Goal: Task Accomplishment & Management: Complete application form

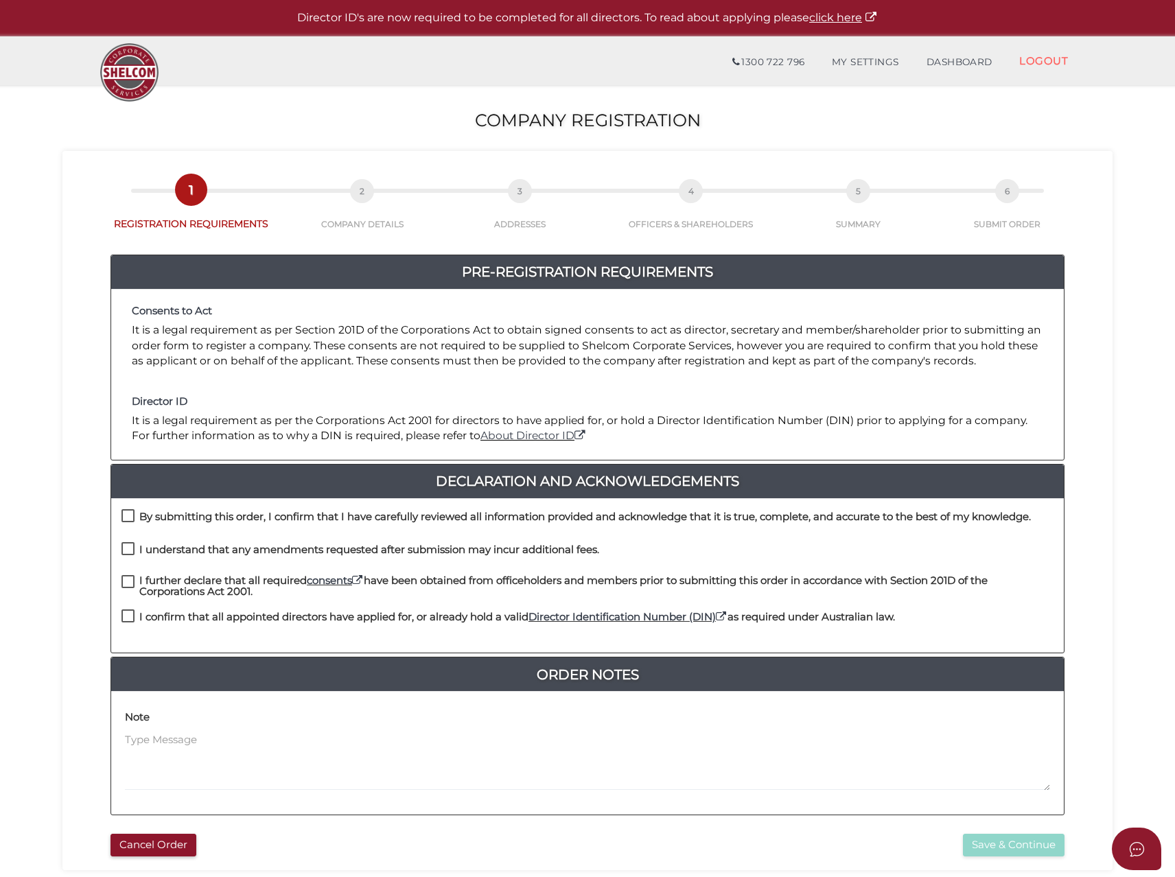
click at [126, 514] on label "By submitting this order, I confirm that I have carefully reviewed all informat…" at bounding box center [577, 519] width 910 height 17
checkbox input "true"
click at [127, 549] on label "I understand that any amendments requested after submission may incur additiona…" at bounding box center [361, 552] width 478 height 17
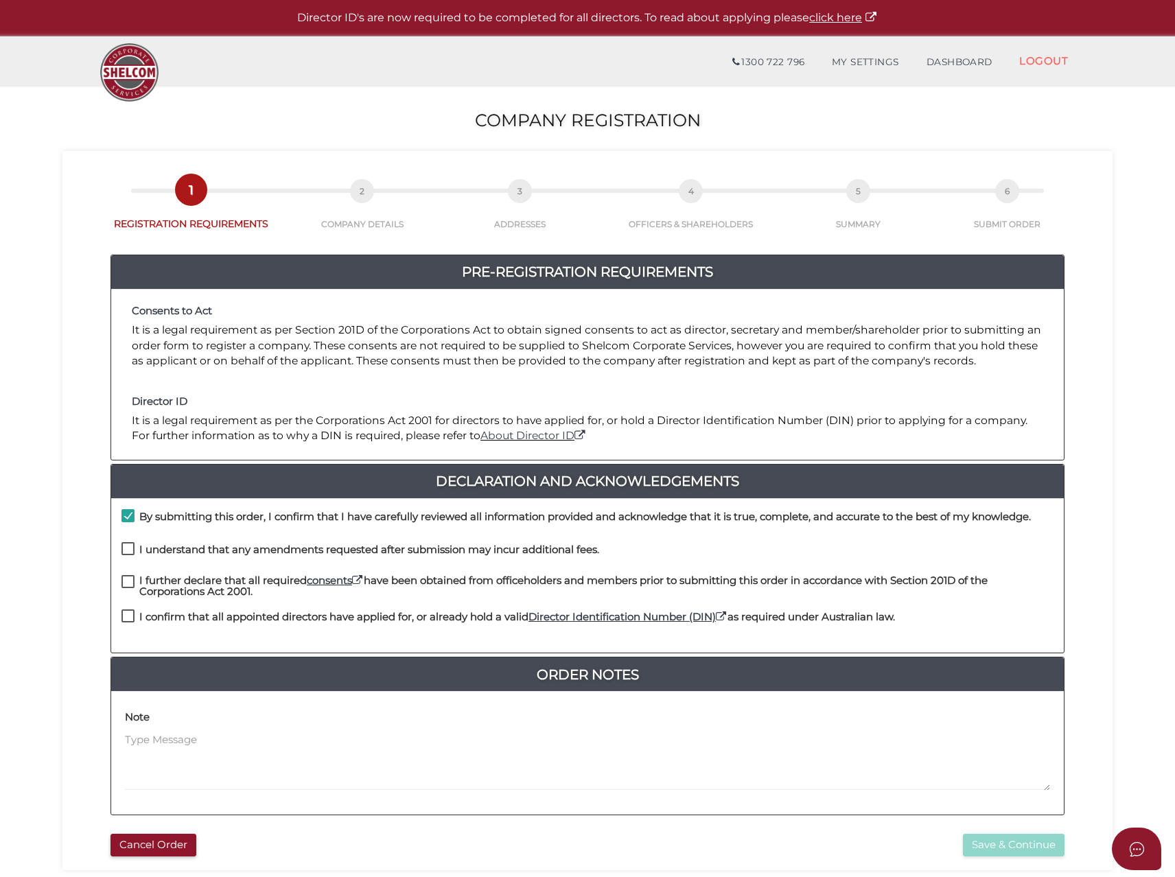
checkbox input "true"
click at [124, 583] on label "I further declare that all required consents have been obtained from officehold…" at bounding box center [588, 583] width 932 height 17
checkbox input "true"
click at [126, 612] on label "I confirm that all appointed directors have applied for, or already hold a vali…" at bounding box center [509, 620] width 774 height 17
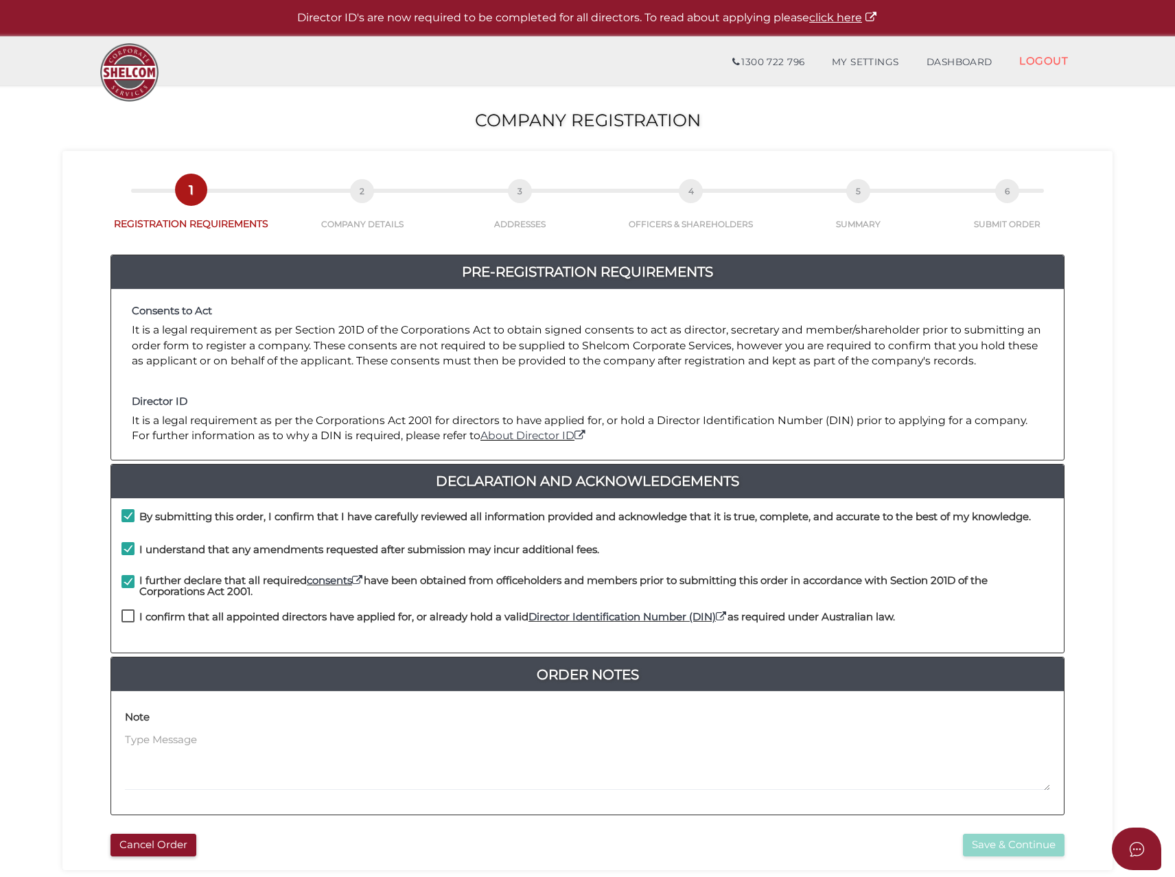
checkbox input "true"
click at [997, 842] on button "Save & Continue" at bounding box center [1014, 845] width 102 height 23
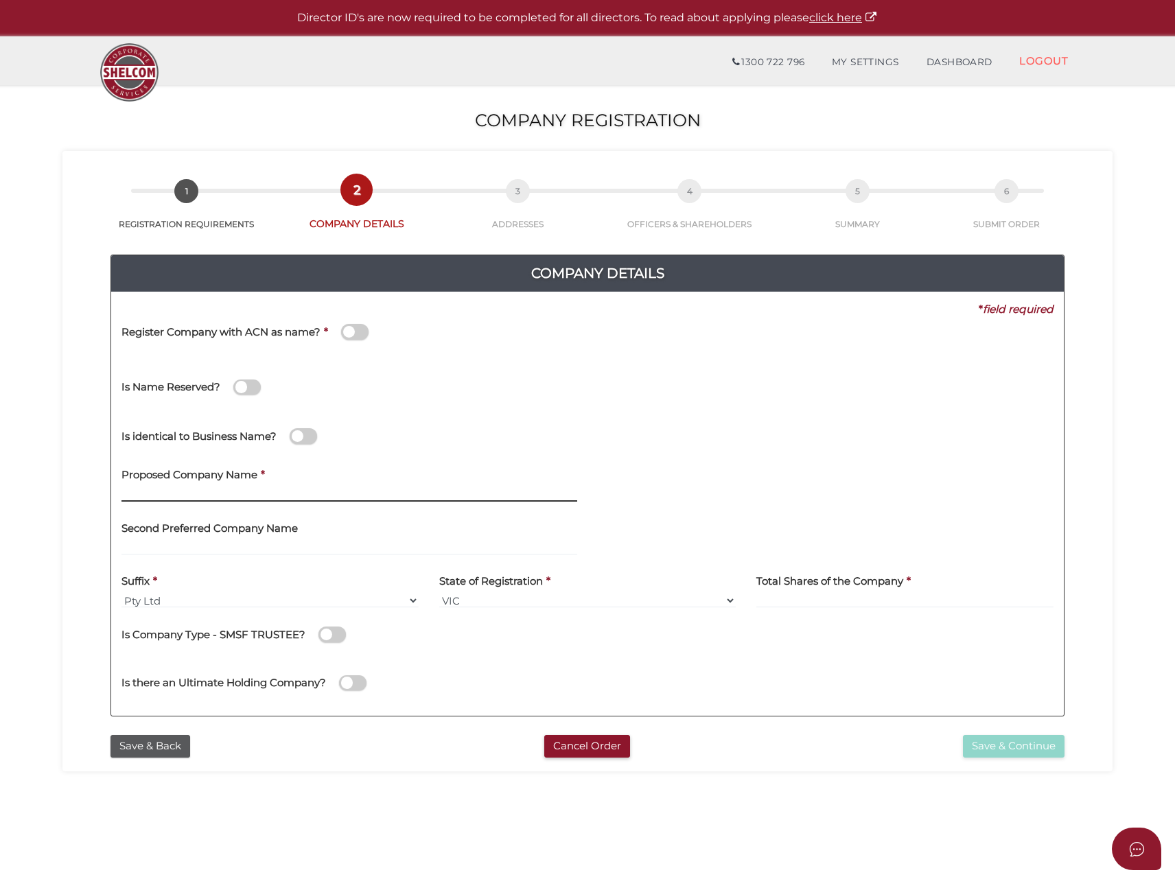
click at [161, 495] on input "text" at bounding box center [350, 494] width 456 height 15
type input "InceptumX"
click at [800, 605] on input at bounding box center [904, 600] width 297 height 15
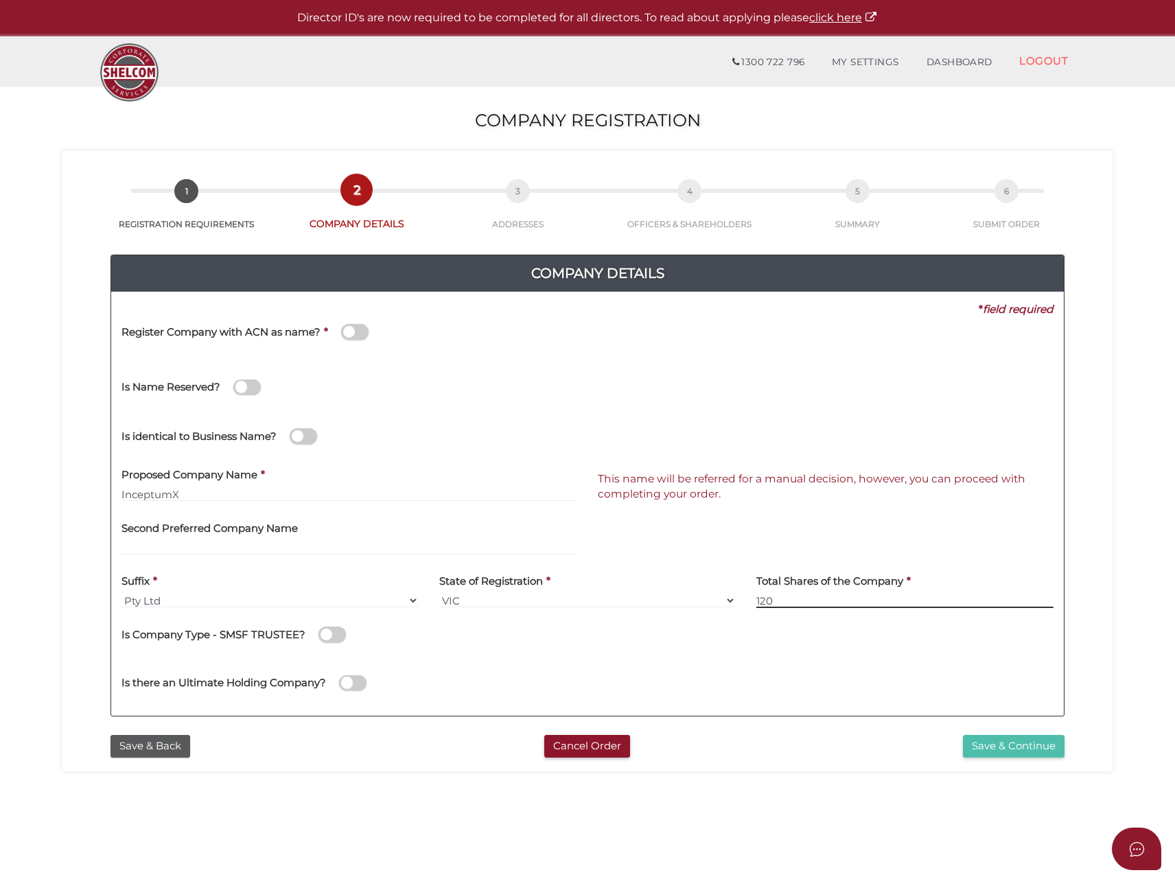
type input "120"
click at [994, 745] on button "Save & Continue" at bounding box center [1014, 746] width 102 height 23
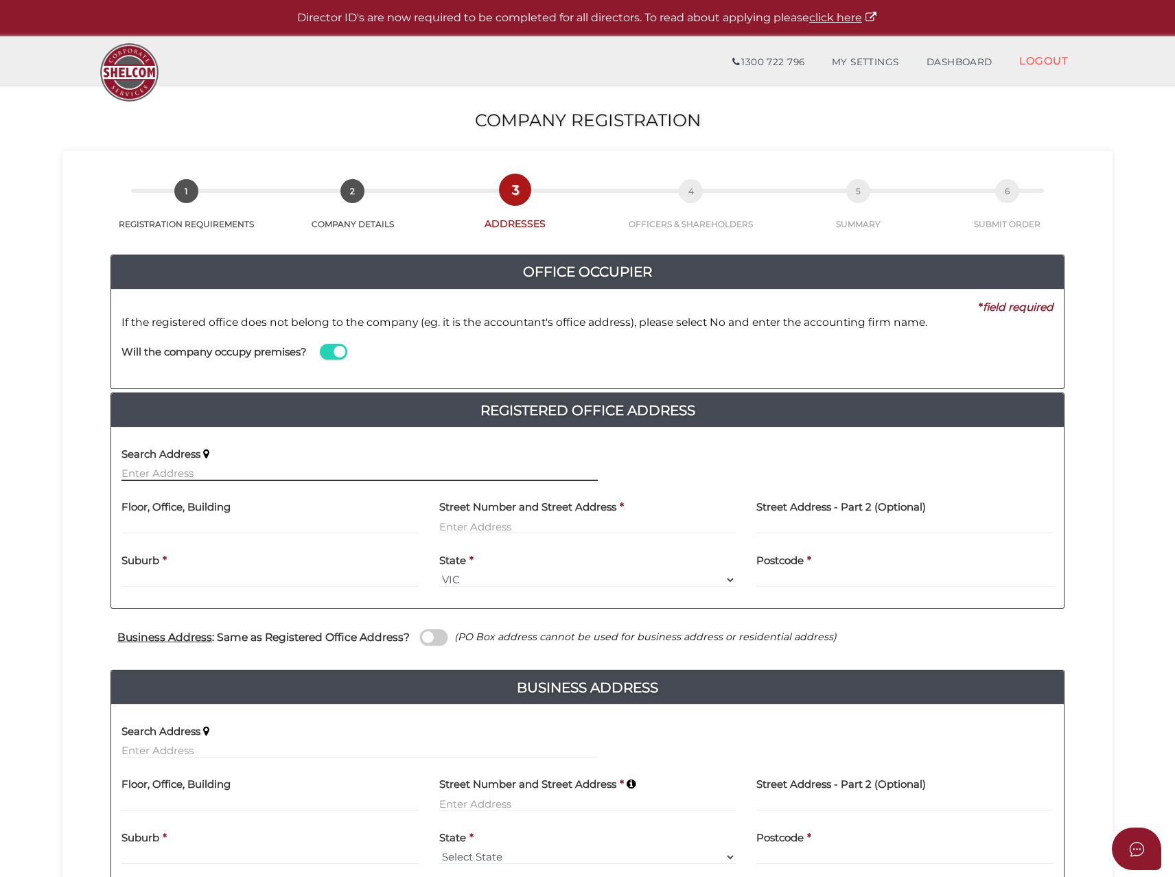
click at [154, 475] on input "text" at bounding box center [360, 473] width 476 height 15
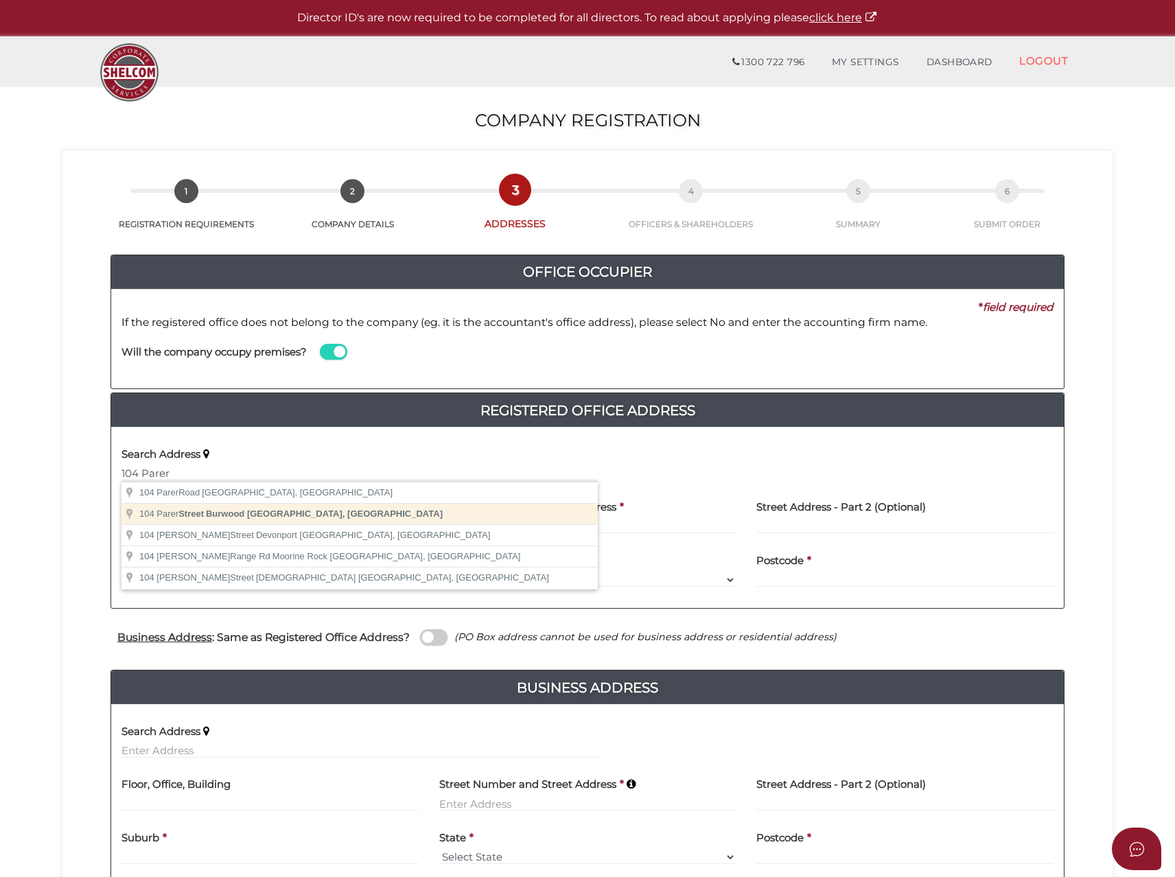
type input "104 Parer Street, Burwood VIC, Australia"
type input "[STREET_ADDRESS]"
type input "Burwood"
select select "VIC"
type input "3125"
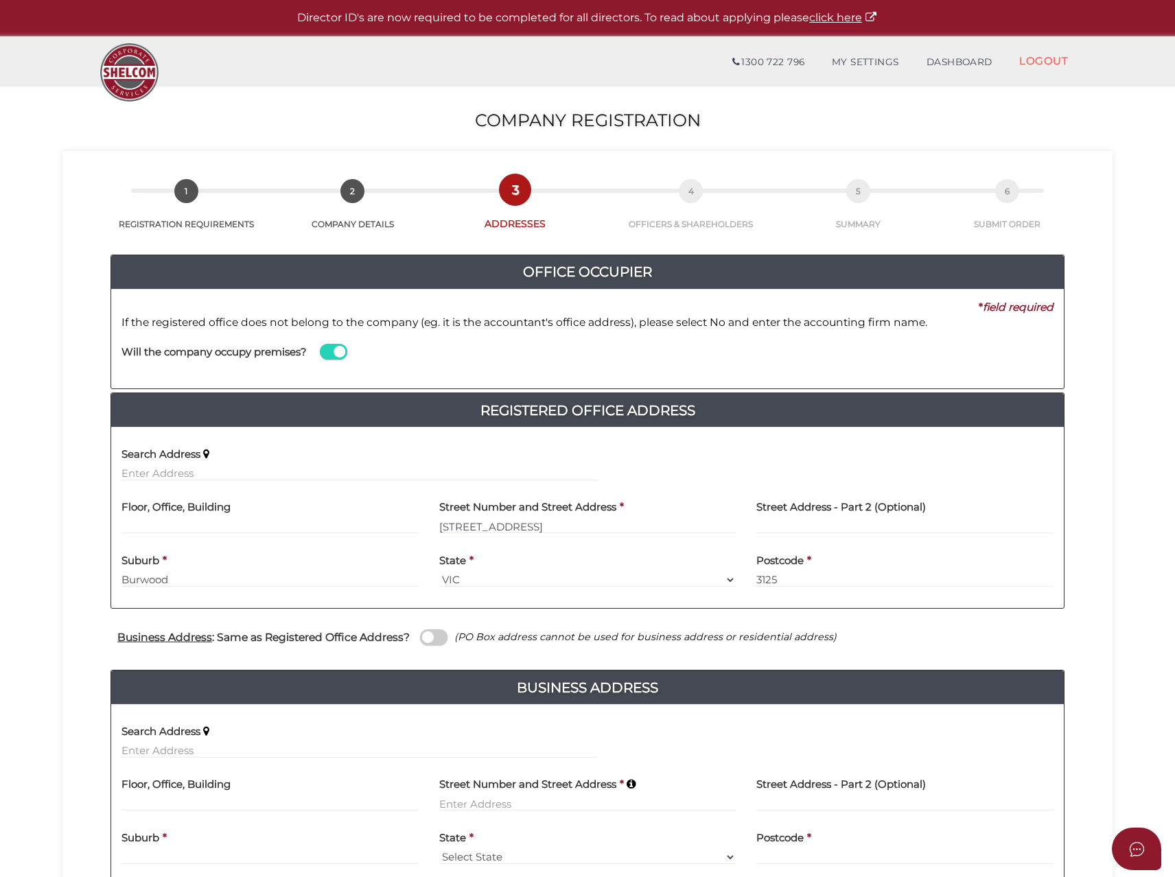
click at [431, 636] on span at bounding box center [433, 637] width 27 height 16
click at [0, 0] on input "checkbox" at bounding box center [0, 0] width 0 height 0
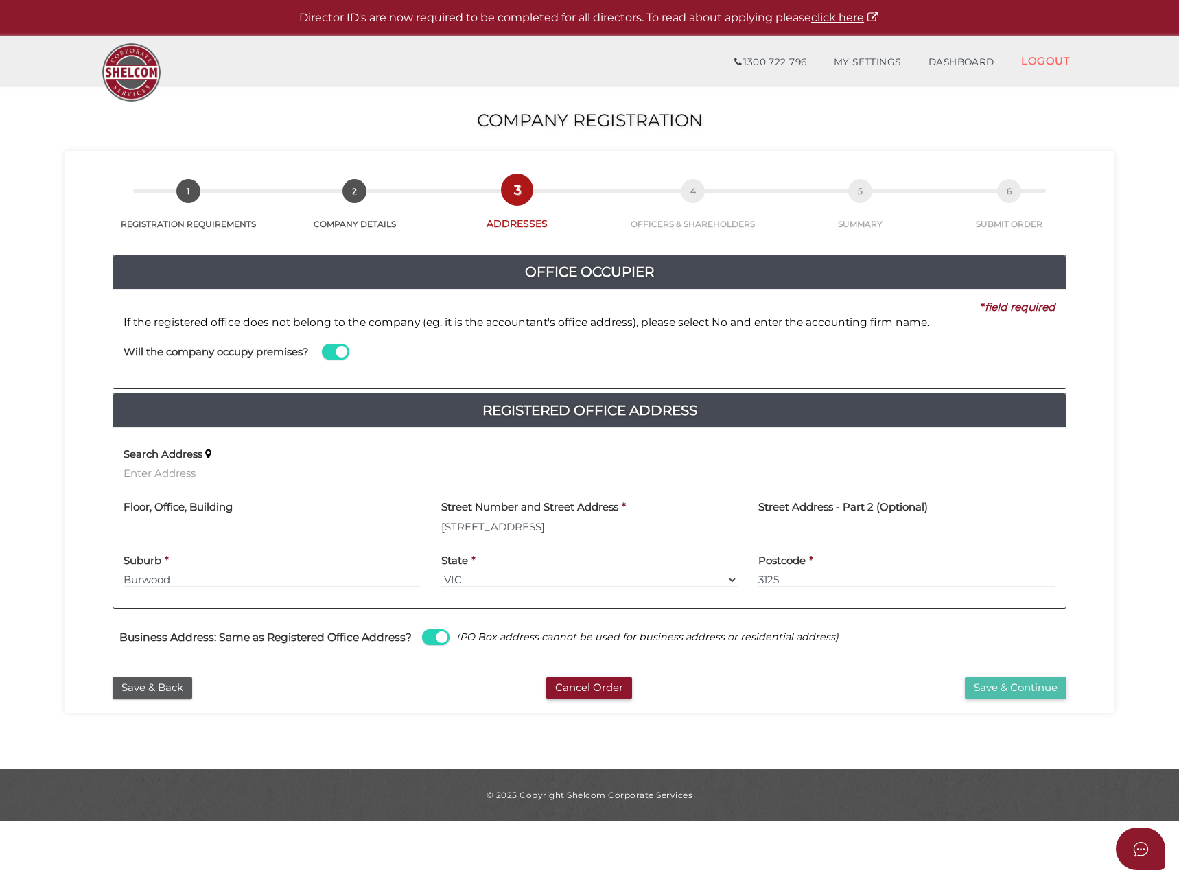
click at [1013, 680] on button "Save & Continue" at bounding box center [1016, 688] width 102 height 23
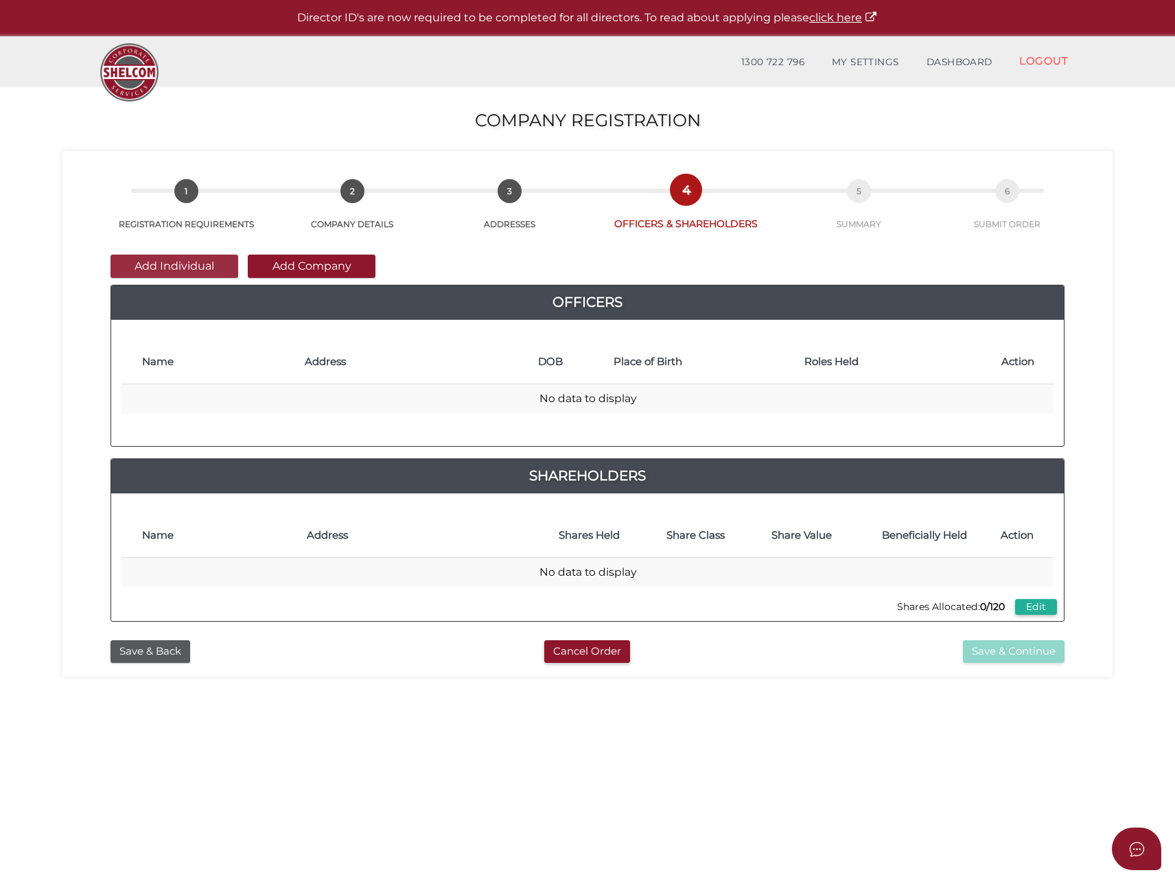
click at [186, 264] on button "Add Individual" at bounding box center [175, 266] width 128 height 23
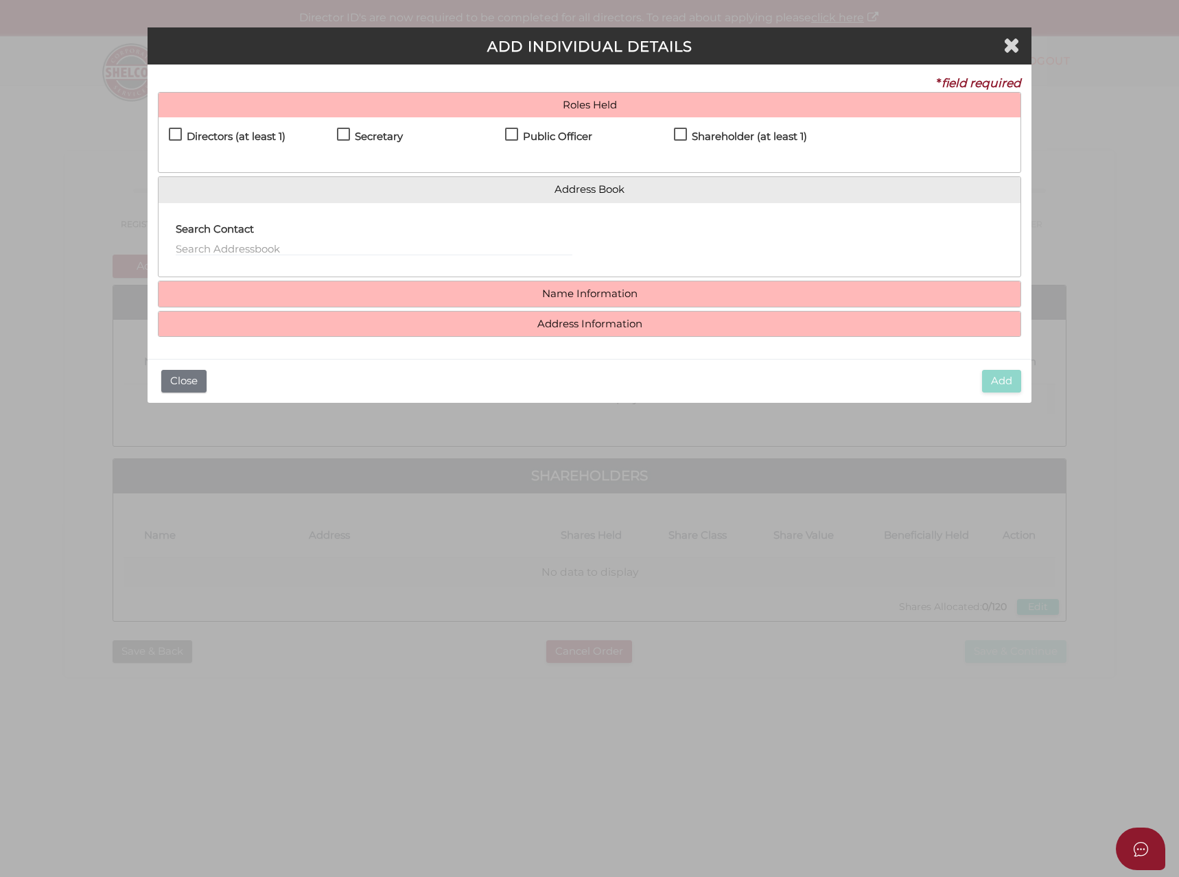
click at [216, 139] on h4 "Directors (at least 1)" at bounding box center [236, 137] width 99 height 12
checkbox input "true"
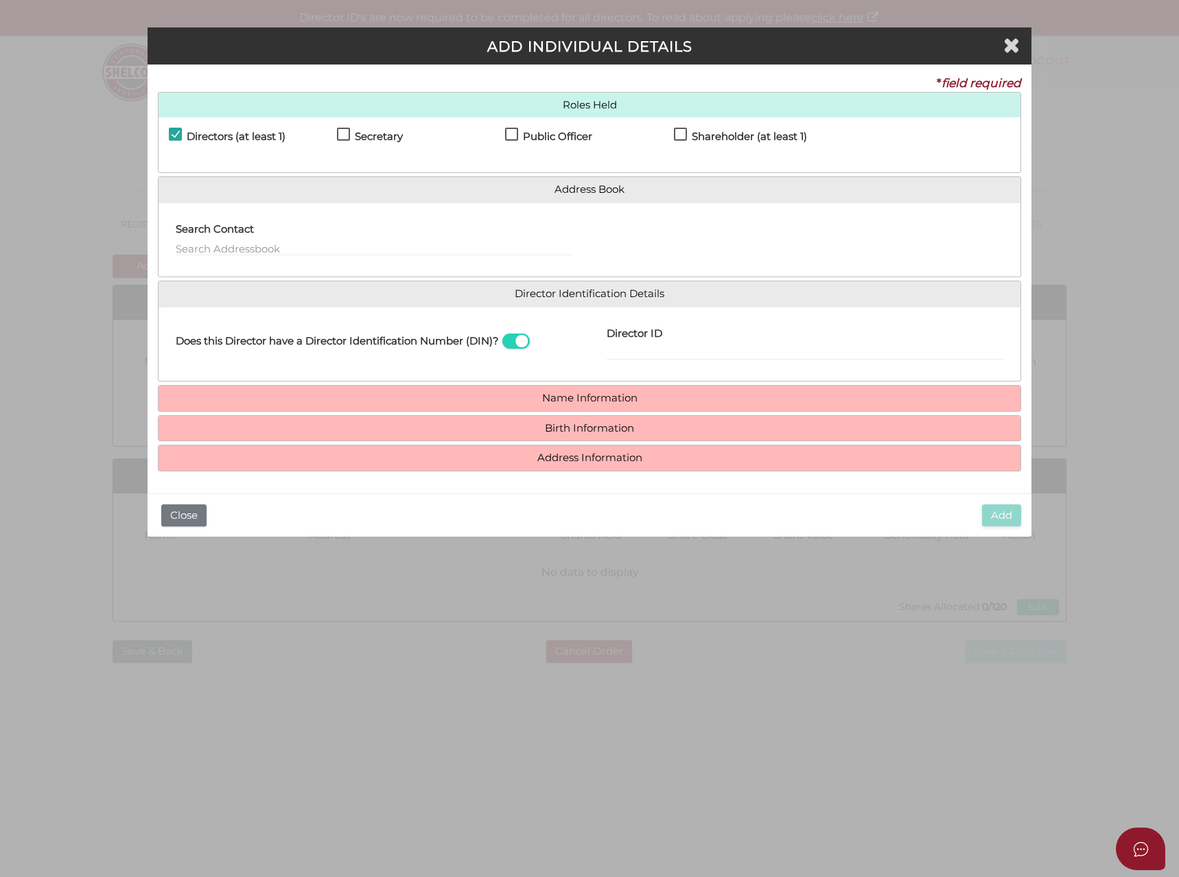
click at [384, 132] on h4 "Secretary" at bounding box center [379, 137] width 48 height 12
checkbox input "true"
click at [520, 138] on label "Public Officer" at bounding box center [548, 139] width 87 height 17
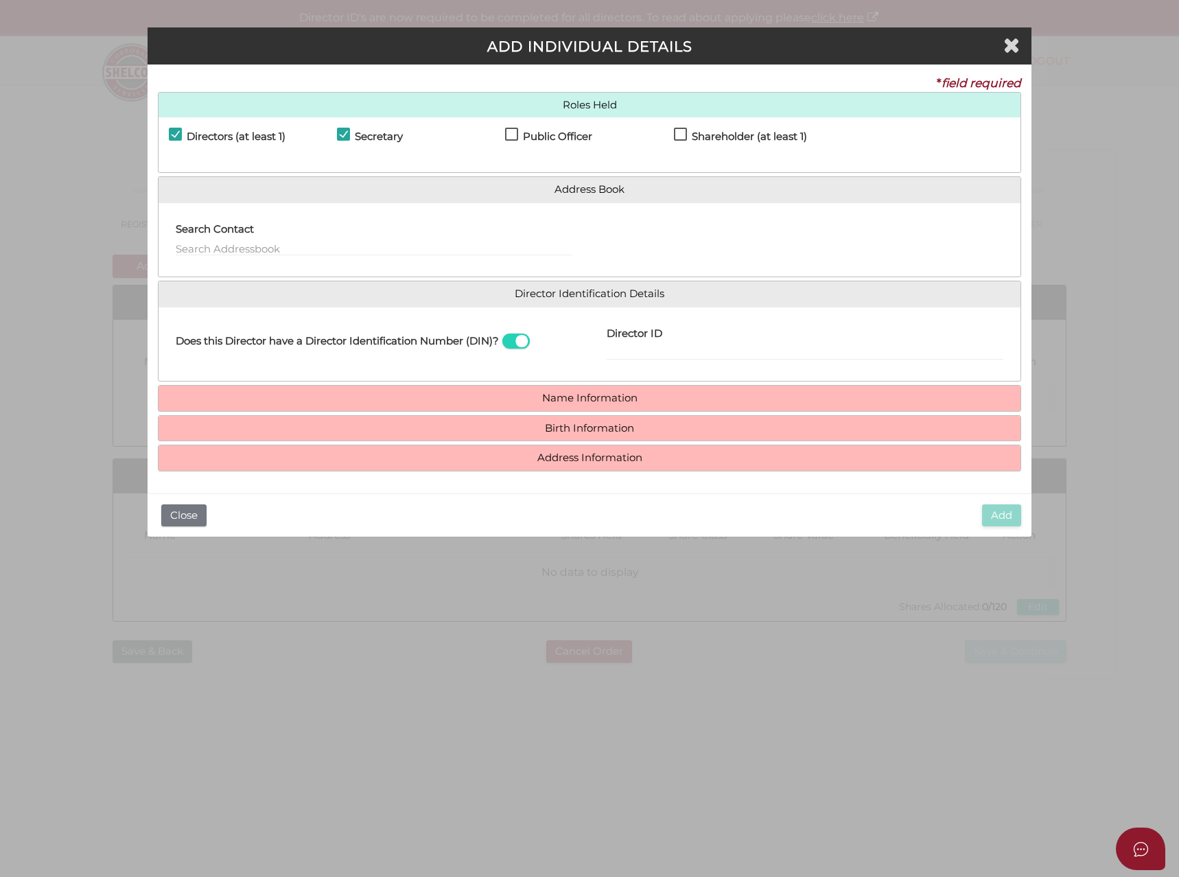
checkbox input "true"
click at [708, 138] on h4 "Shareholder (at least 1)" at bounding box center [749, 137] width 115 height 12
checkbox input "true"
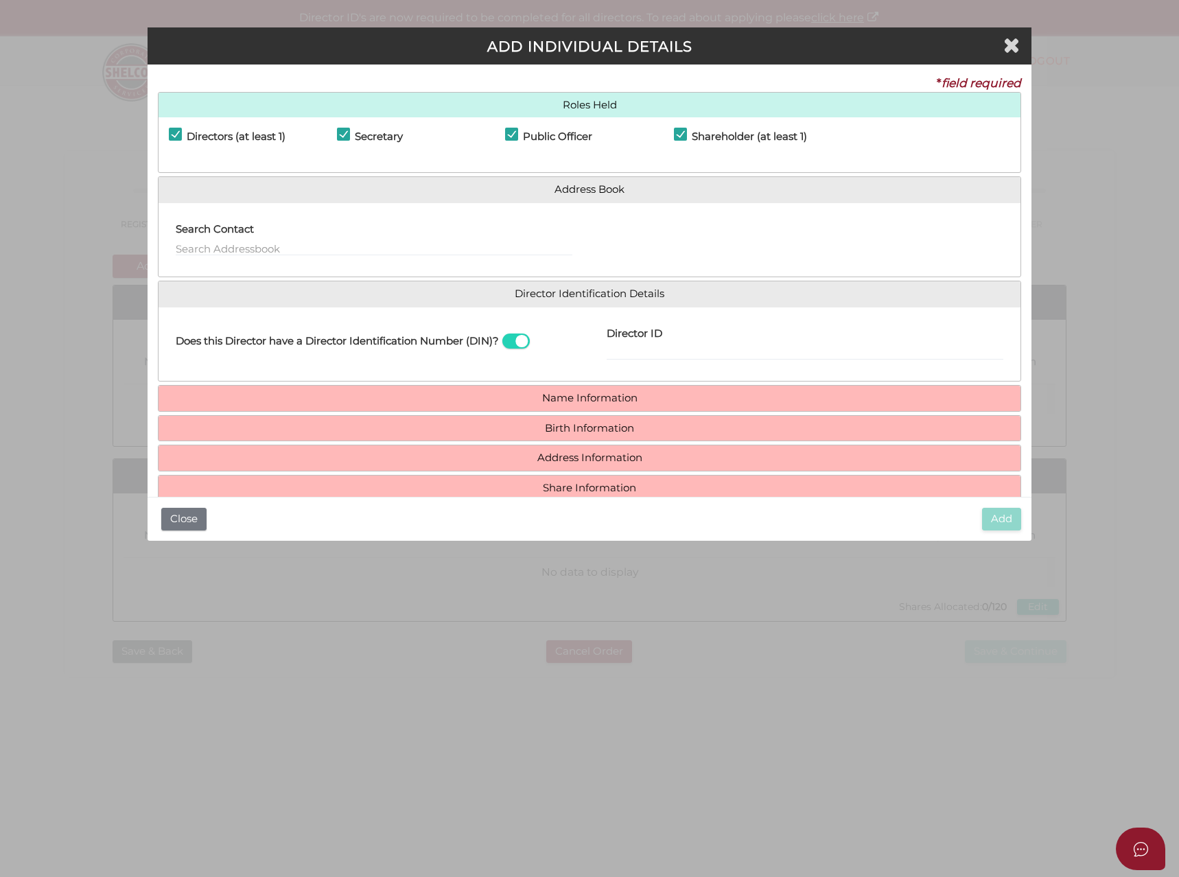
click at [513, 338] on span at bounding box center [515, 342] width 27 height 16
click at [0, 0] on input "checkbox" at bounding box center [0, 0] width 0 height 0
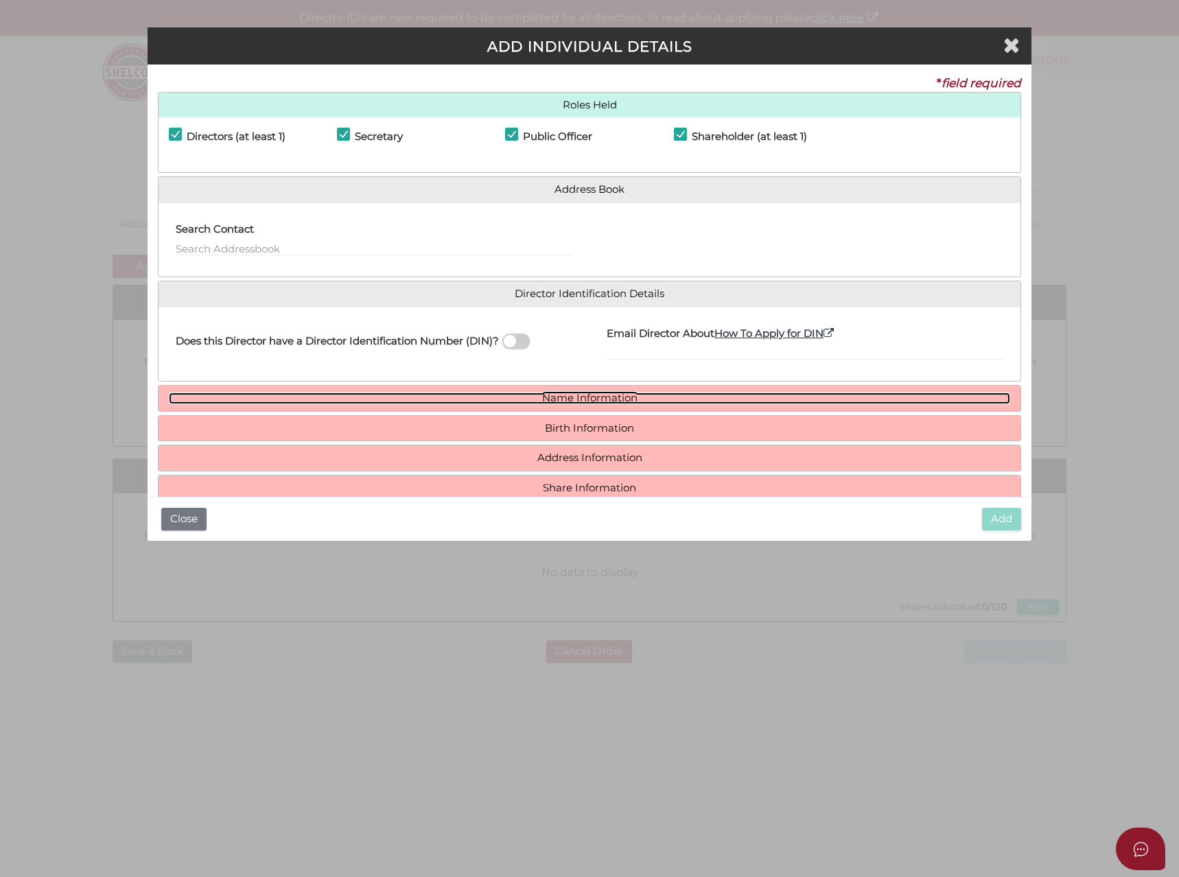
click at [511, 398] on link "Name Information" at bounding box center [590, 399] width 842 height 12
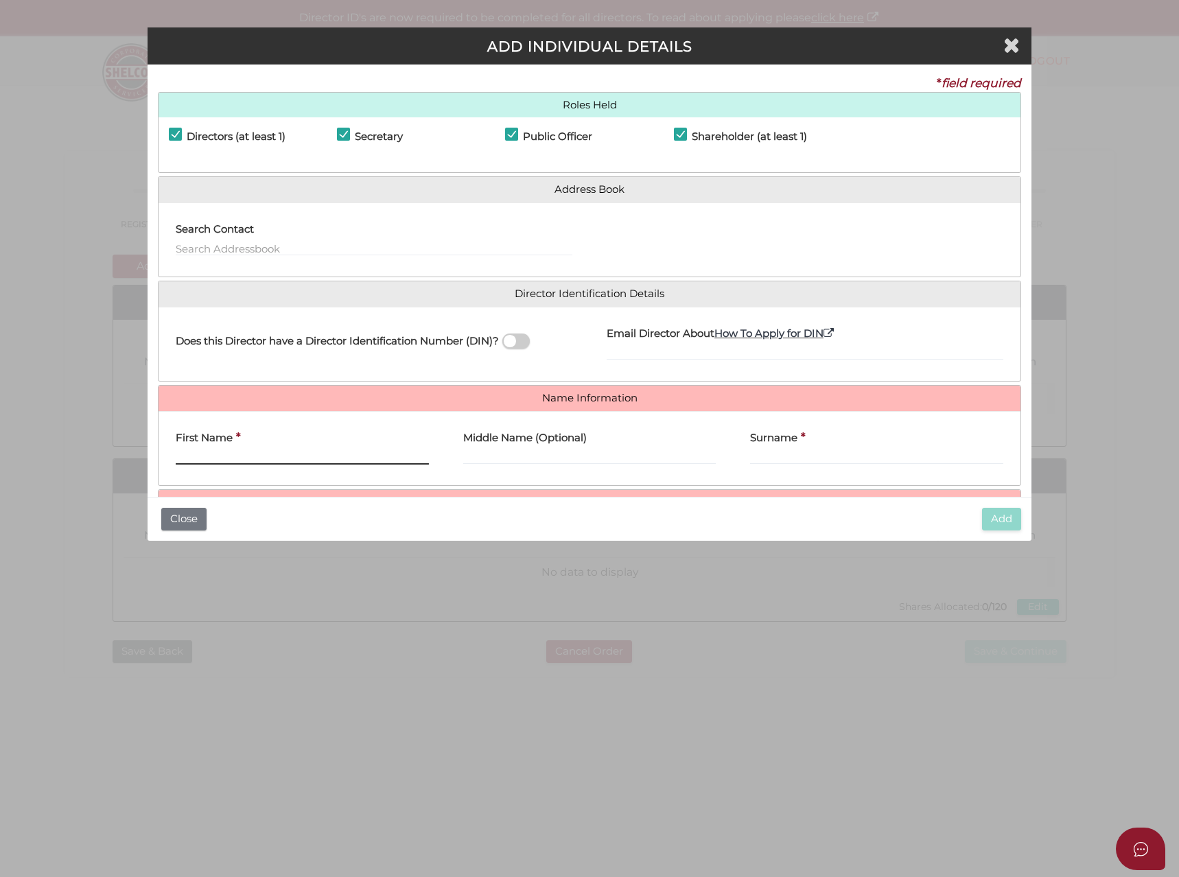
click at [224, 459] on input "First Name" at bounding box center [302, 457] width 253 height 15
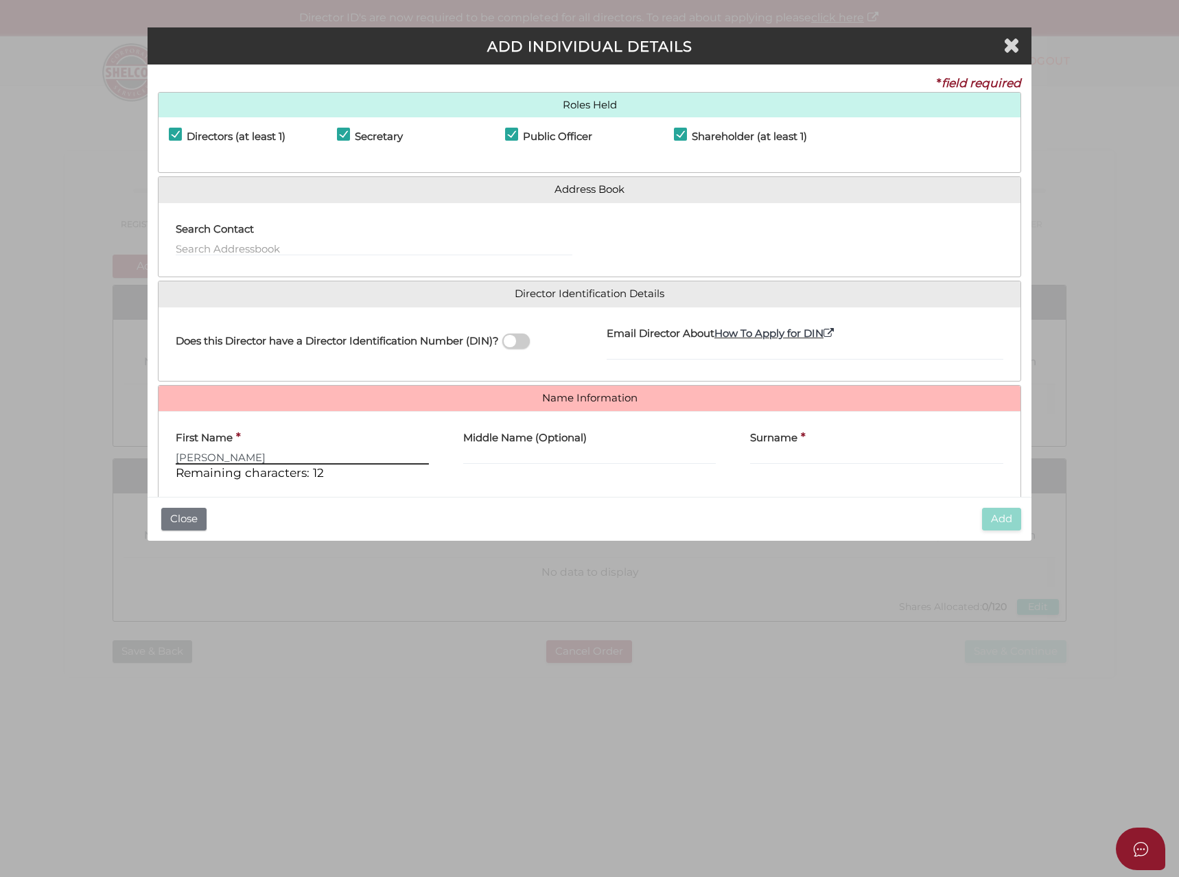
type input "Caroline"
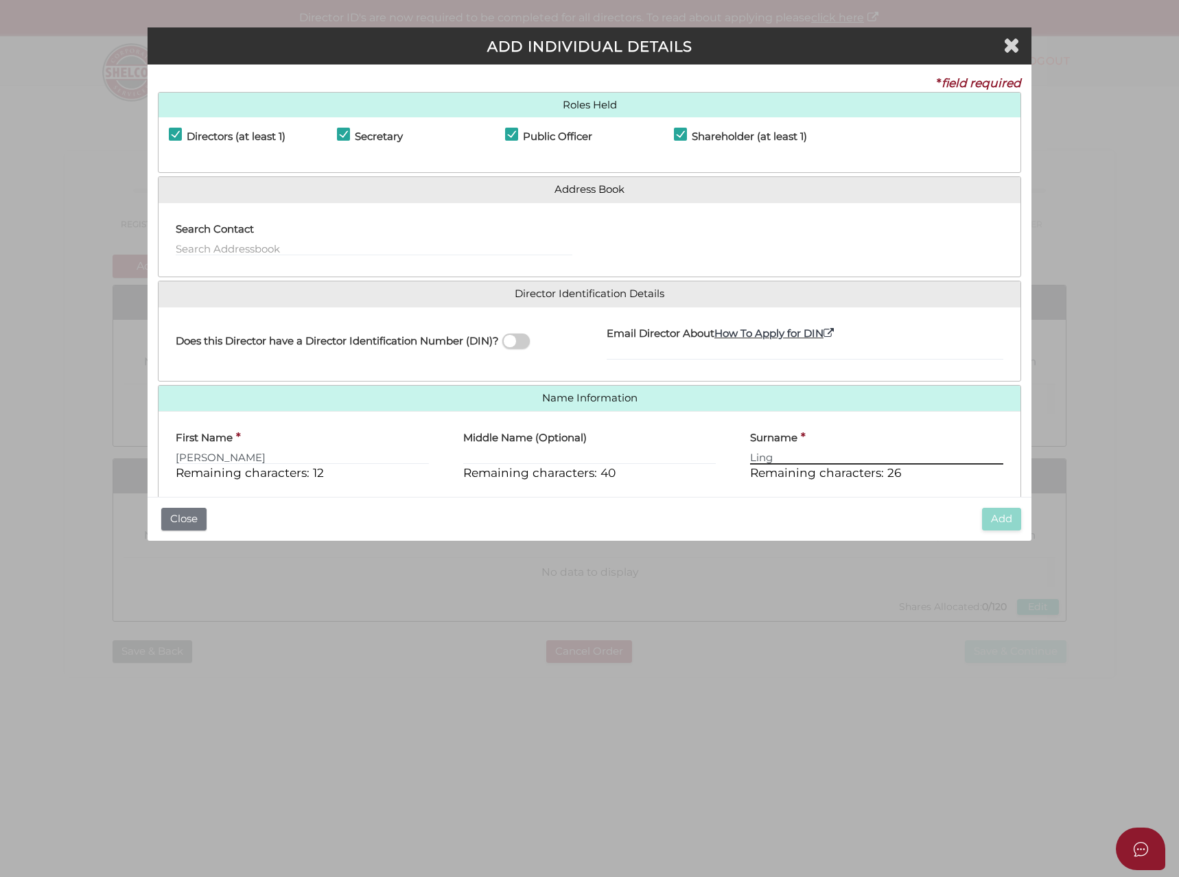
scroll to position [117, 0]
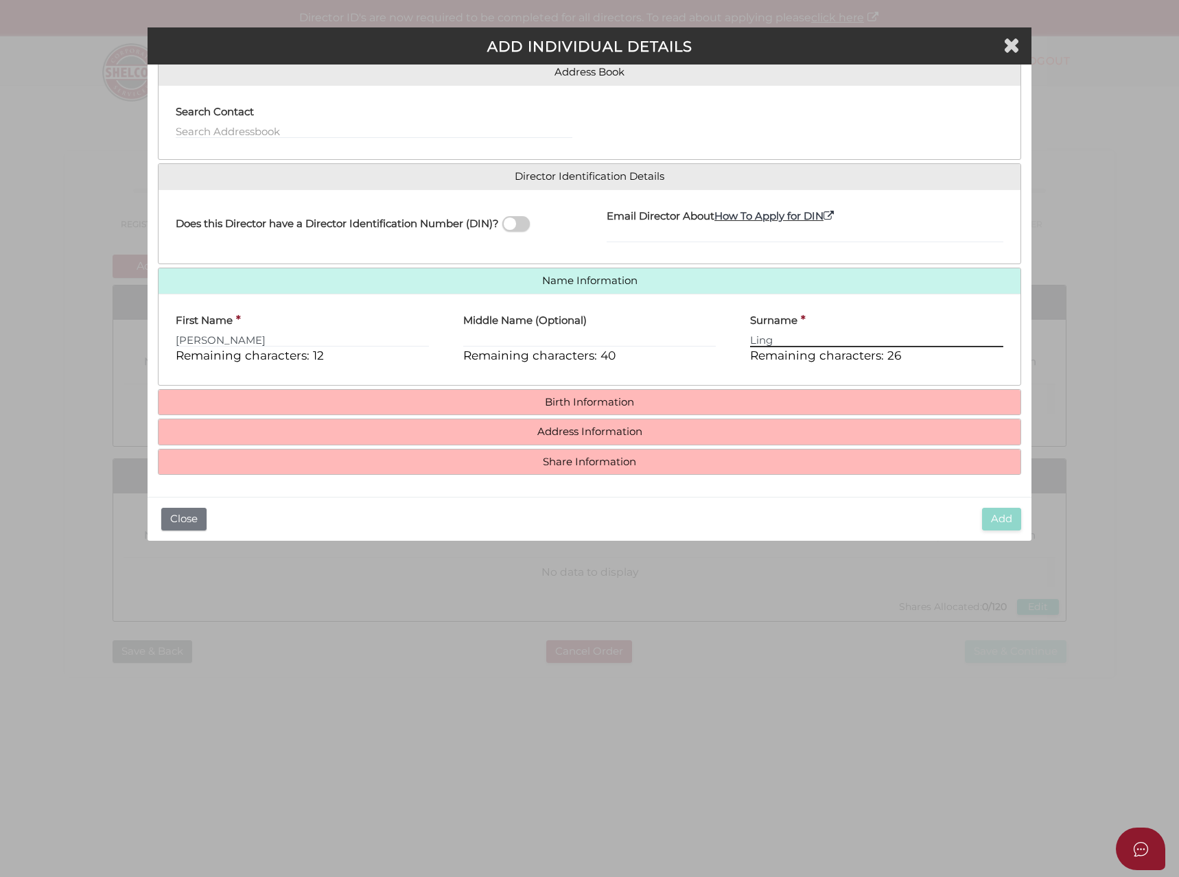
type input "Ling"
click at [542, 397] on link "Birth Information" at bounding box center [590, 403] width 842 height 12
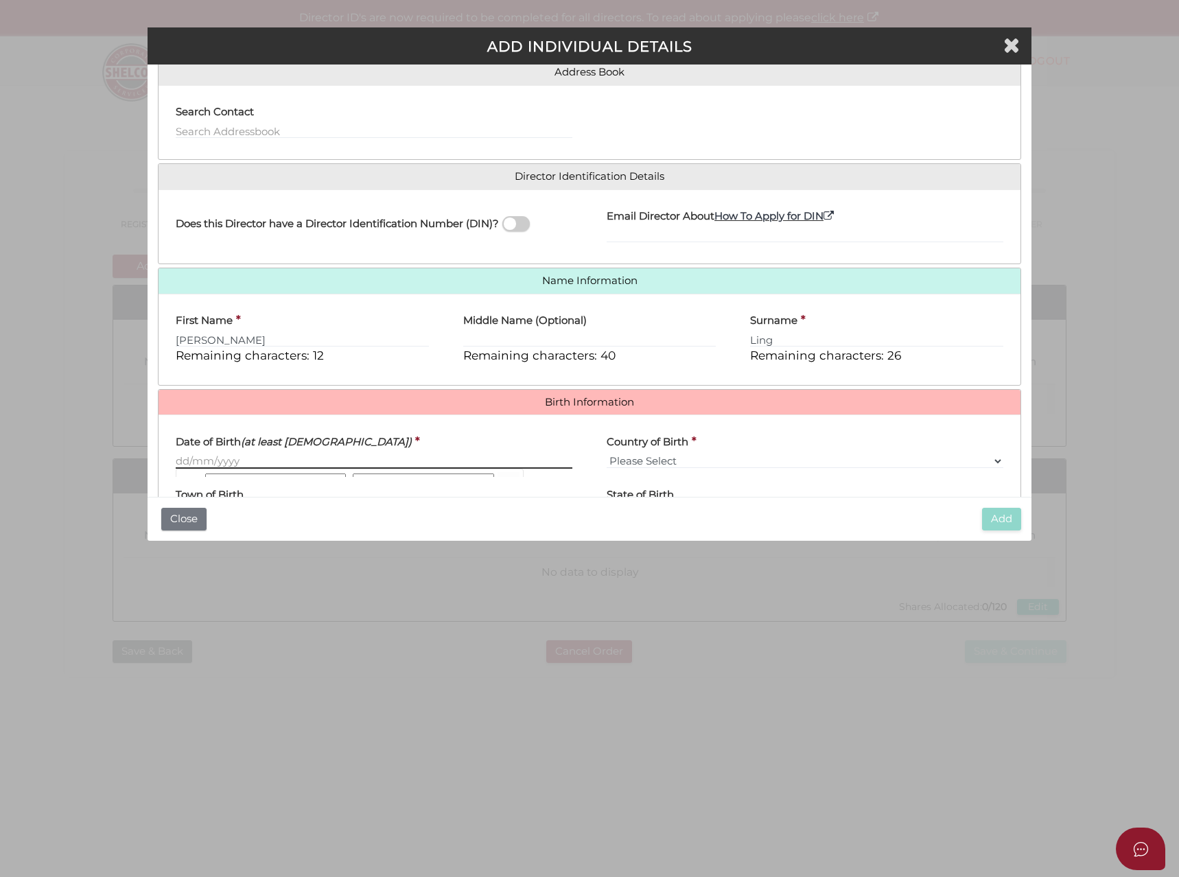
click at [231, 463] on input "Date of Birth (at least 18 years old)" at bounding box center [374, 461] width 397 height 15
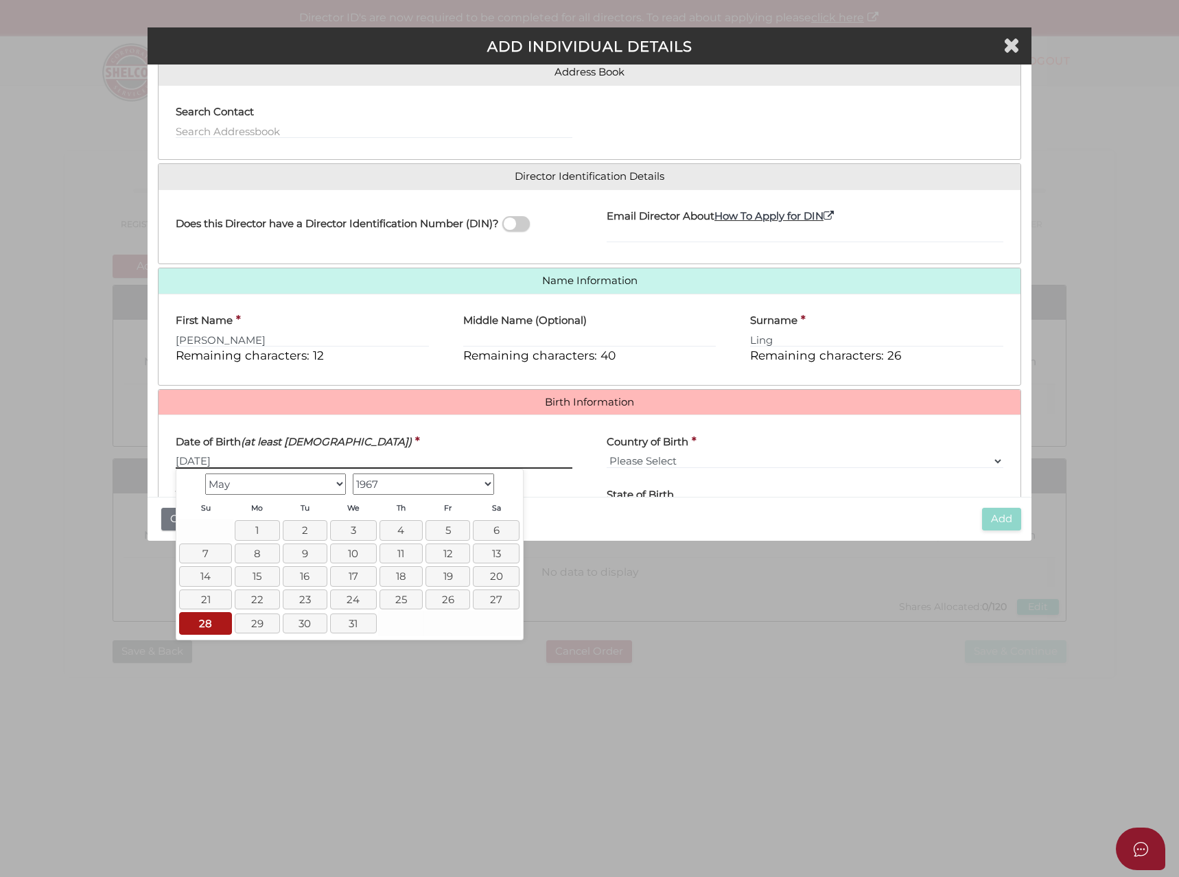
type input "28/05/1967"
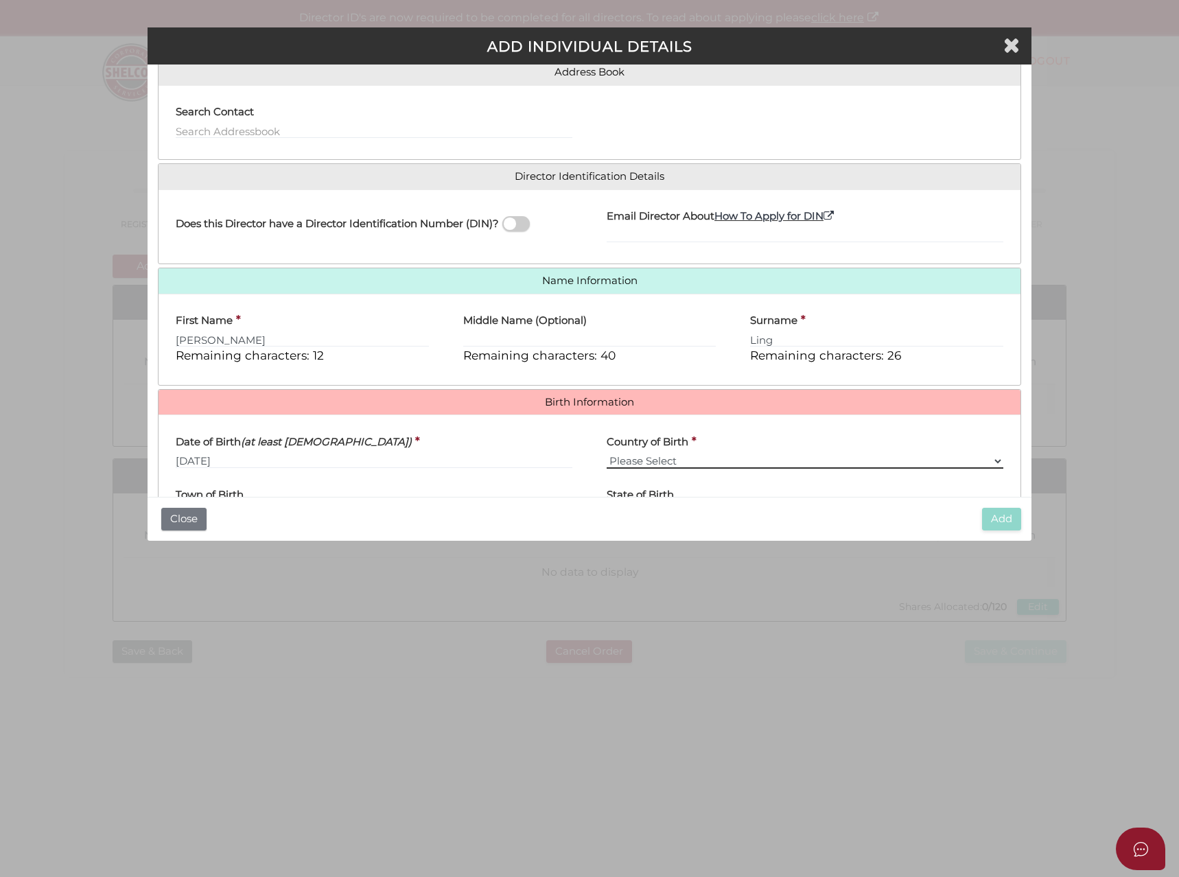
select select "Australia"
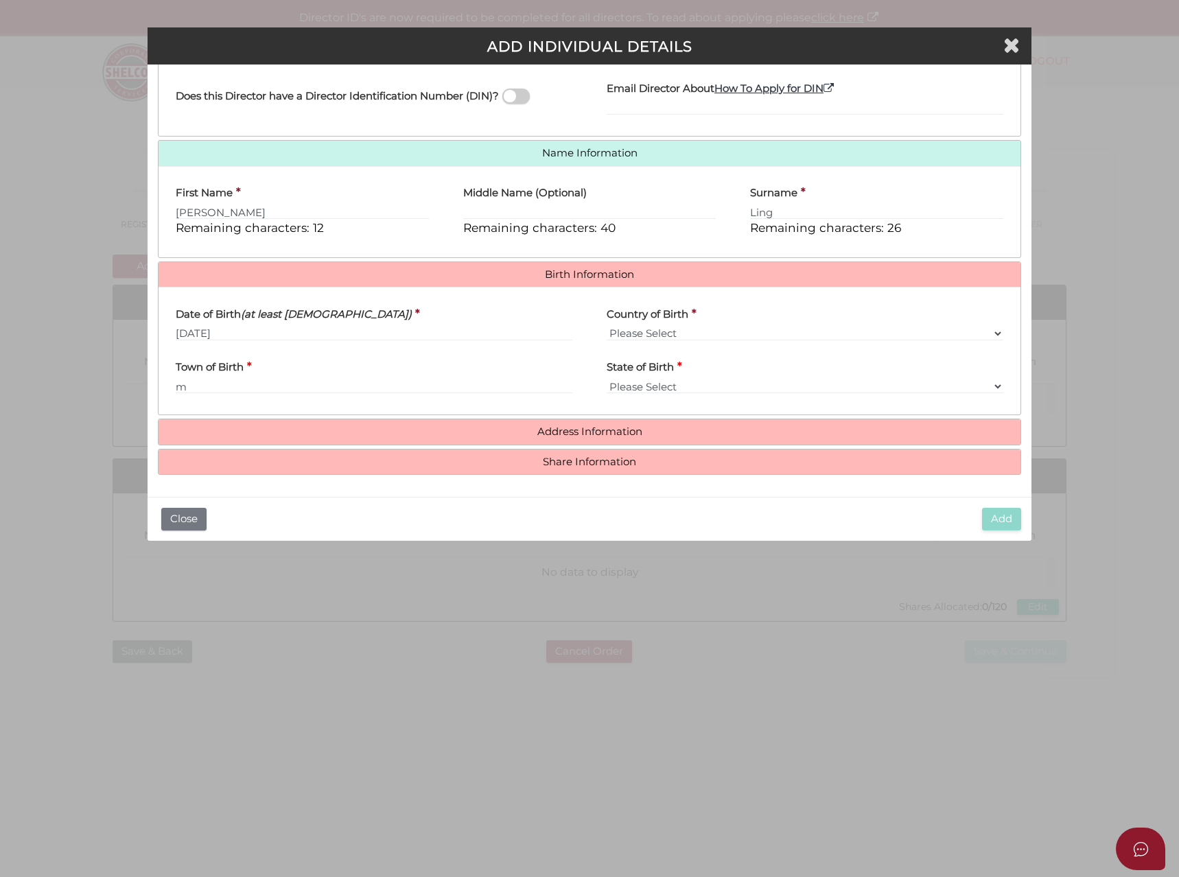
click at [277, 417] on div "Roles Held Directors (at least 1) Secretary Public Officer Member Shareholder (…" at bounding box center [590, 161] width 864 height 629
click at [224, 378] on label "Town of Birth" at bounding box center [210, 365] width 68 height 28
click at [224, 379] on input "m" at bounding box center [374, 386] width 397 height 15
type input "Melbourne"
select select "VIC"
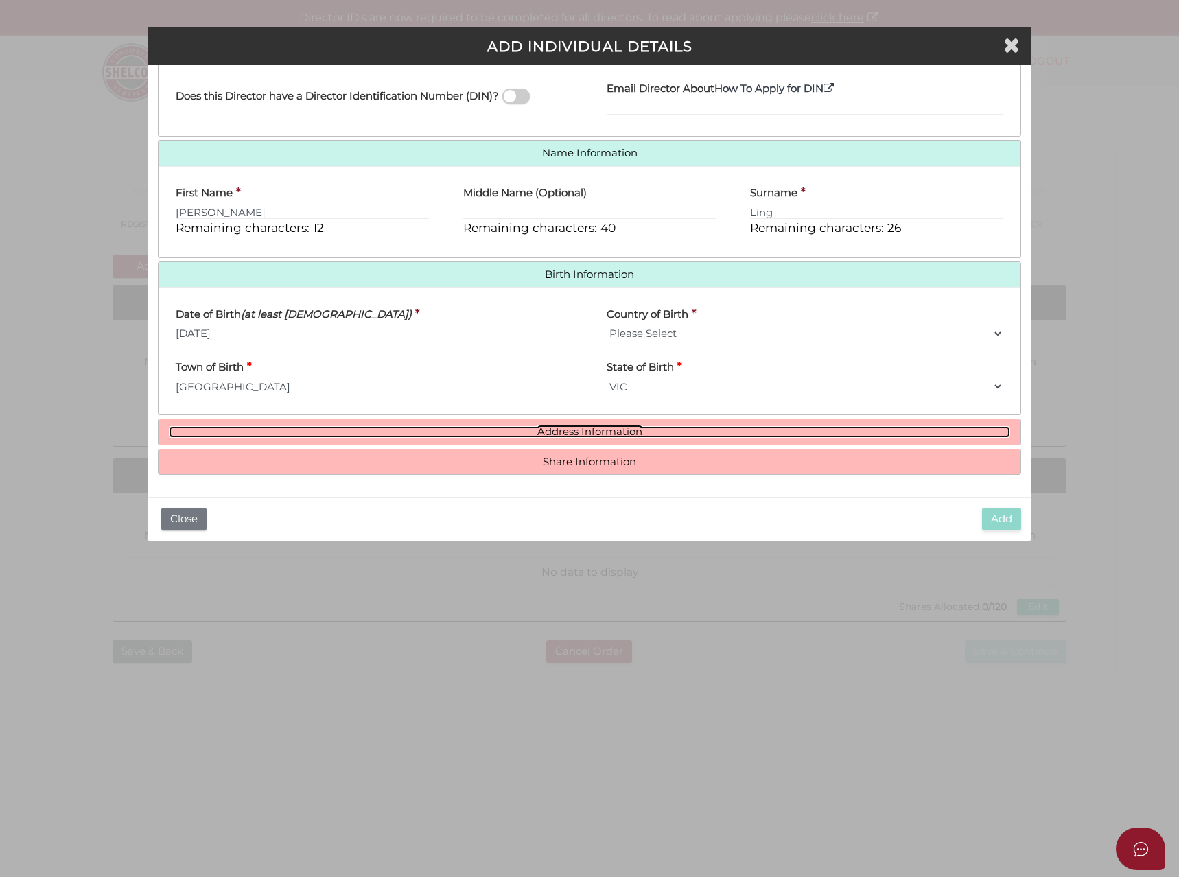
click at [307, 428] on link "Address Information" at bounding box center [590, 432] width 842 height 12
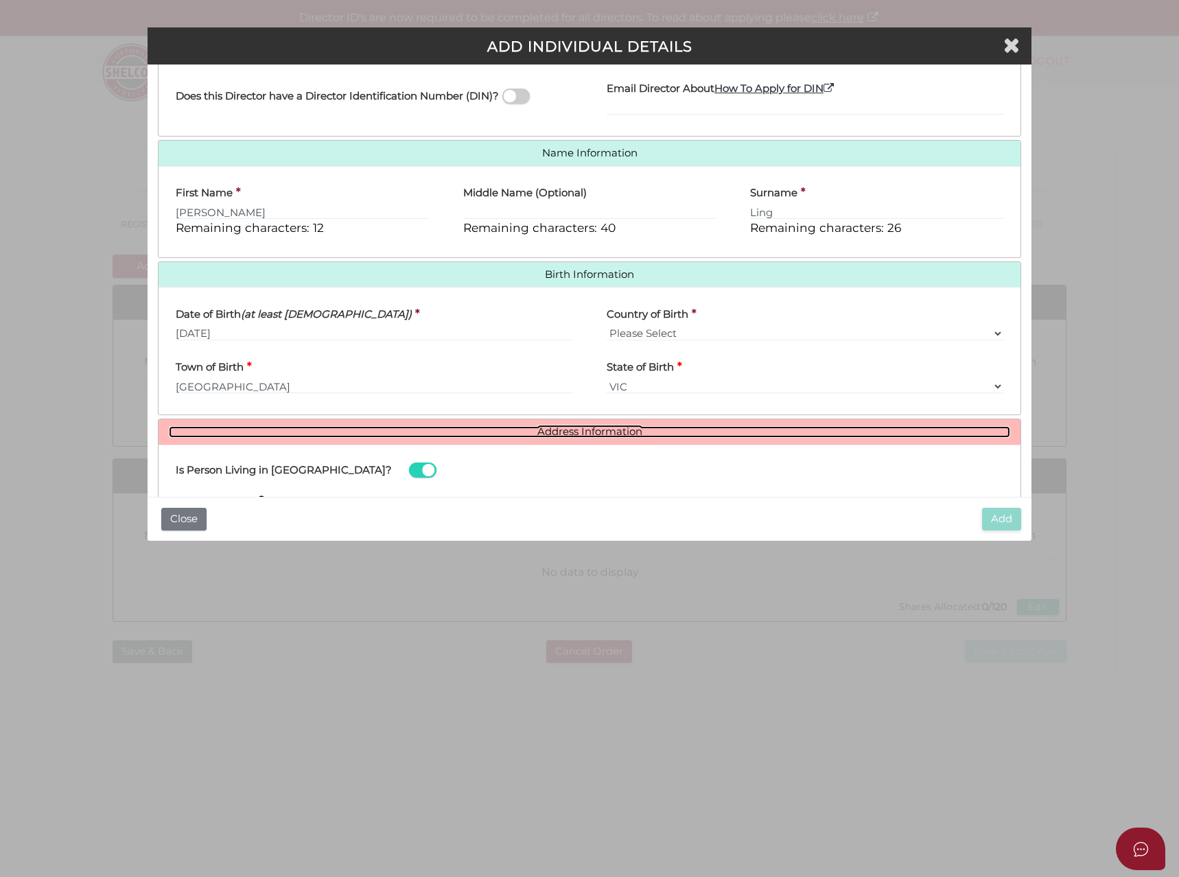
scroll to position [451, 0]
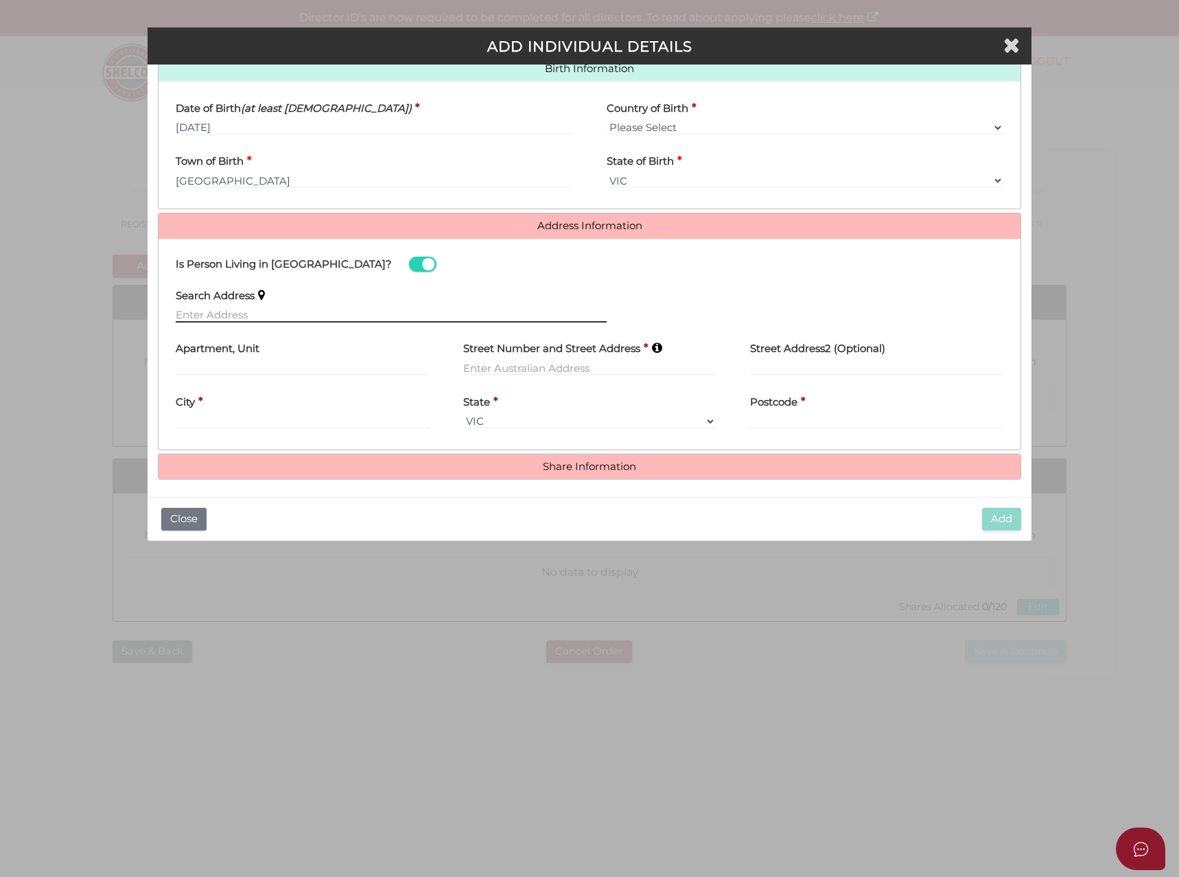
click at [232, 312] on input "text" at bounding box center [391, 315] width 431 height 15
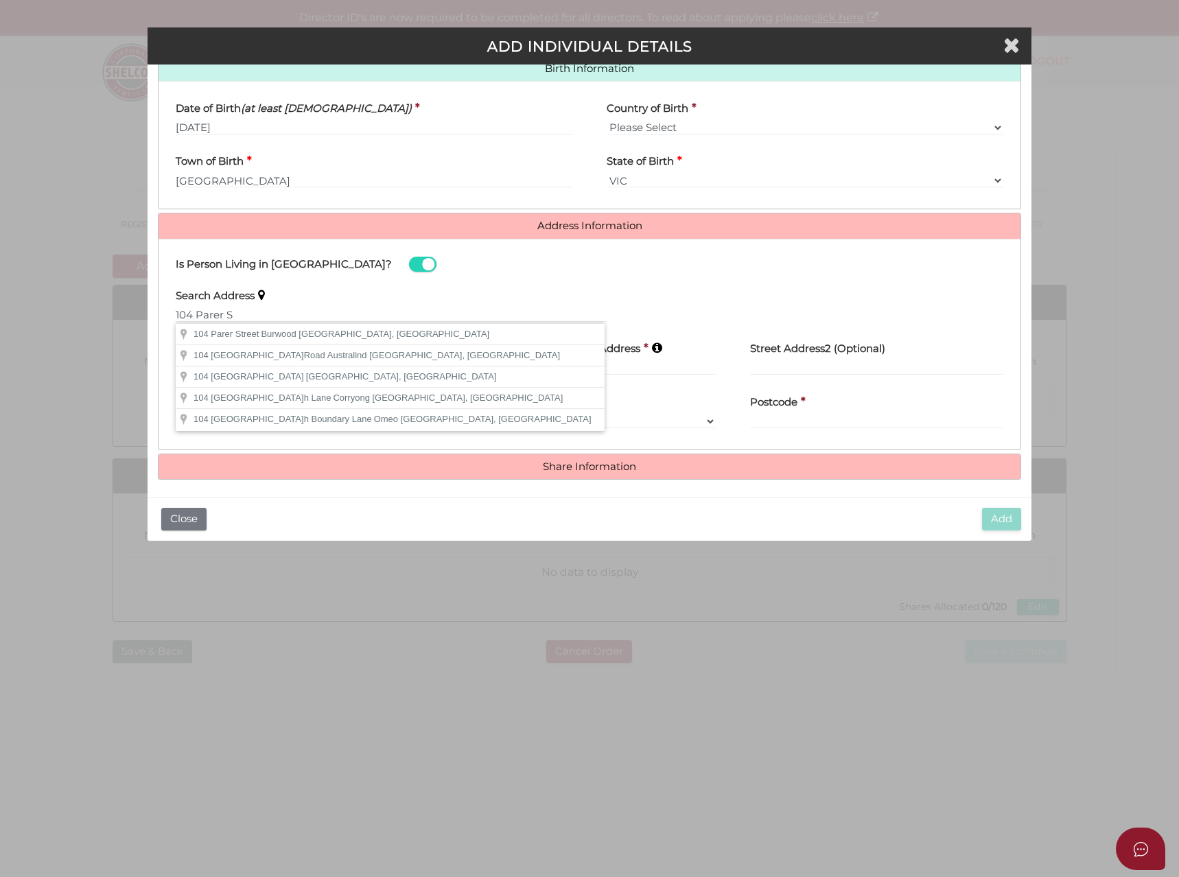
type input "104 Parer Street, Burwood VIC, Australia"
type input "104 Parer Street"
type input "Burwood"
select select "VIC"
type input "3125"
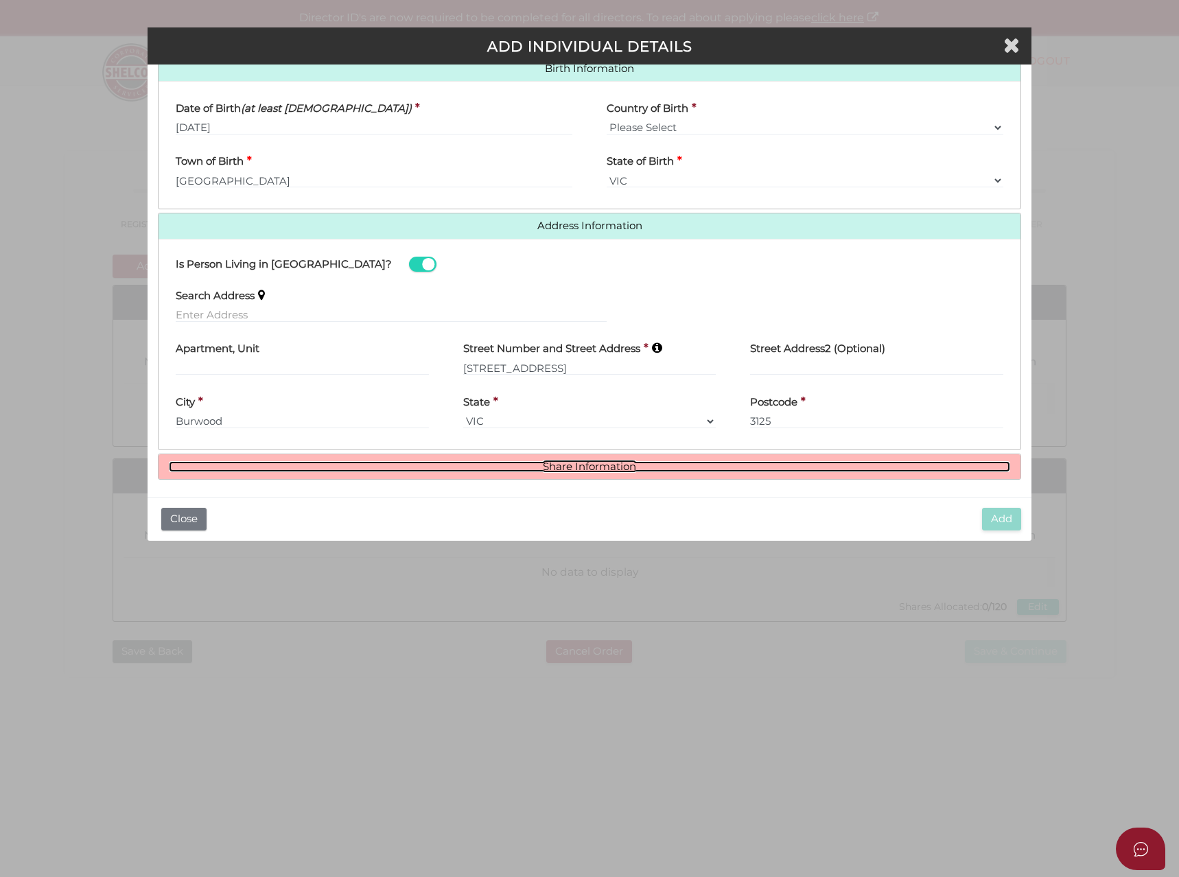
click at [613, 463] on link "Share Information" at bounding box center [590, 467] width 842 height 12
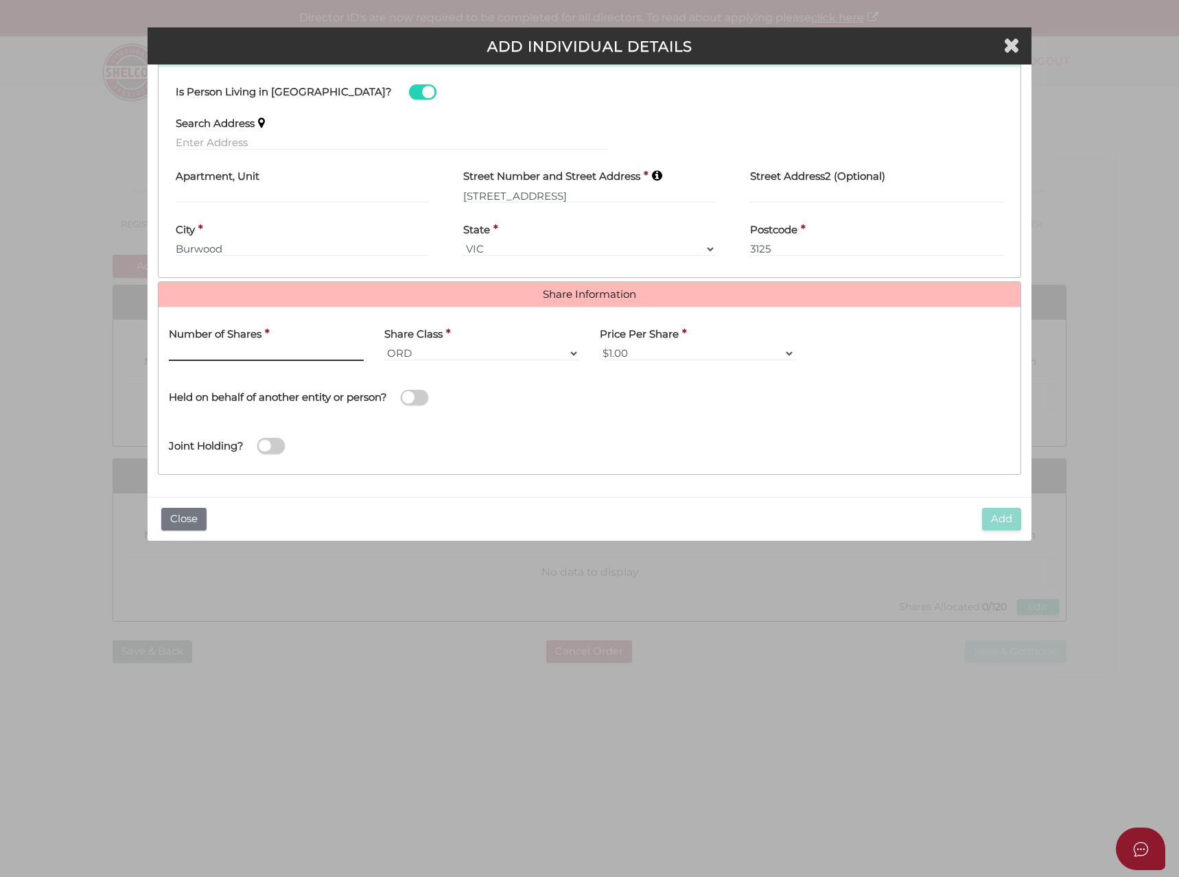
click at [243, 353] on input "text" at bounding box center [266, 353] width 195 height 15
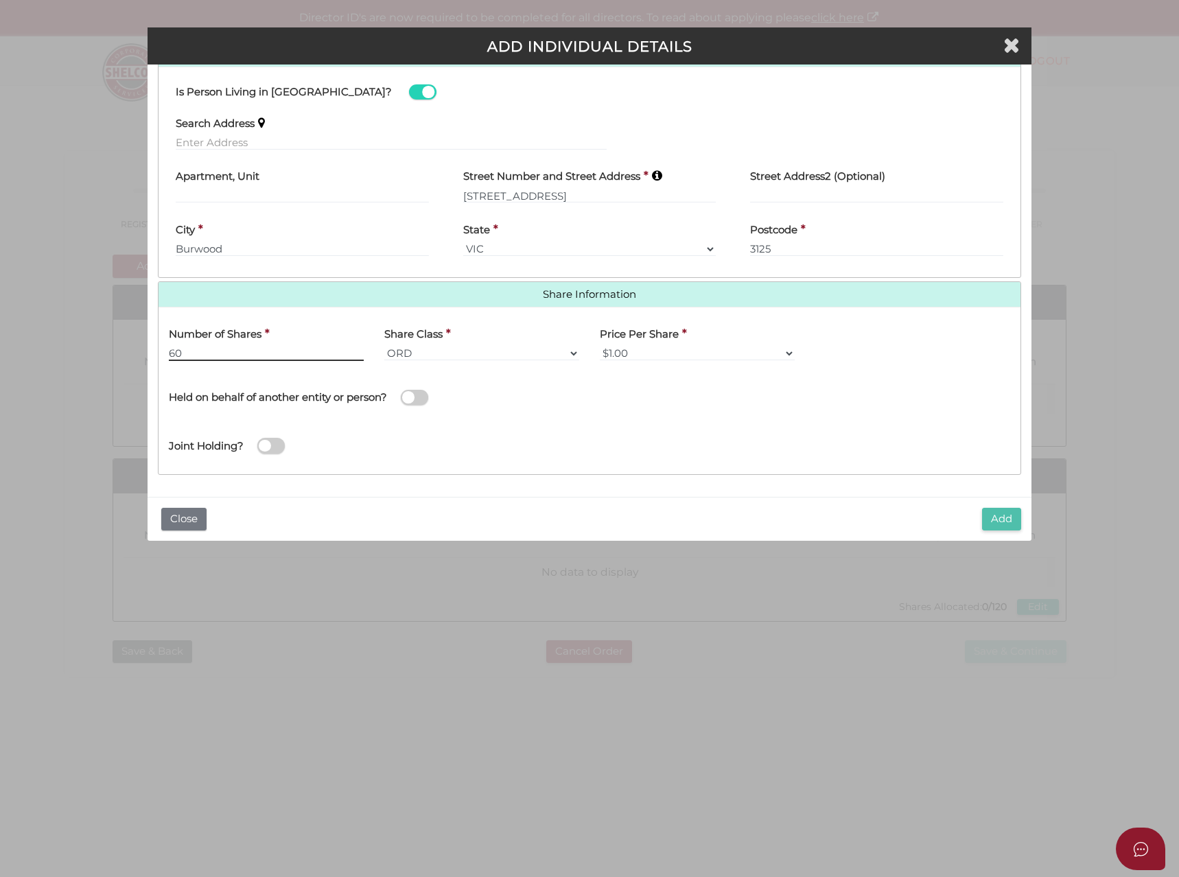
type input "60"
click at [992, 522] on button "Add" at bounding box center [1001, 519] width 39 height 23
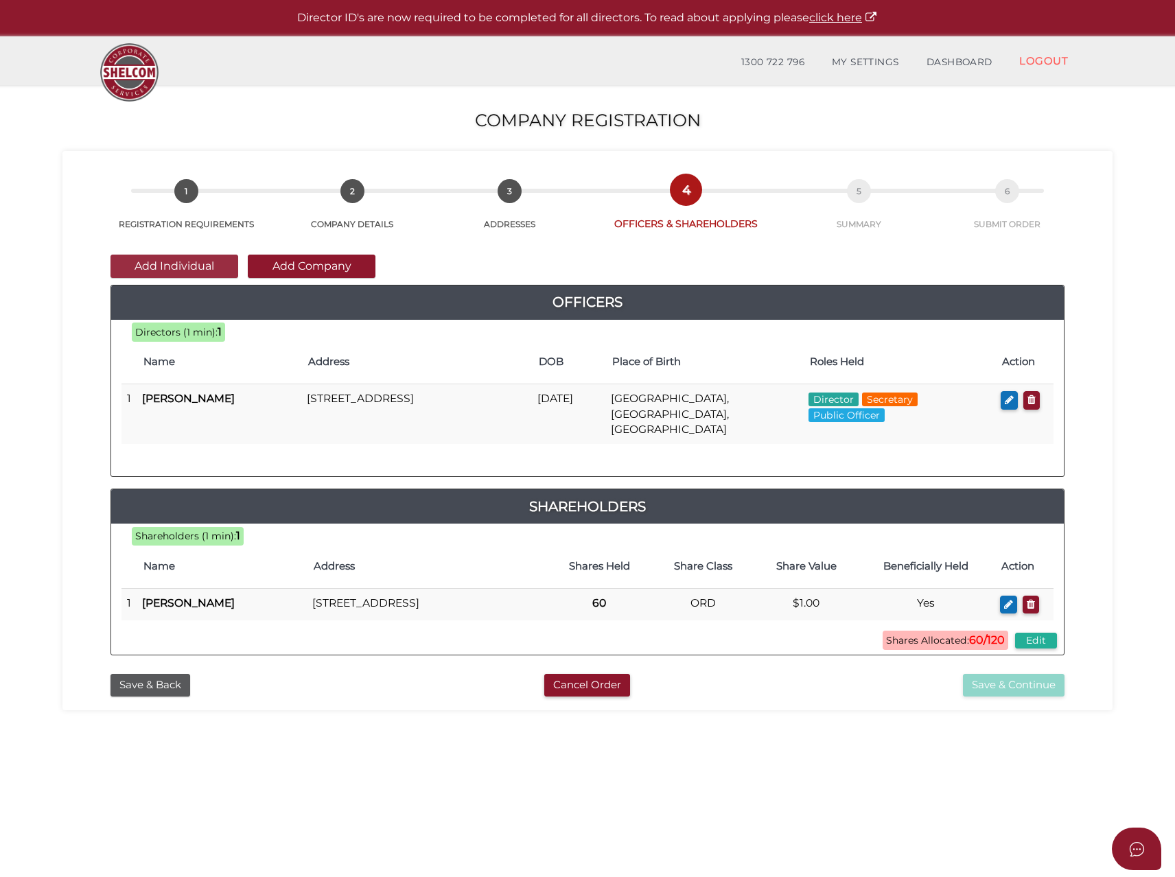
click at [178, 266] on button "Add Individual" at bounding box center [175, 266] width 128 height 23
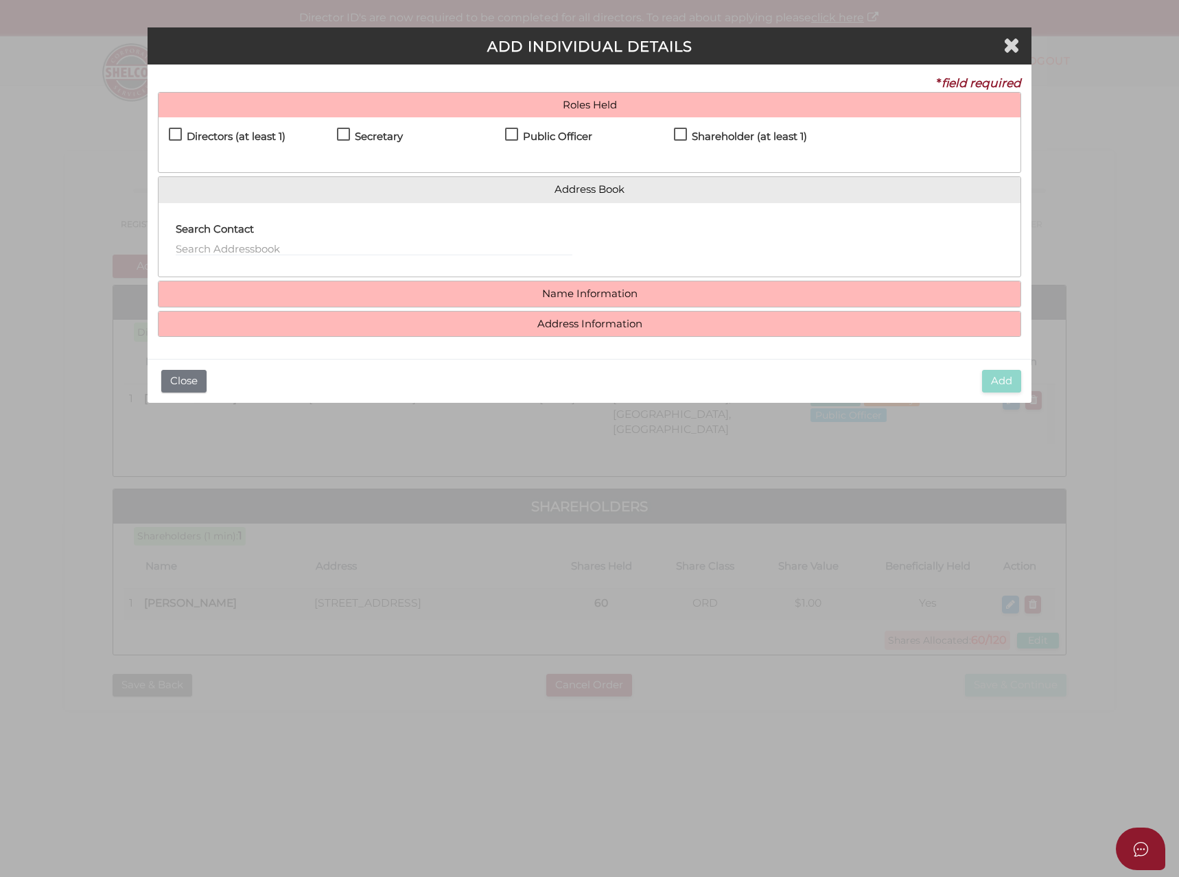
click at [211, 139] on h4 "Directors (at least 1)" at bounding box center [236, 137] width 99 height 12
checkbox input "true"
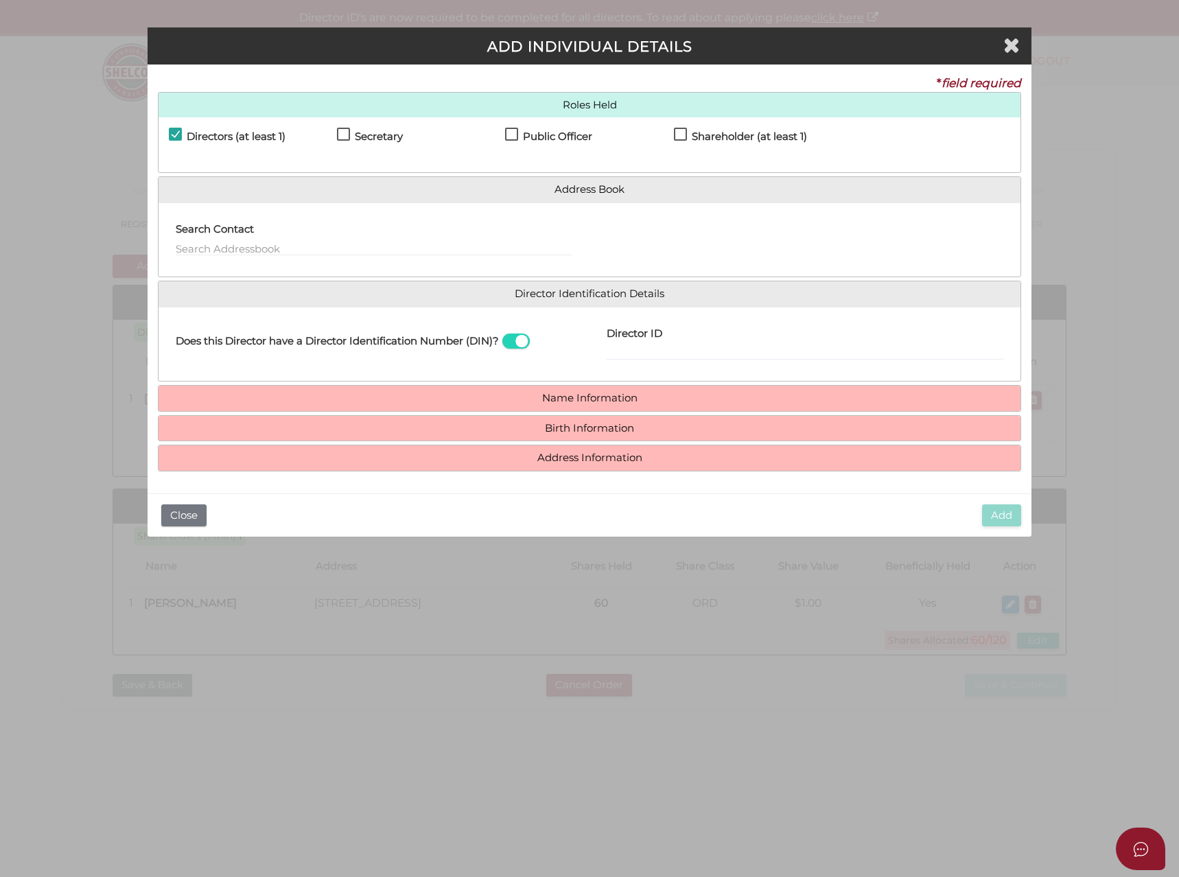
click at [763, 138] on h4 "Shareholder (at least 1)" at bounding box center [749, 137] width 115 height 12
checkbox input "true"
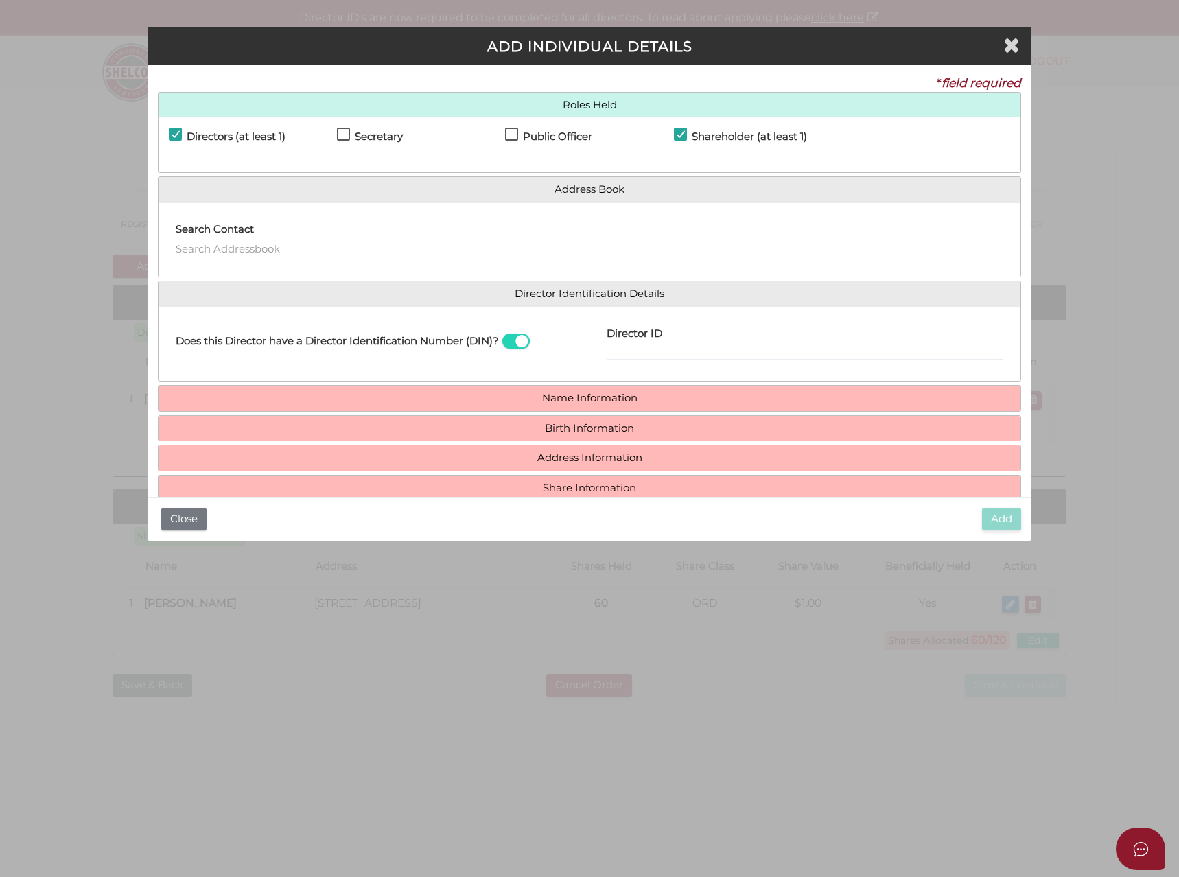
click at [522, 338] on span at bounding box center [515, 342] width 27 height 16
click at [0, 0] on input "checkbox" at bounding box center [0, 0] width 0 height 0
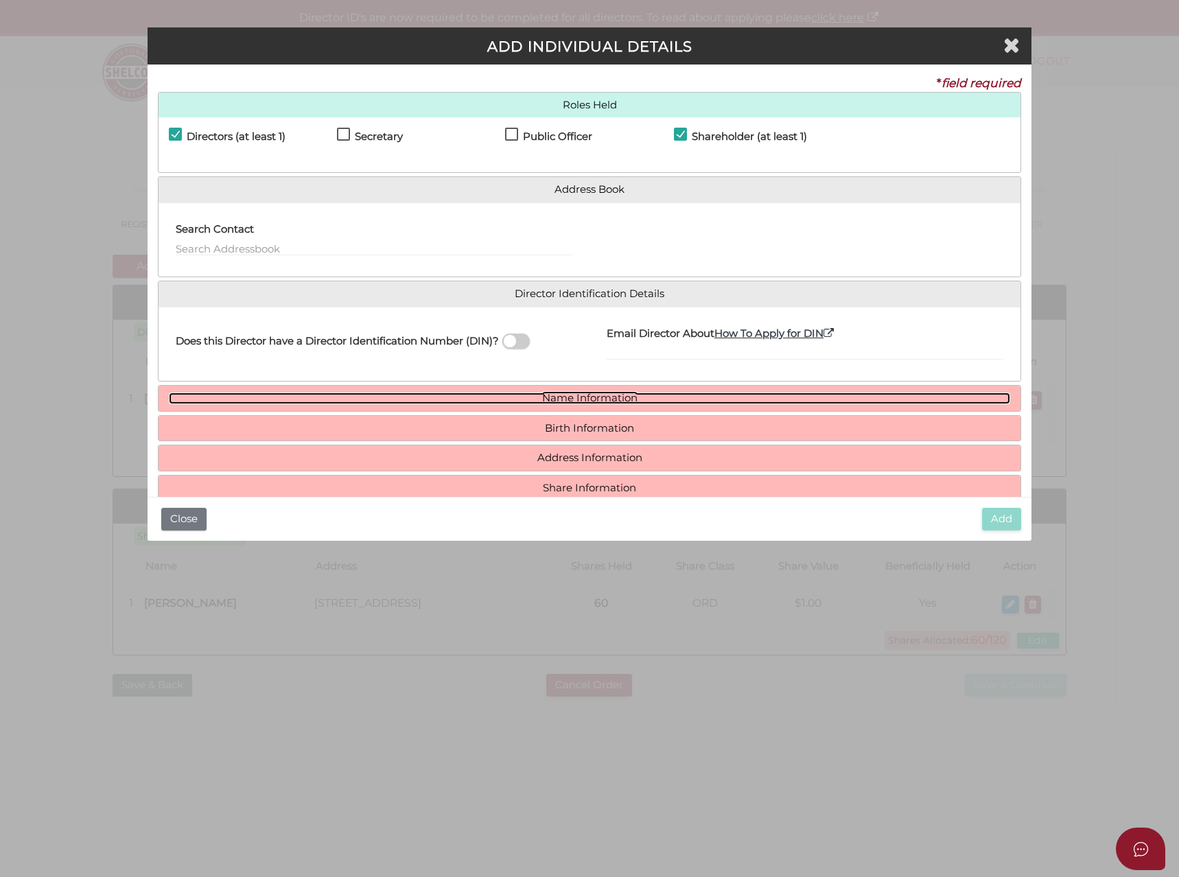
click at [462, 403] on link "Name Information" at bounding box center [590, 399] width 842 height 12
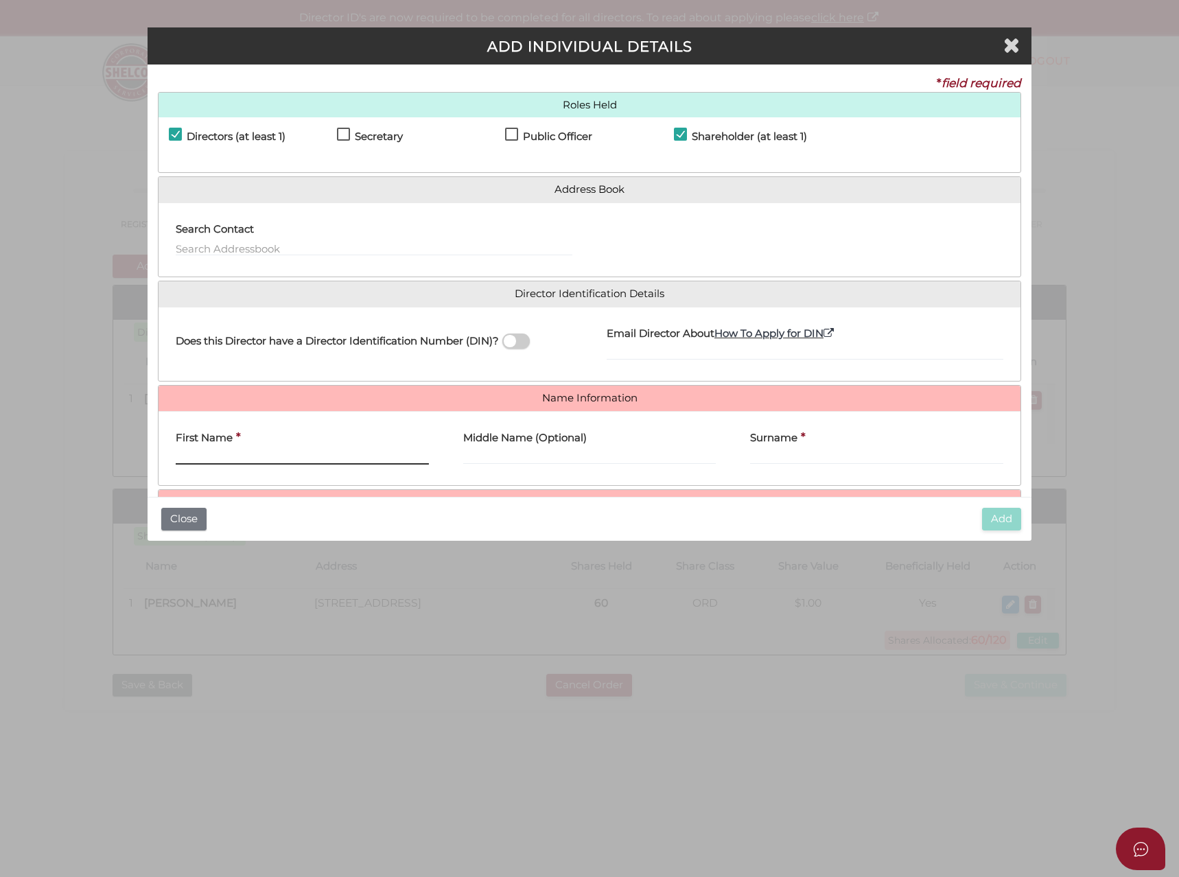
click at [222, 454] on input "First Name" at bounding box center [302, 457] width 253 height 15
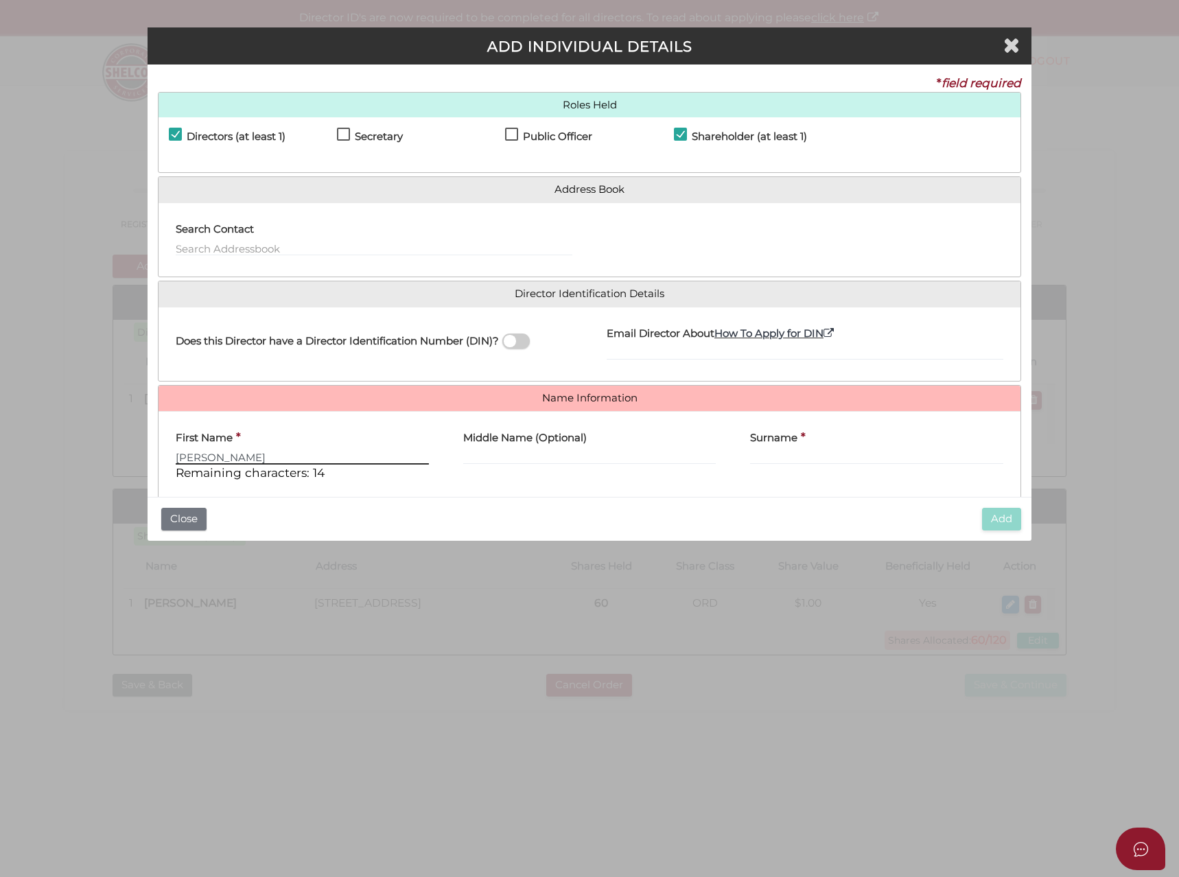
type input "Julian"
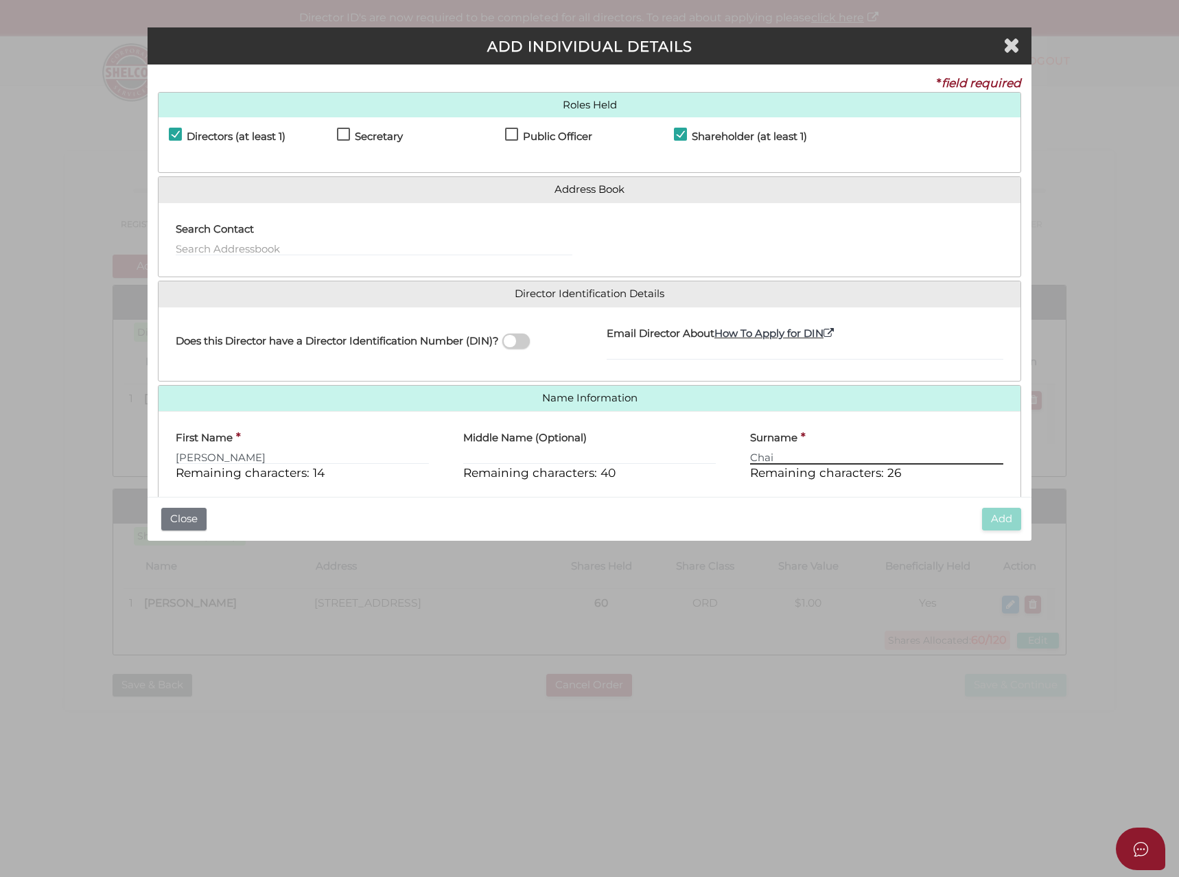
scroll to position [117, 0]
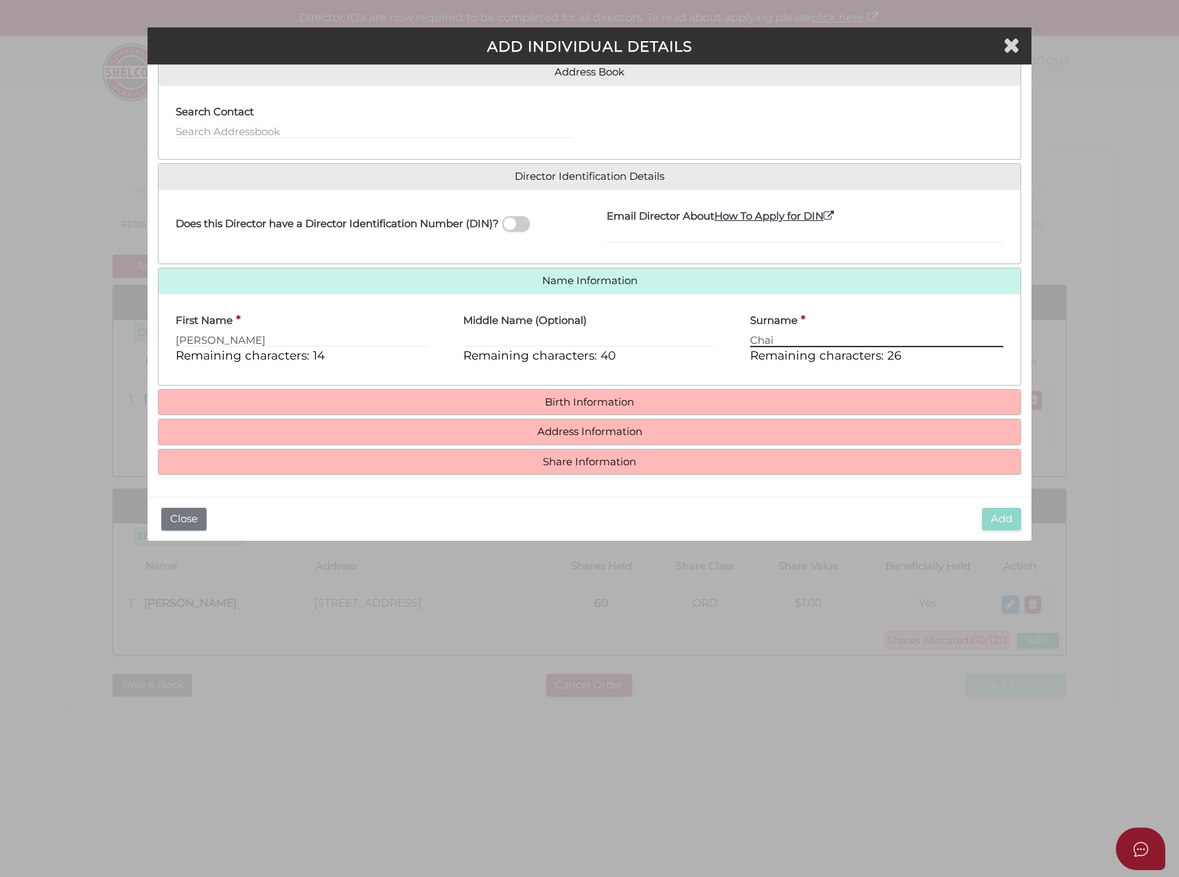
type input "Chai"
click at [430, 394] on h4 "Birth Information" at bounding box center [590, 402] width 863 height 25
click at [427, 404] on link "Birth Information" at bounding box center [590, 403] width 842 height 12
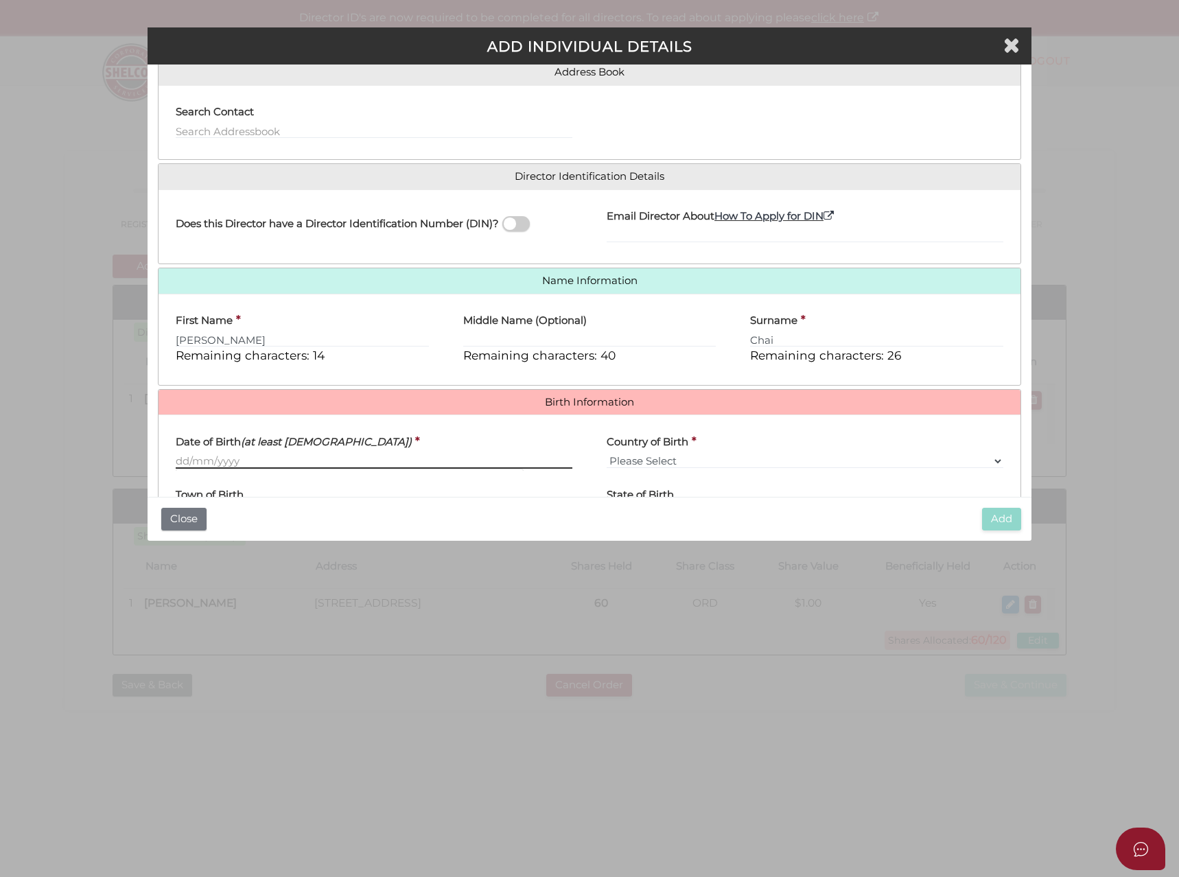
click at [233, 463] on input "Date of Birth (at least 18 years old)" at bounding box center [374, 461] width 397 height 15
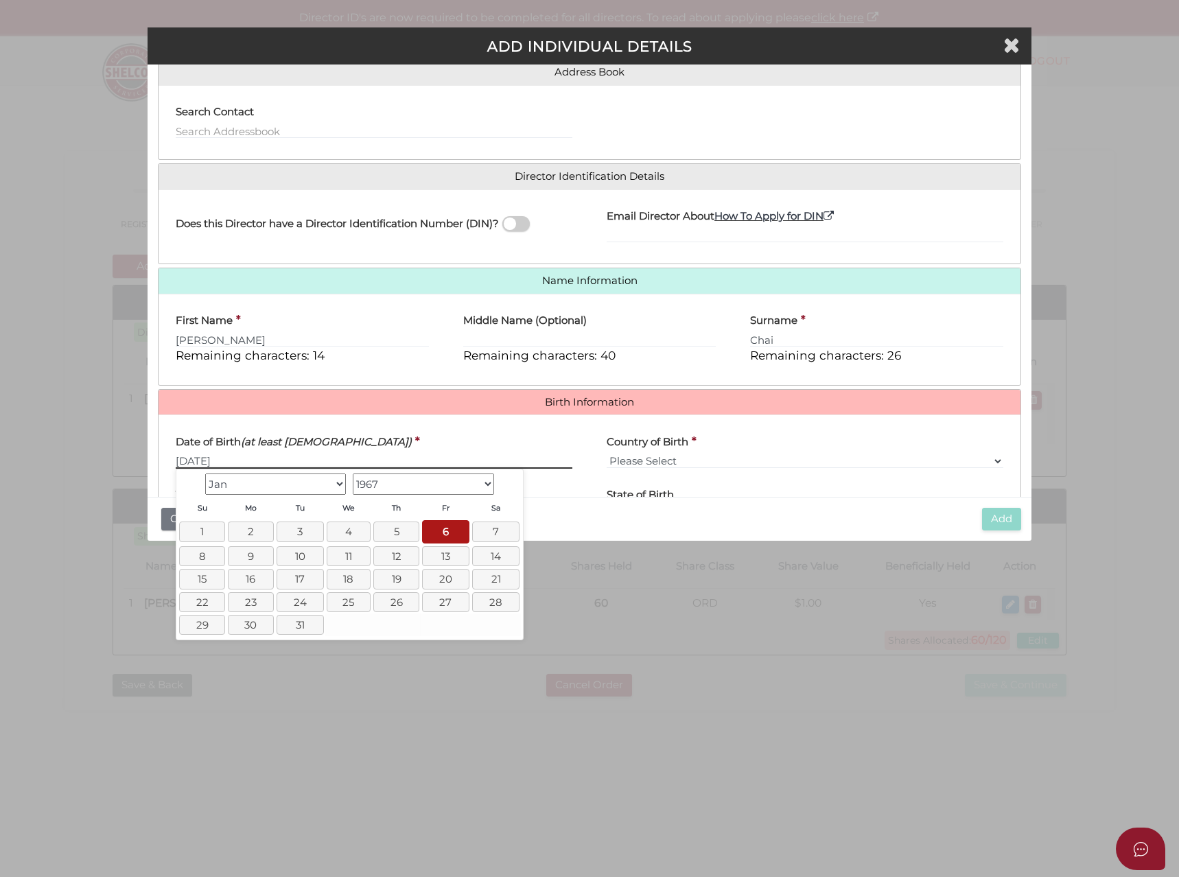
type input "06/01/1967"
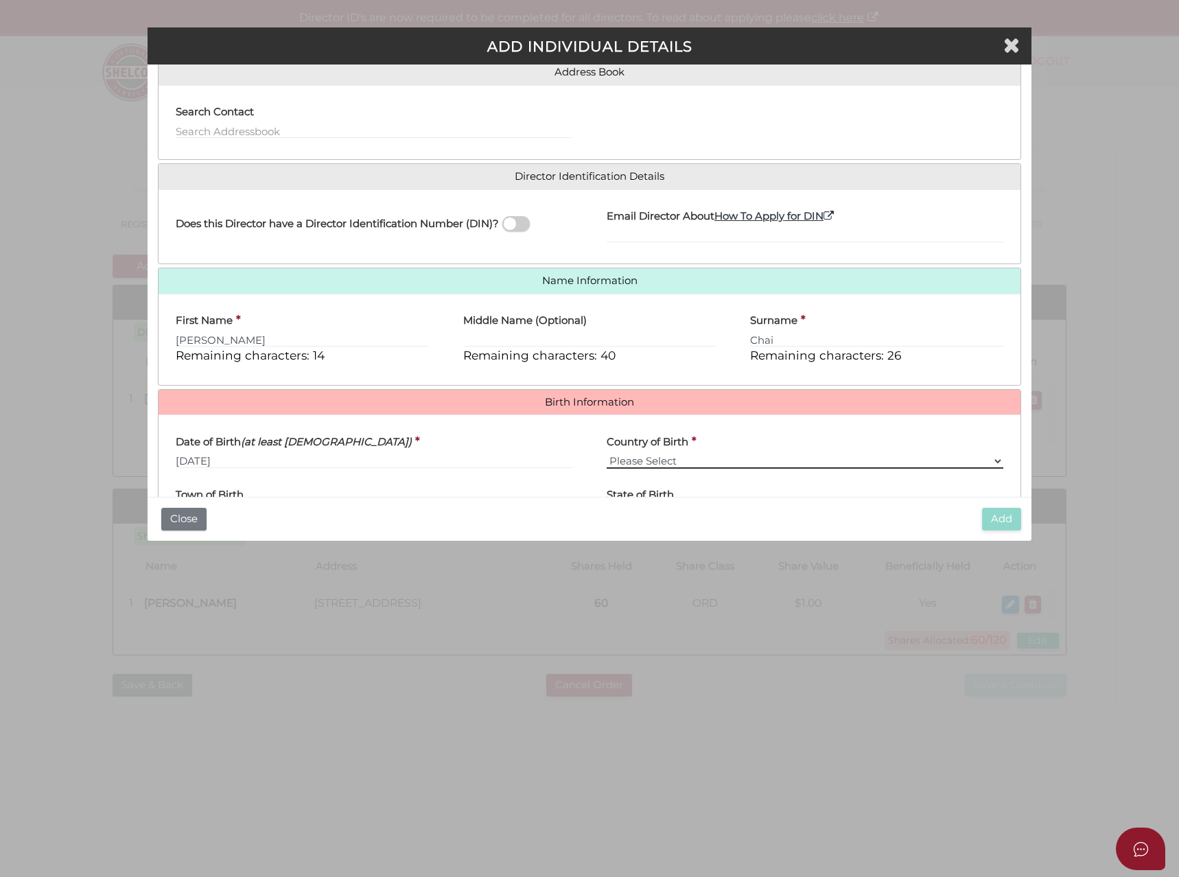
select select "Australia"
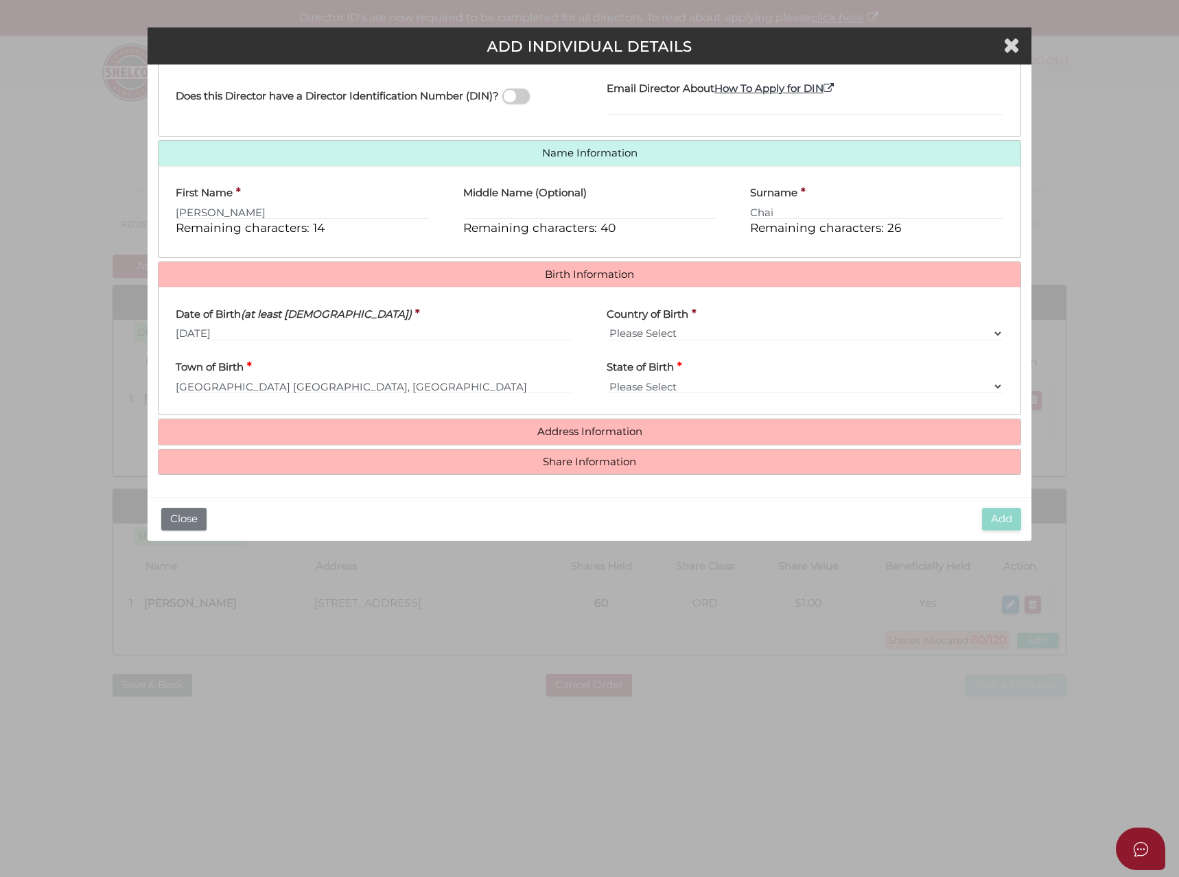
type input "Melbourne"
select select "VIC"
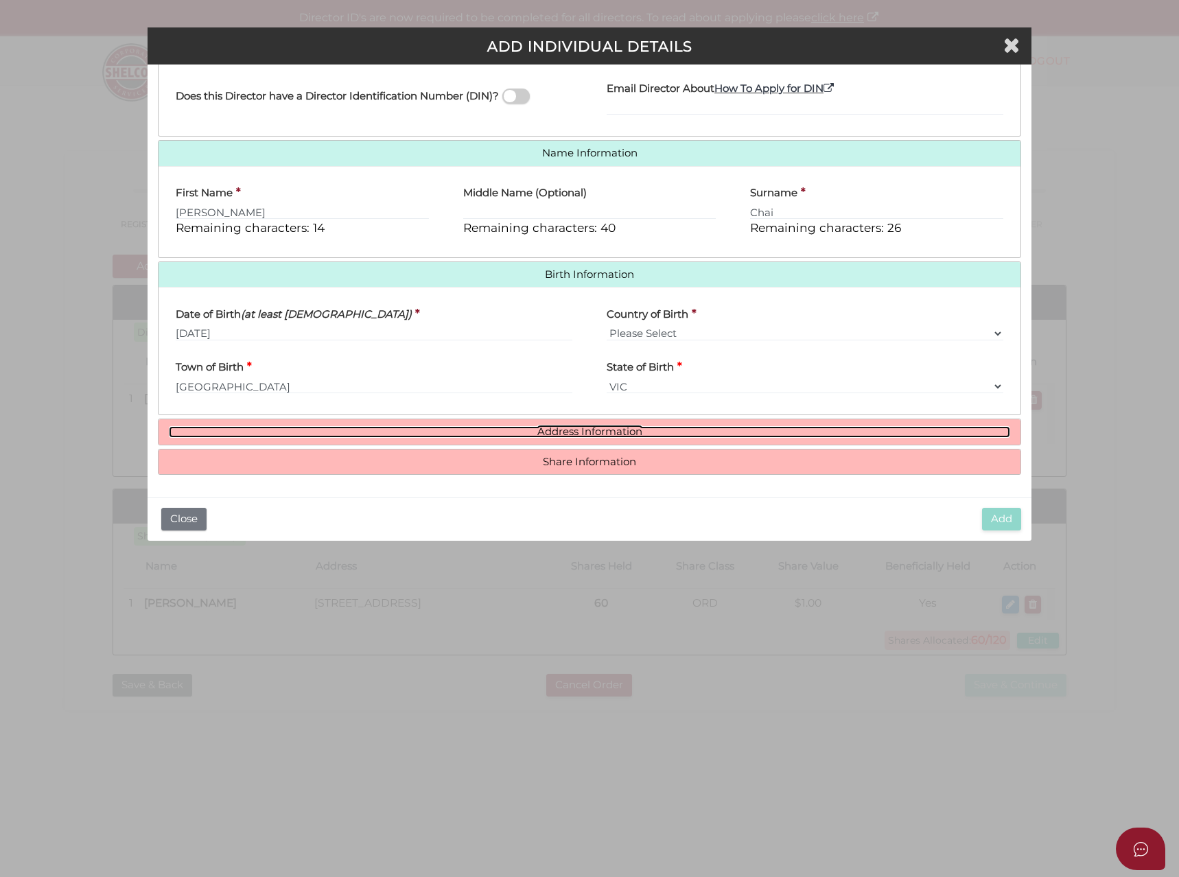
click at [405, 436] on link "Address Information" at bounding box center [590, 432] width 842 height 12
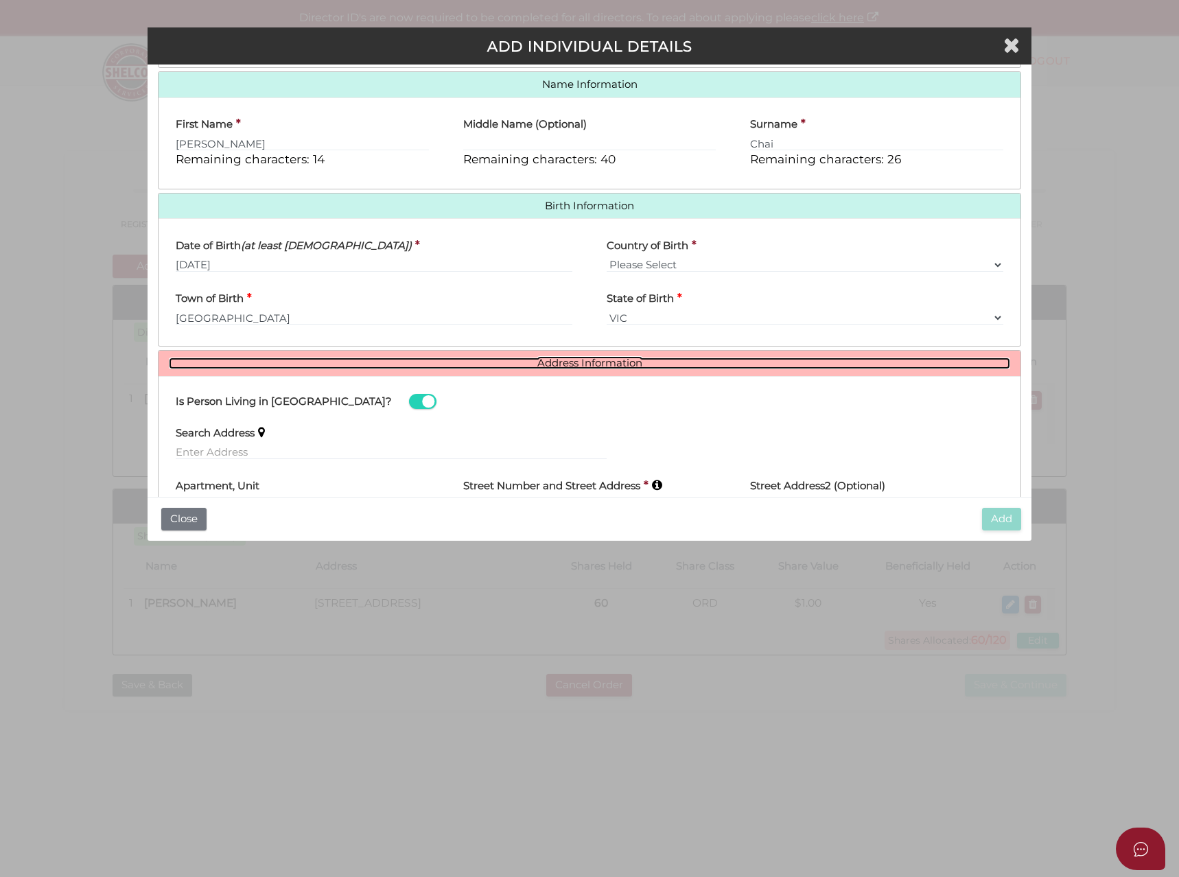
scroll to position [451, 0]
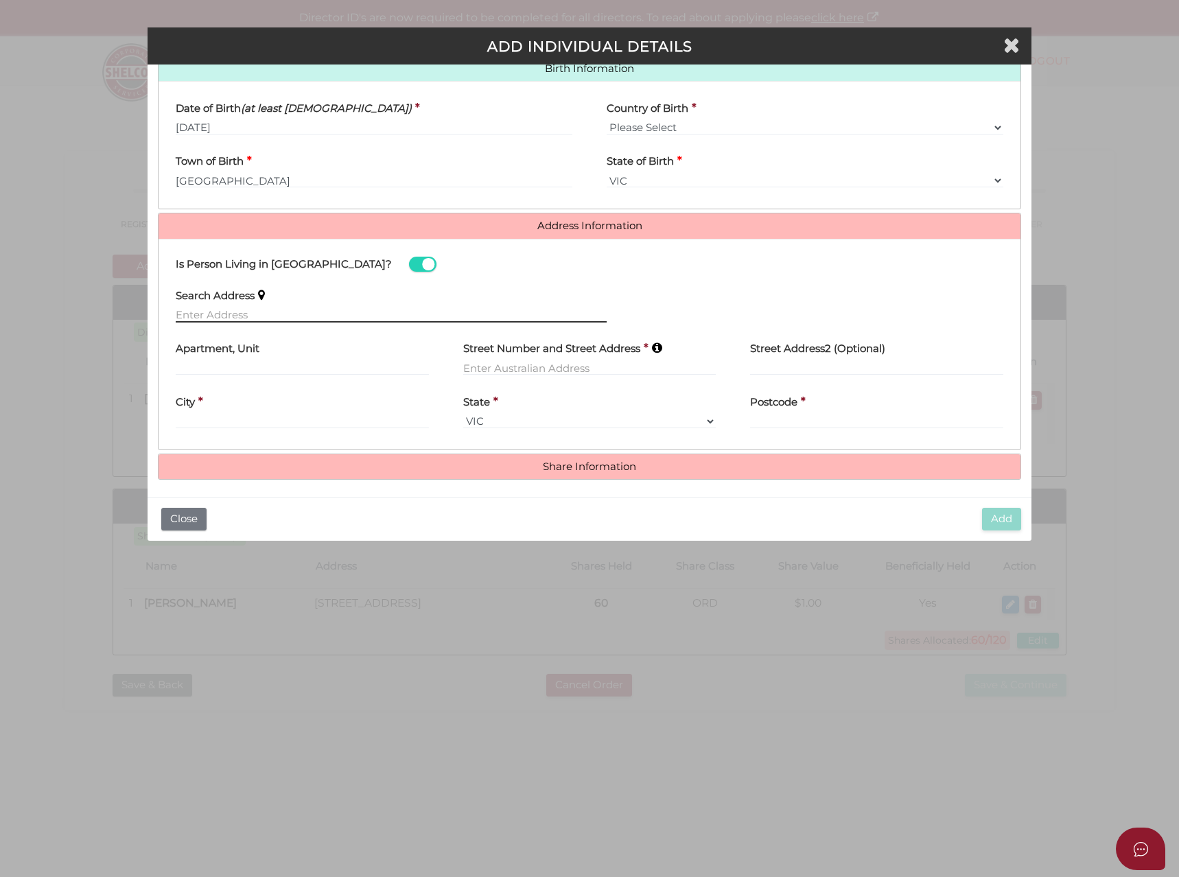
click at [194, 312] on input "text" at bounding box center [391, 315] width 431 height 15
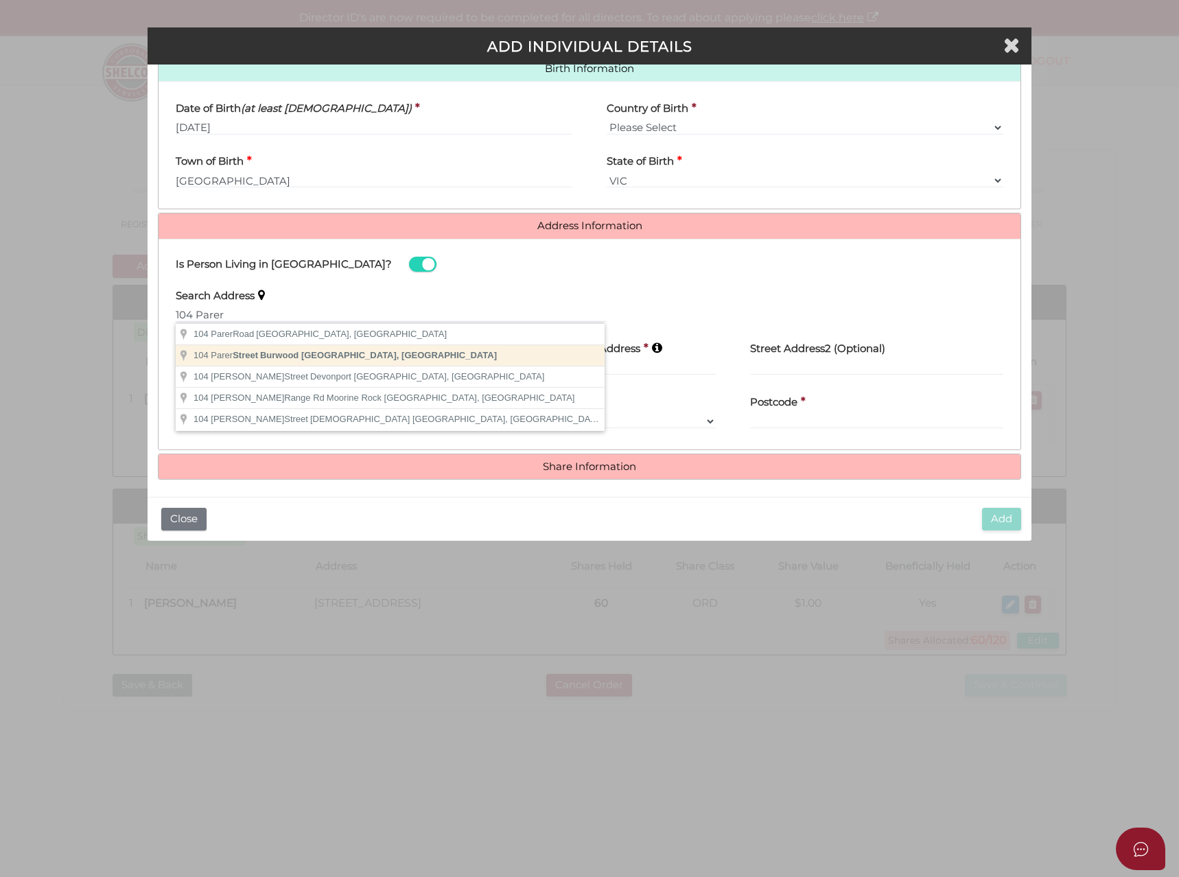
type input "[STREET_ADDRESS]"
type input "Burwood"
select select "VIC"
type input "3125"
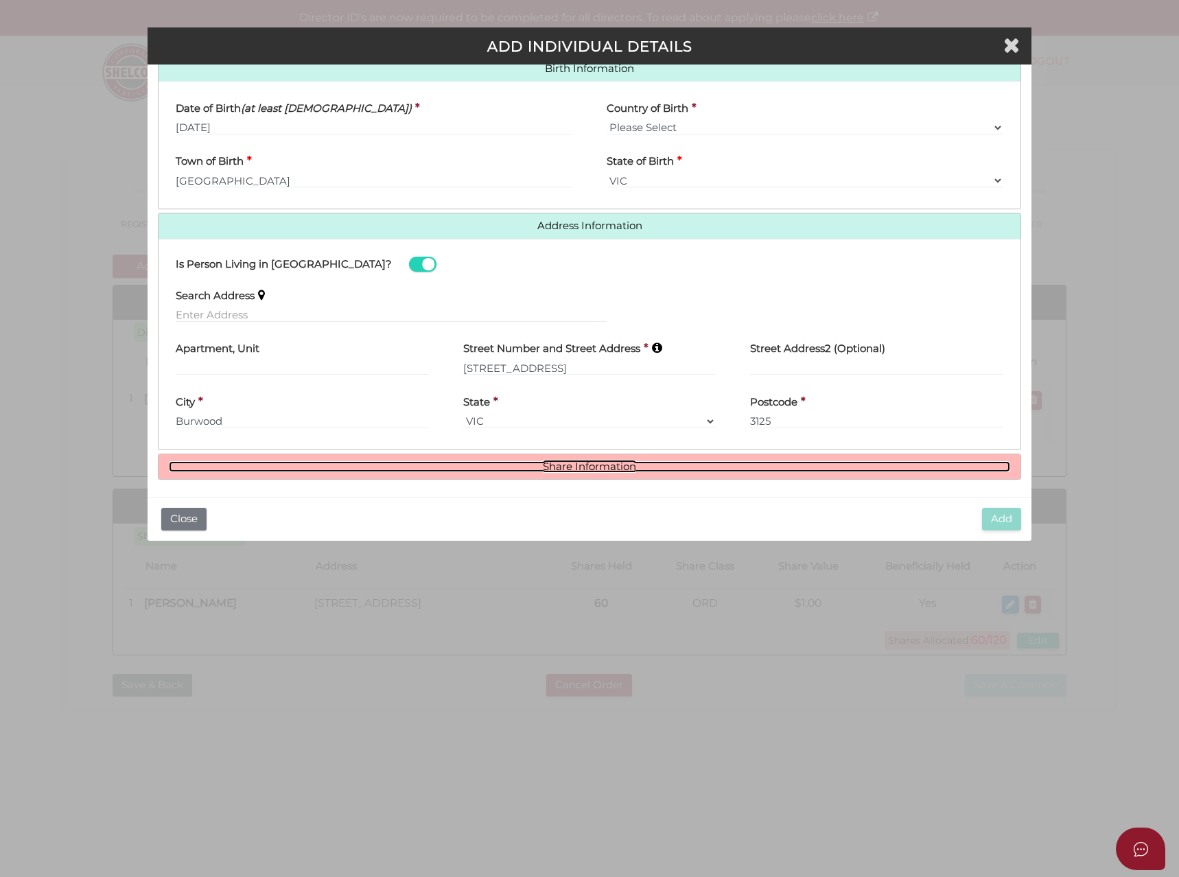
click at [463, 464] on link "Share Information" at bounding box center [590, 467] width 842 height 12
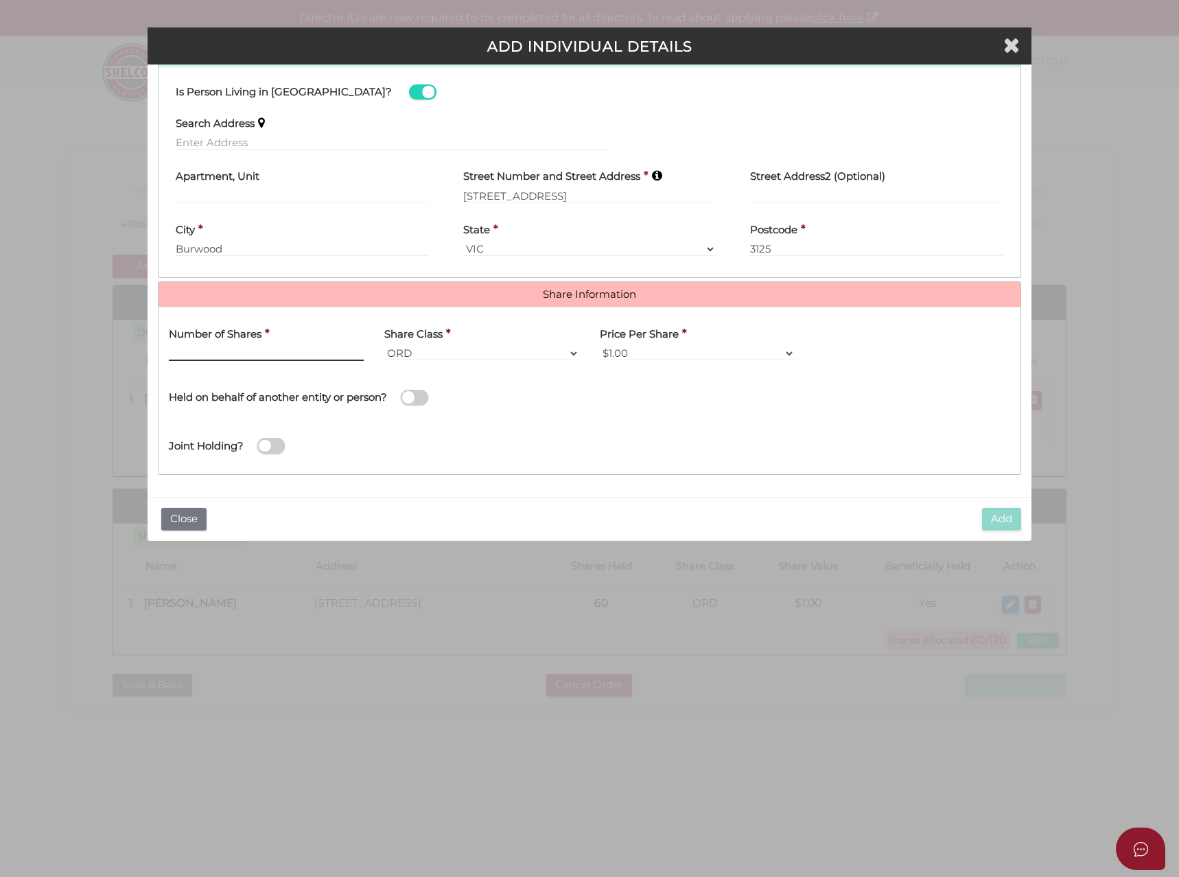
click at [194, 350] on input "text" at bounding box center [266, 353] width 195 height 15
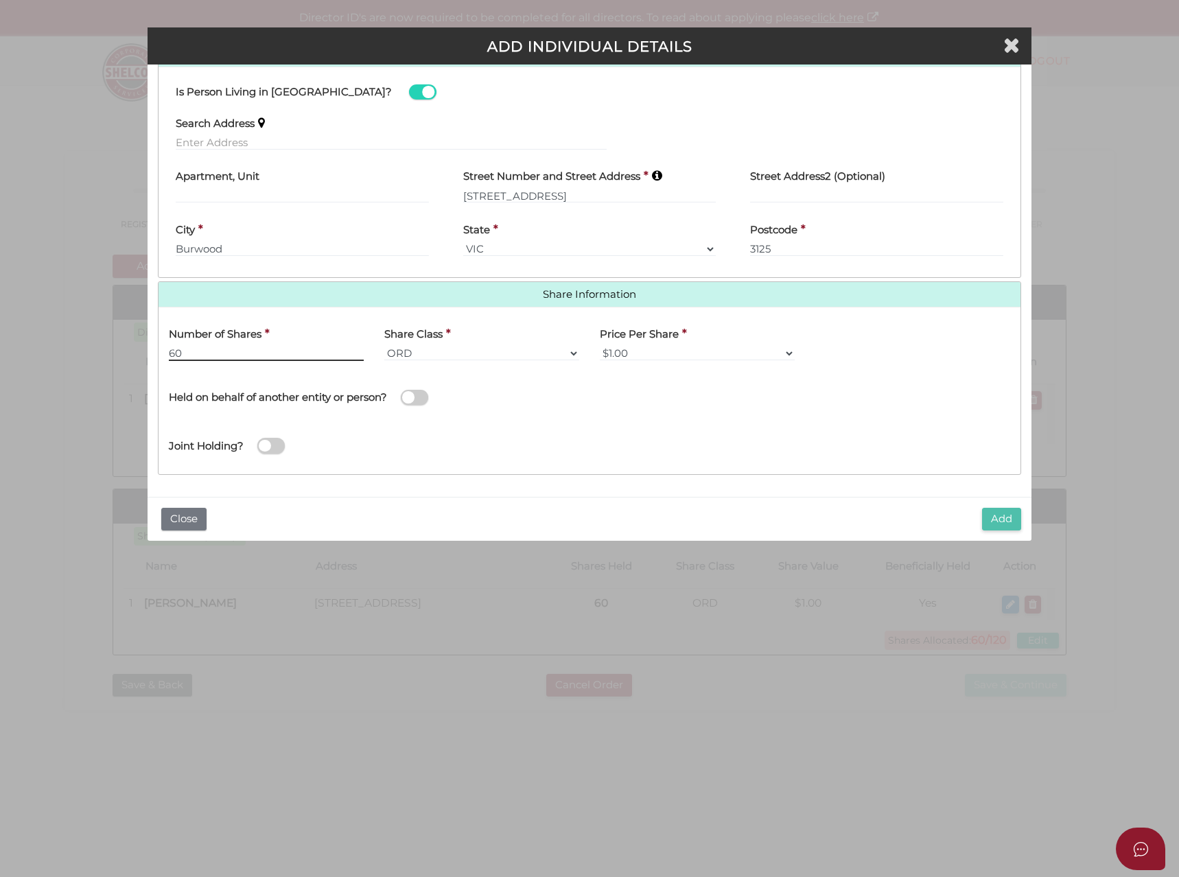
type input "60"
click at [1008, 524] on button "Add" at bounding box center [1001, 519] width 39 height 23
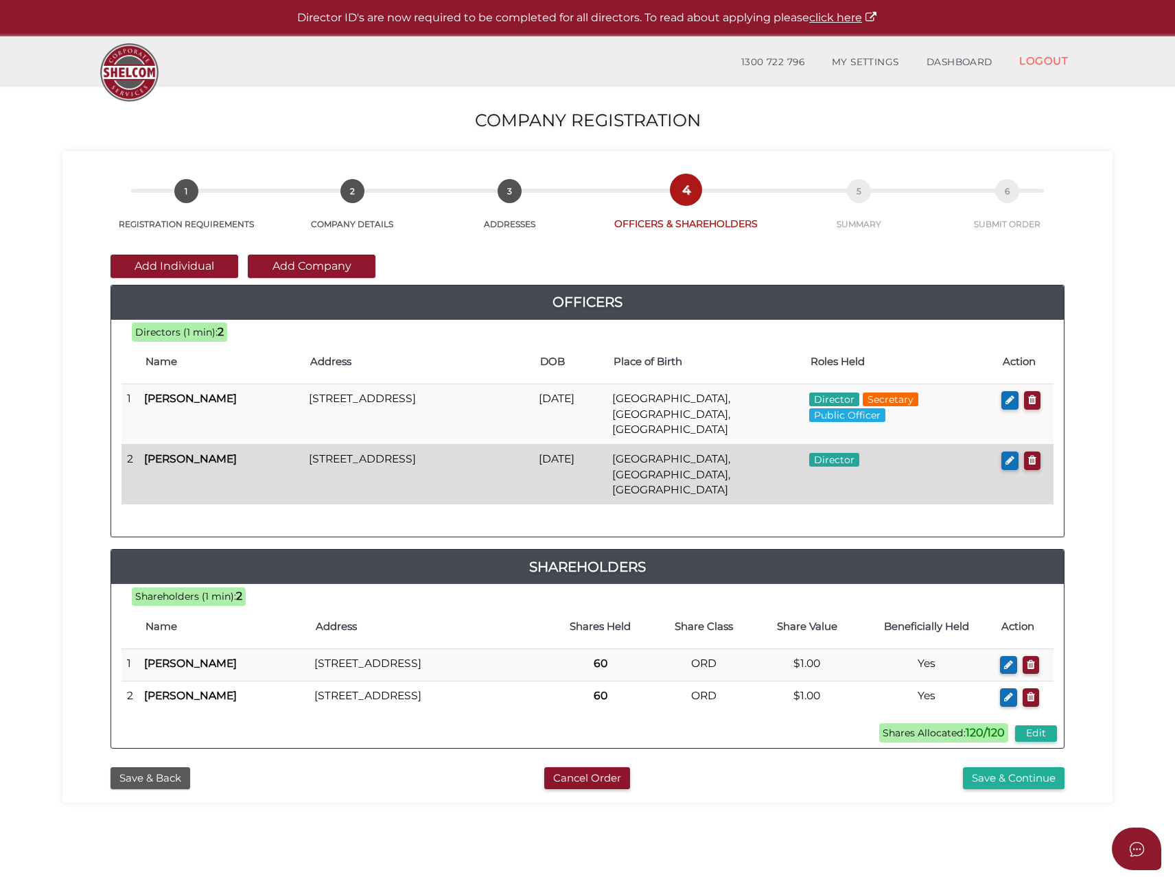
scroll to position [65, 0]
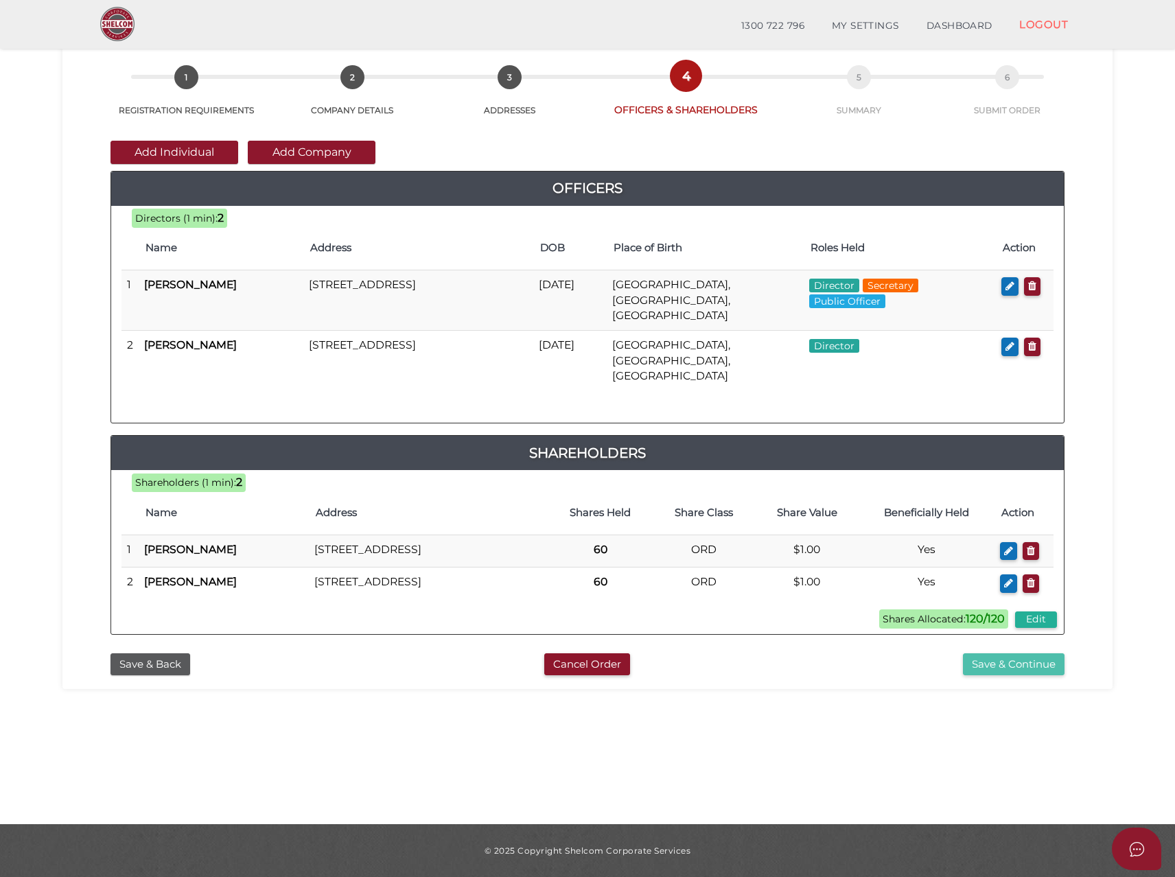
click at [1037, 667] on button "Save & Continue" at bounding box center [1014, 665] width 102 height 23
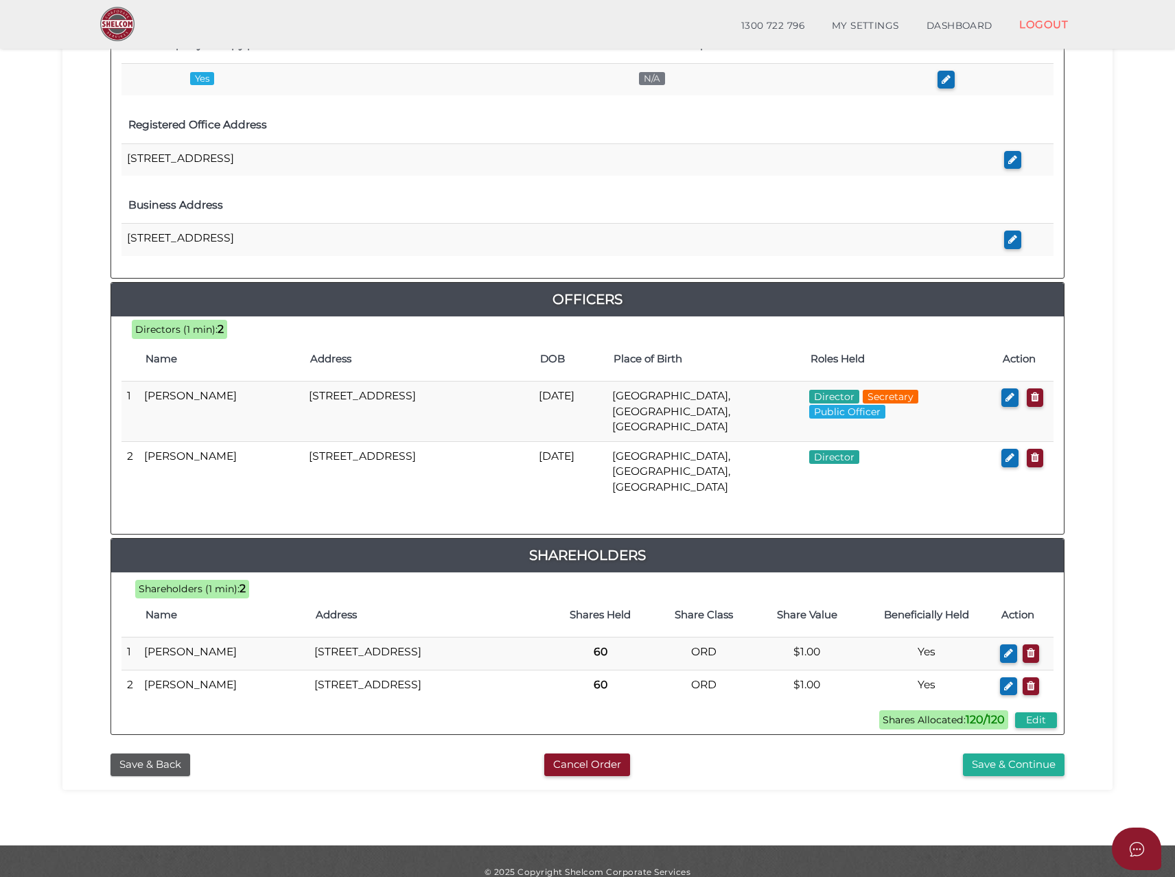
scroll to position [428, 0]
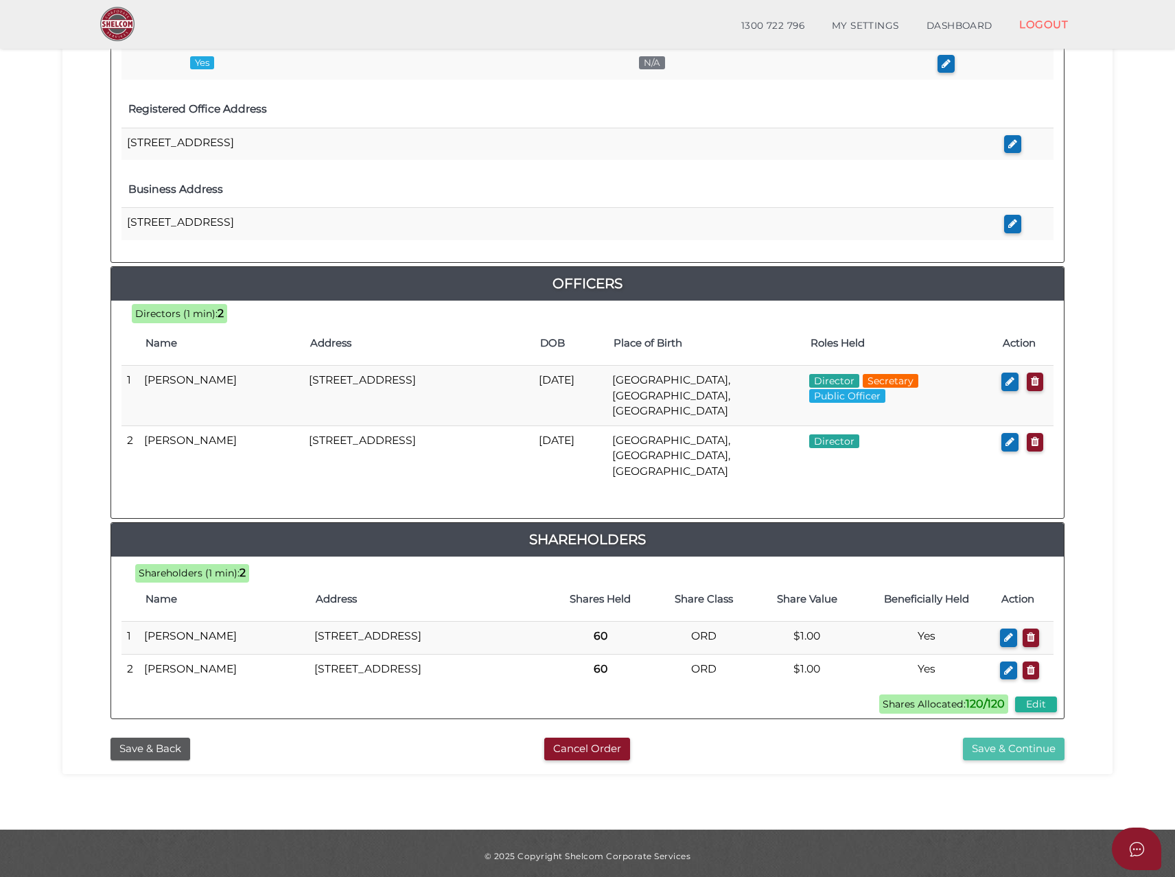
click at [986, 738] on button "Save & Continue" at bounding box center [1014, 749] width 102 height 23
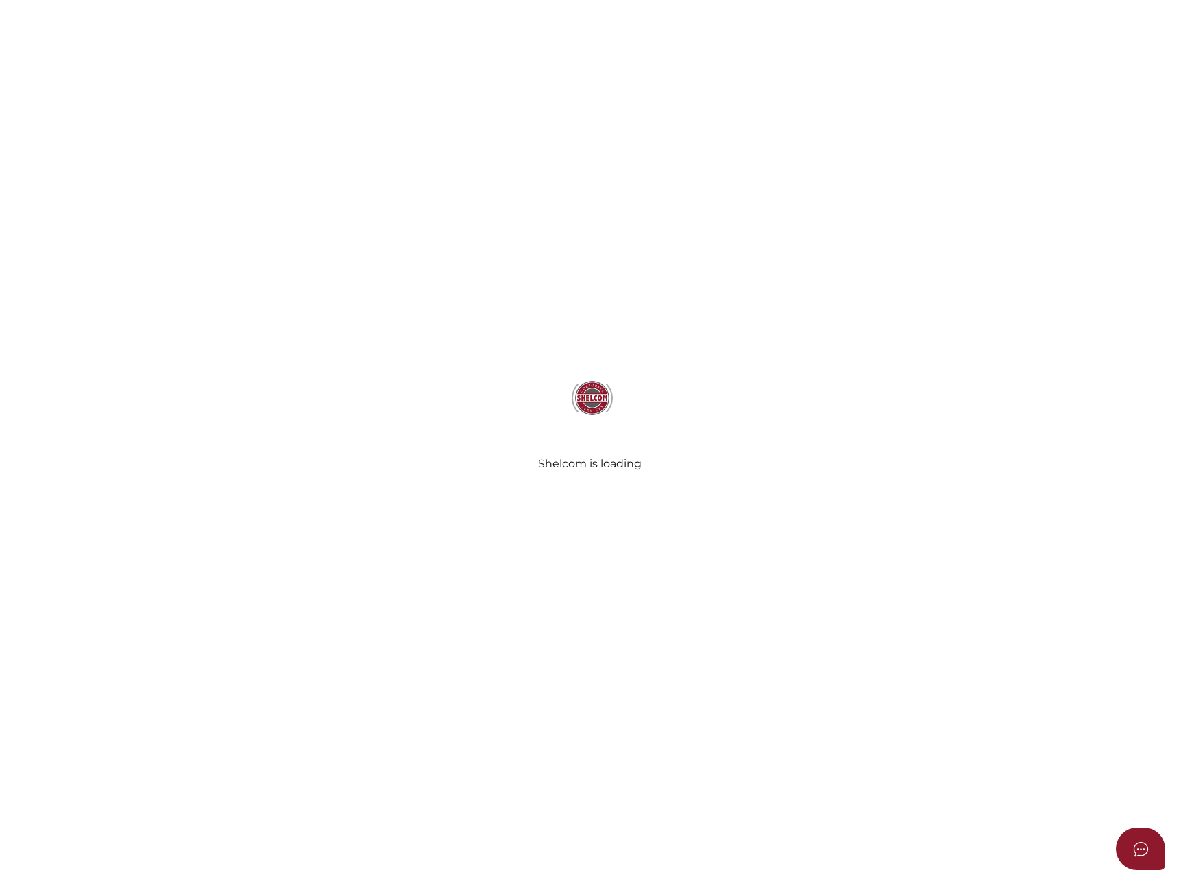
select select "Comb Binding"
select select "No"
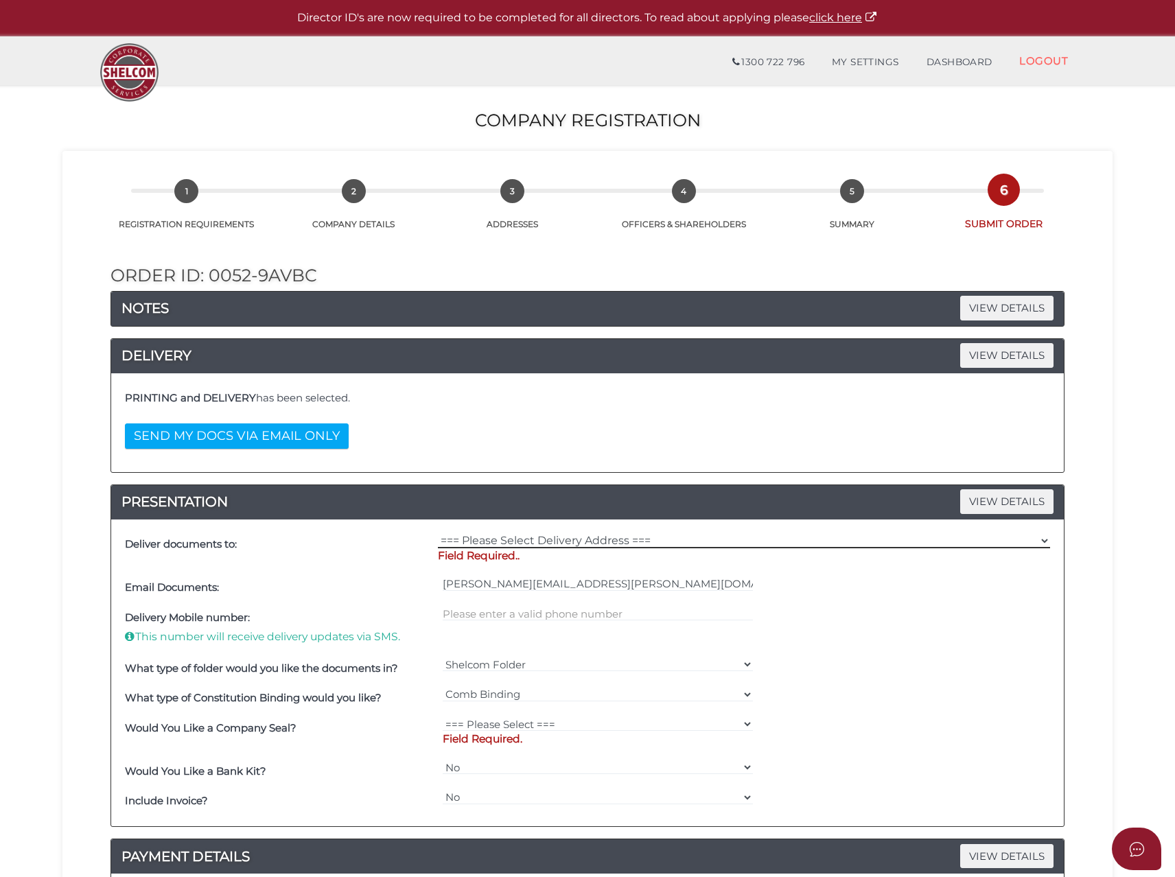
click at [470, 538] on select "=== Please Select Delivery Address === (User Address - [PERSON_NAME]) [STREET_A…" at bounding box center [744, 540] width 612 height 15
select select "0"
click at [438, 533] on select "=== Please Select Delivery Address === (User Address - [PERSON_NAME]) [STREET_A…" at bounding box center [744, 540] width 612 height 15
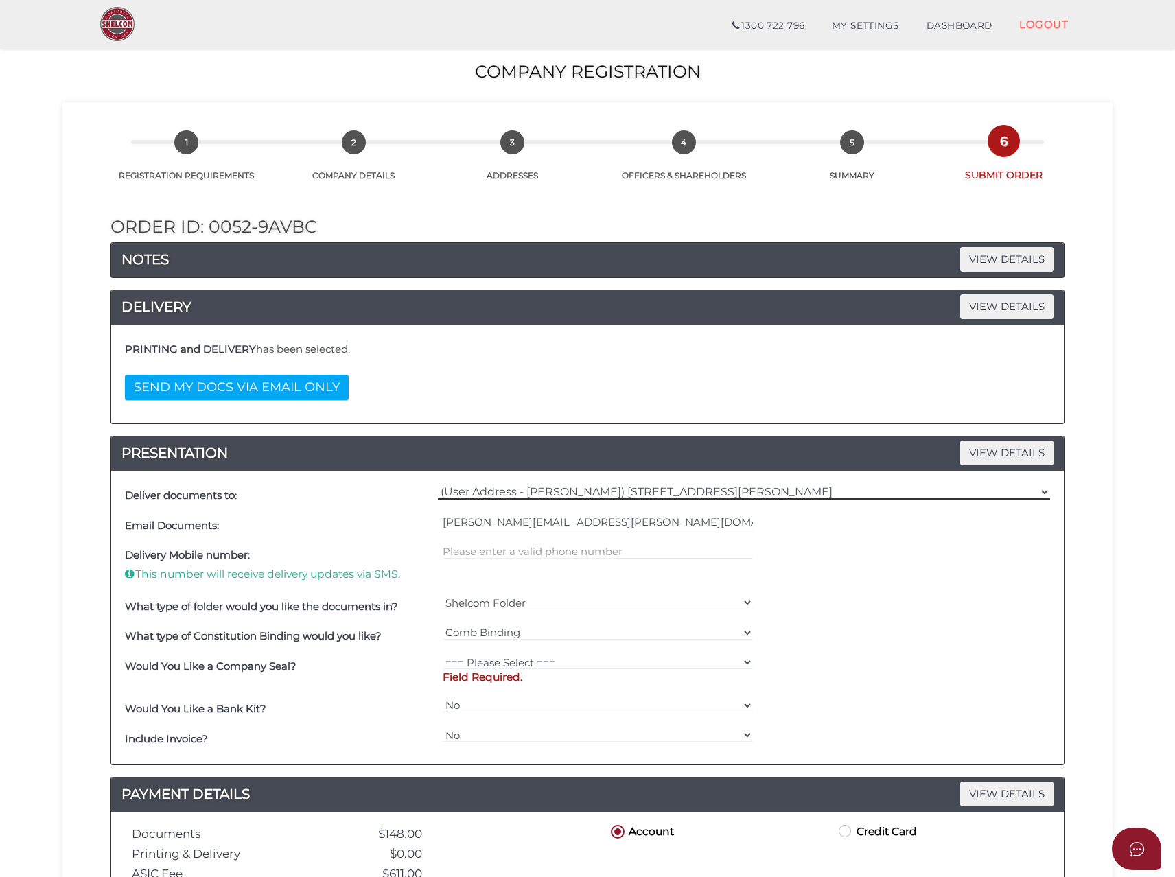
scroll to position [137, 0]
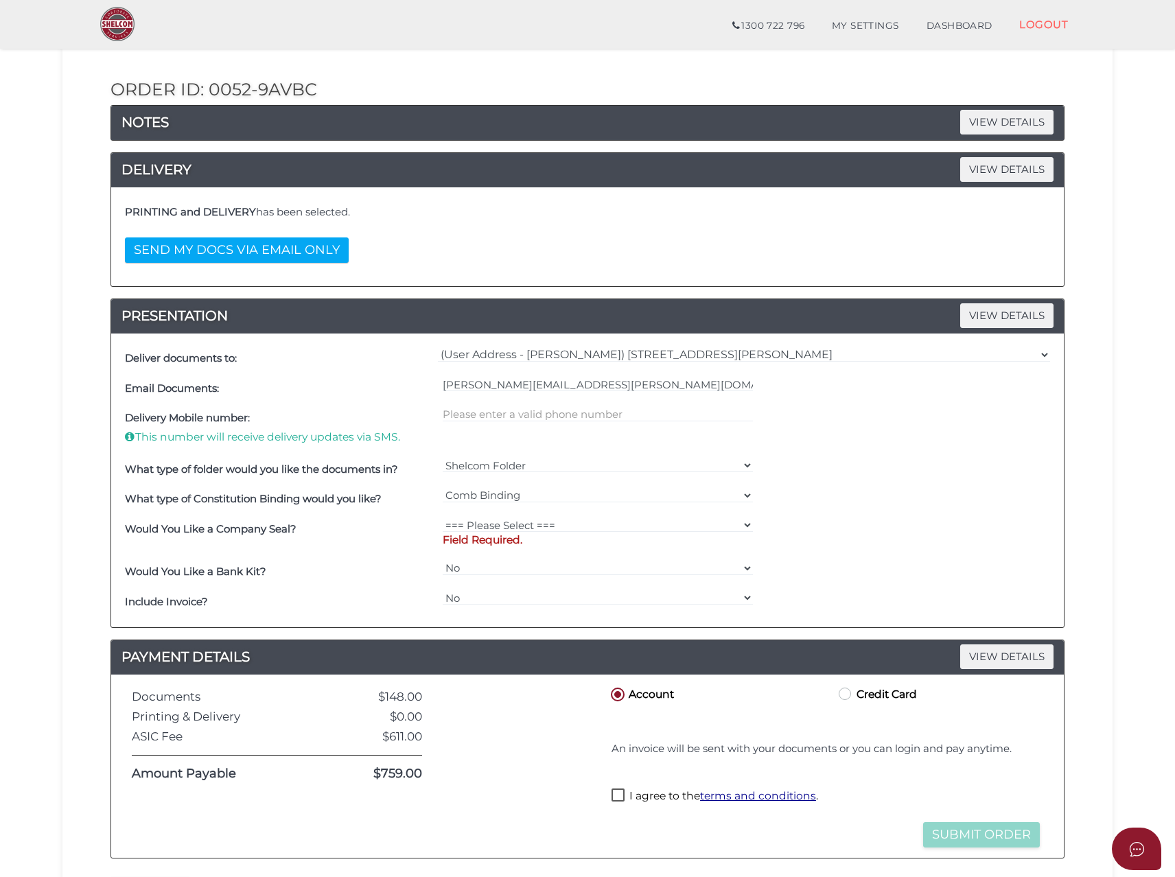
click at [459, 437] on div at bounding box center [598, 429] width 318 height 51
click at [465, 413] on input "text" at bounding box center [598, 414] width 311 height 15
type input "0425771311"
click at [472, 522] on select "=== Please Select === Fold Seal $50 No Seal" at bounding box center [598, 525] width 311 height 15
select select "0"
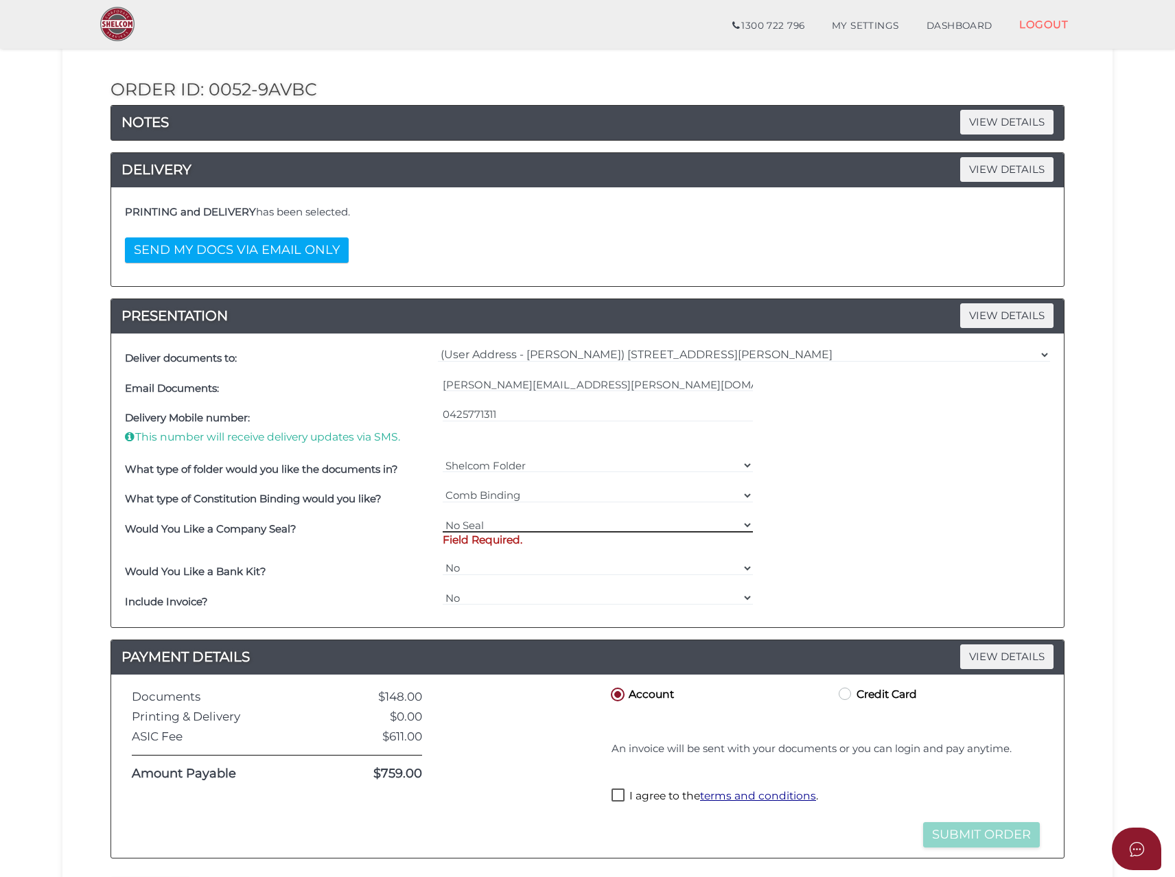
click at [443, 518] on select "=== Please Select === Fold Seal $50 No Seal" at bounding box center [598, 525] width 311 height 15
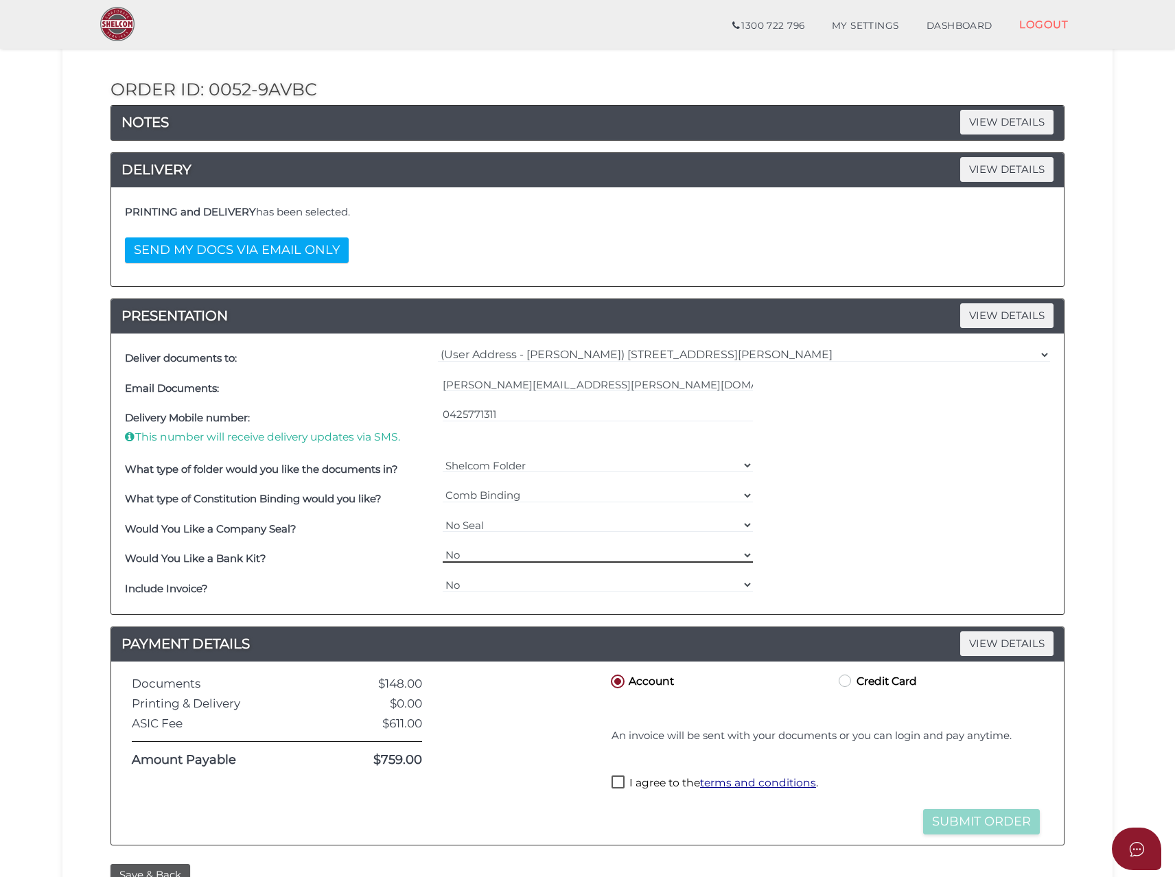
click at [462, 553] on select "Yes No" at bounding box center [598, 555] width 311 height 15
select select "Yes"
click at [443, 548] on select "Yes No" at bounding box center [598, 555] width 311 height 15
click at [454, 586] on select "Yes No" at bounding box center [598, 584] width 311 height 15
select select "Yes"
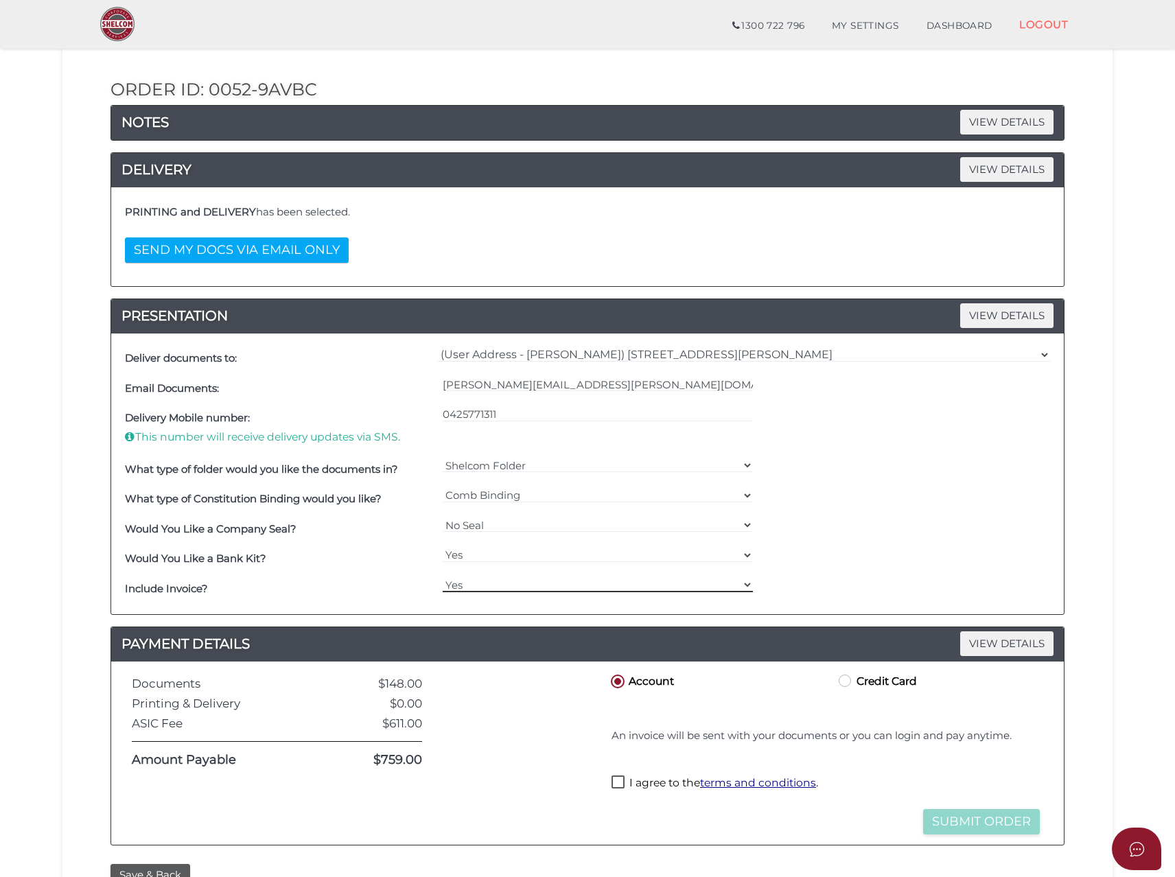
click at [443, 577] on select "Yes No" at bounding box center [598, 584] width 311 height 15
click at [622, 783] on label "I agree to the terms and conditions ." at bounding box center [715, 784] width 207 height 17
checkbox input "true"
click at [951, 822] on button "Submit Order" at bounding box center [981, 821] width 117 height 25
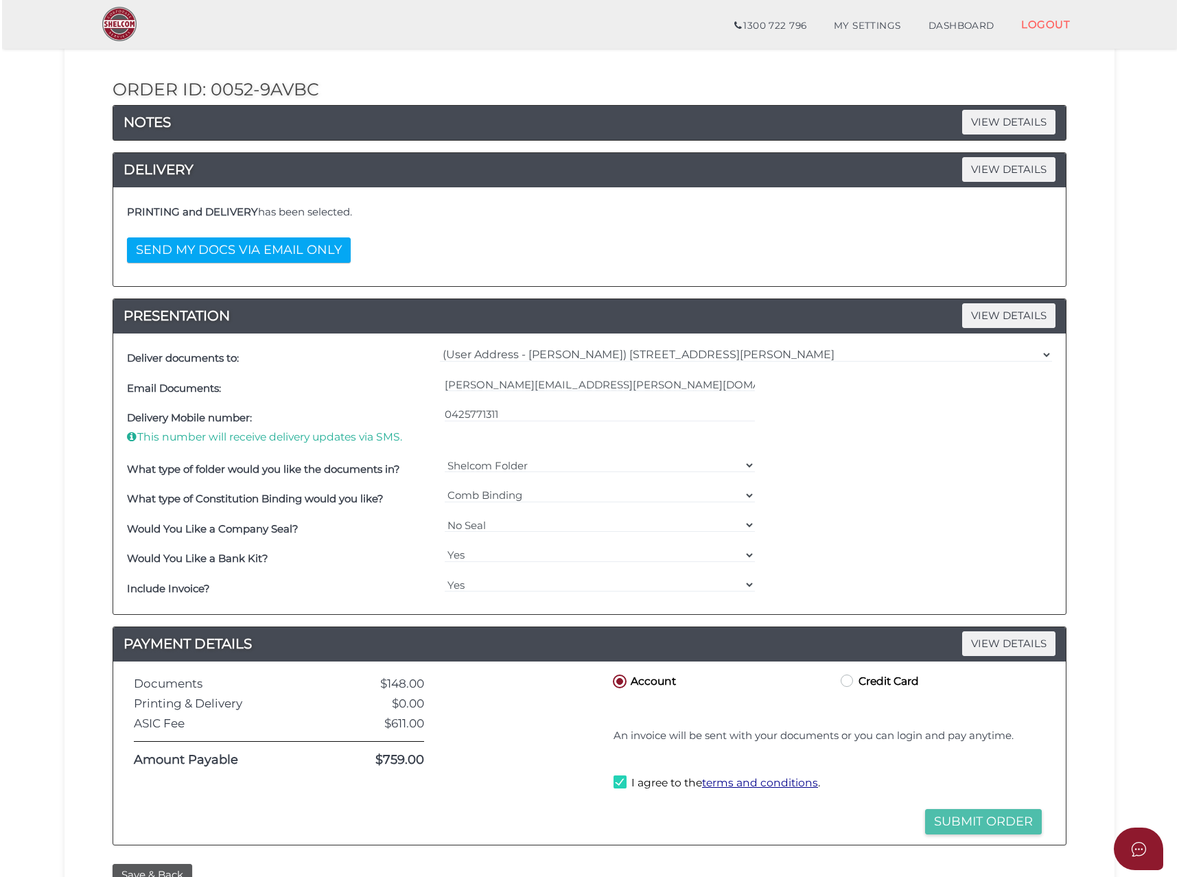
scroll to position [0, 0]
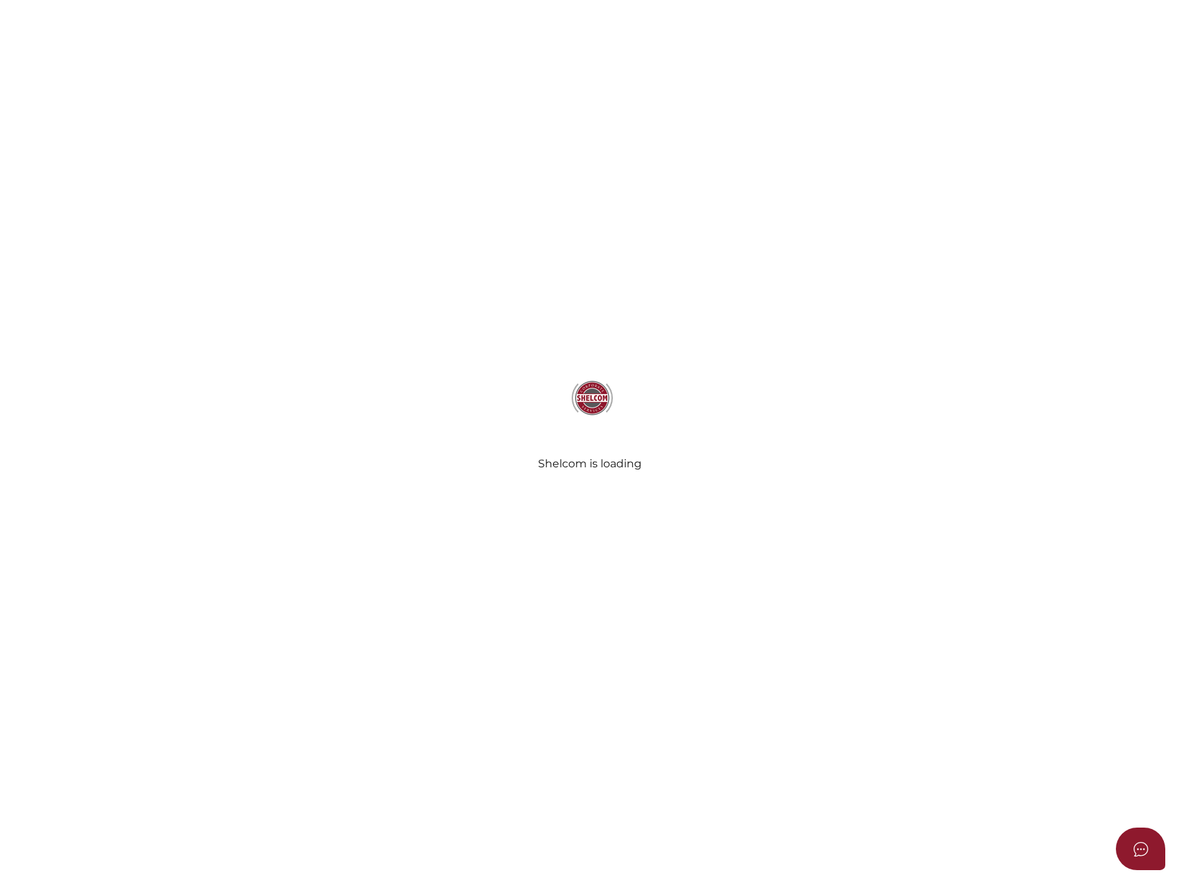
select select
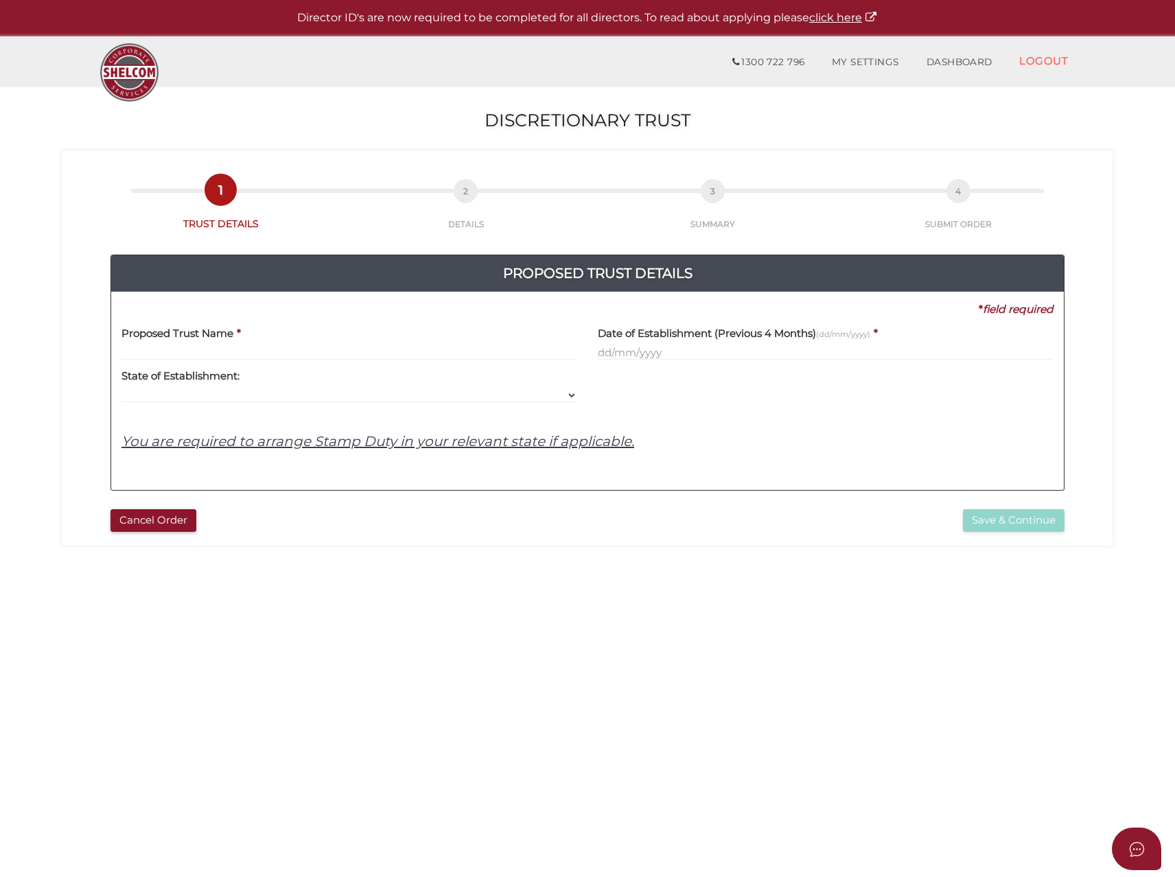
click at [160, 342] on label "Proposed Trust Name" at bounding box center [178, 331] width 112 height 28
click at [151, 351] on input "text" at bounding box center [350, 352] width 456 height 15
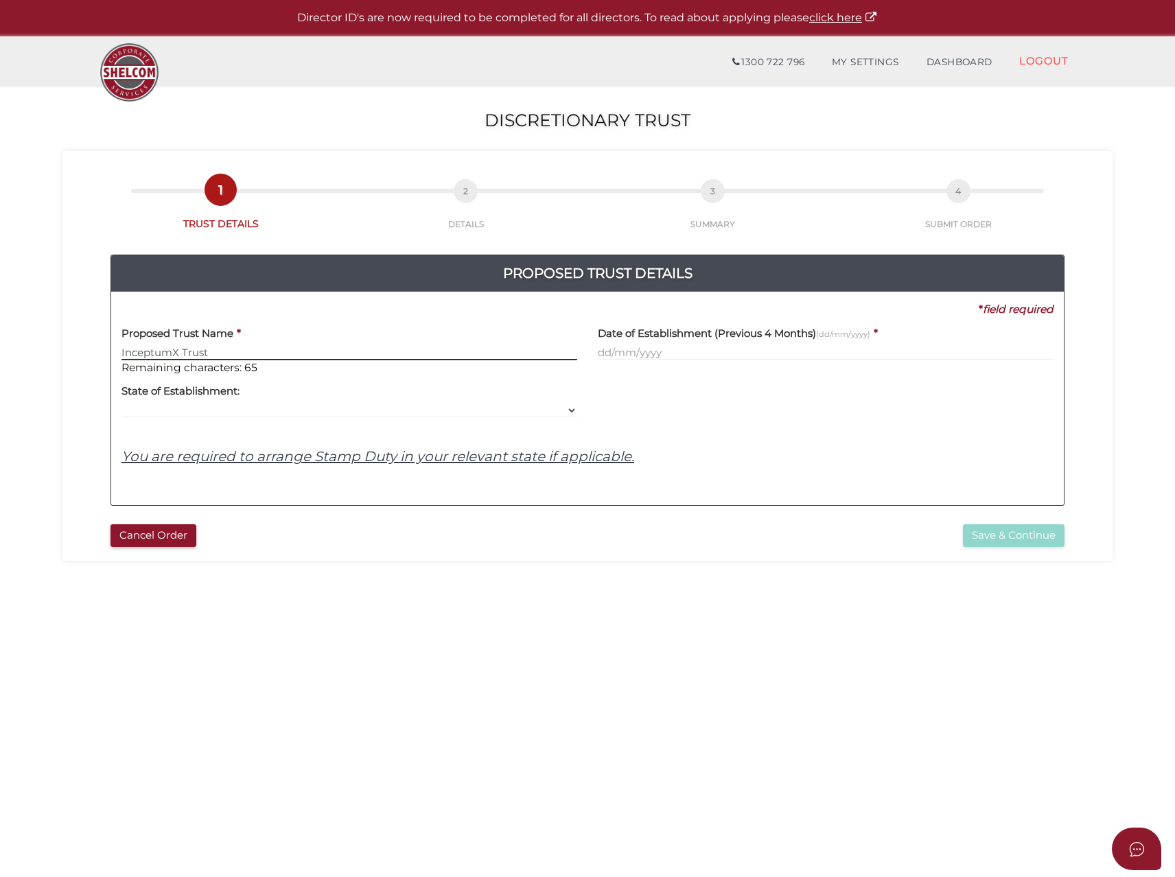
type input "InceptumX Trust"
click at [620, 347] on input "text" at bounding box center [826, 352] width 456 height 15
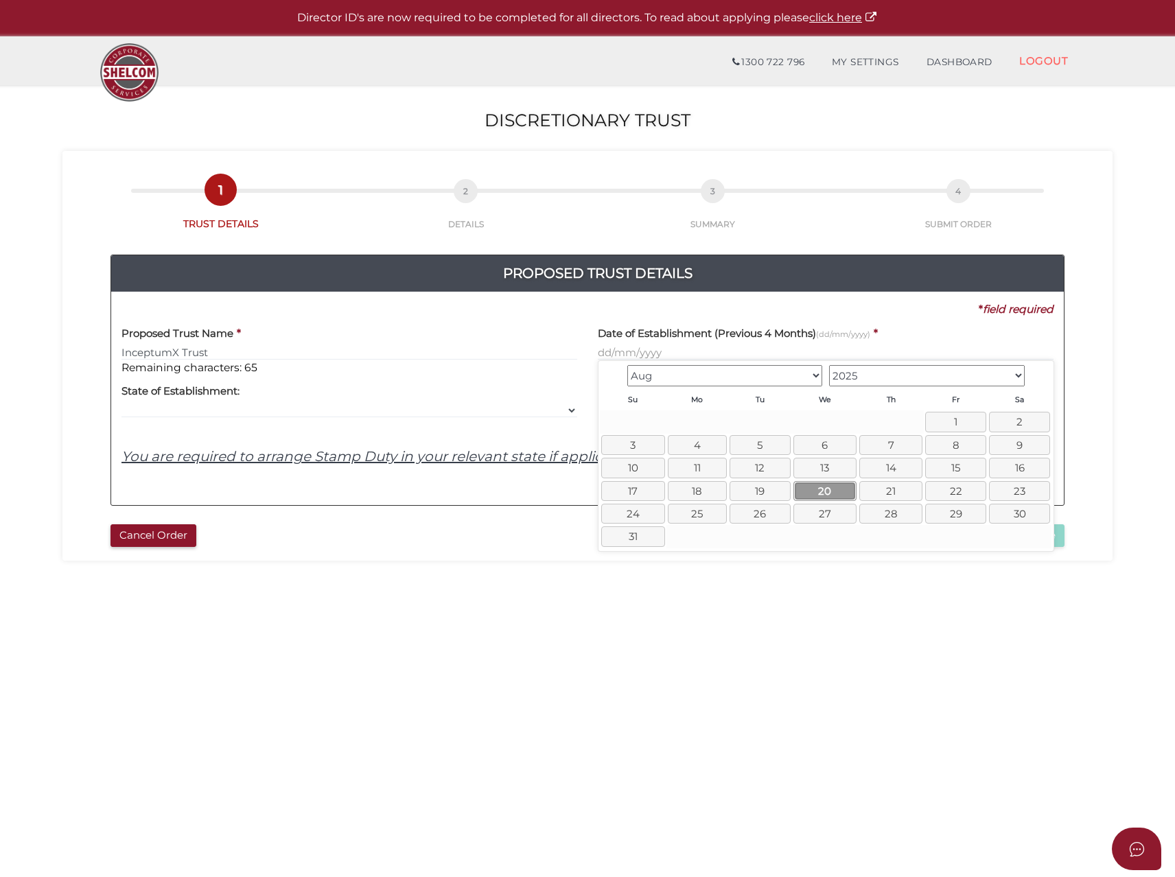
click at [813, 489] on link "20" at bounding box center [825, 491] width 63 height 20
type input "[DATE]"
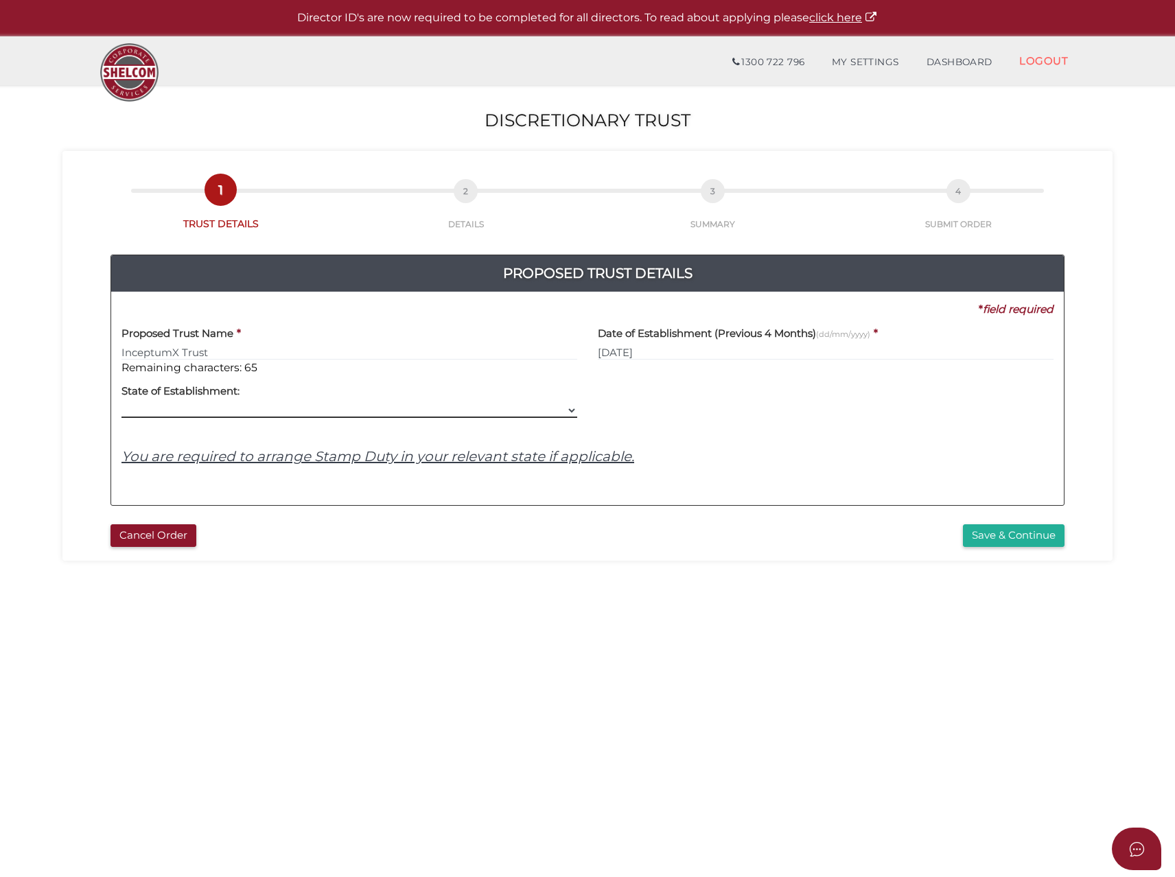
click at [194, 408] on select "VIC ACT [GEOGRAPHIC_DATA] [GEOGRAPHIC_DATA] QLD [GEOGRAPHIC_DATA] [GEOGRAPHIC_D…" at bounding box center [350, 410] width 456 height 15
select select "VIC"
click at [122, 403] on select "VIC ACT [GEOGRAPHIC_DATA] [GEOGRAPHIC_DATA] QLD [GEOGRAPHIC_DATA] [GEOGRAPHIC_D…" at bounding box center [350, 410] width 456 height 15
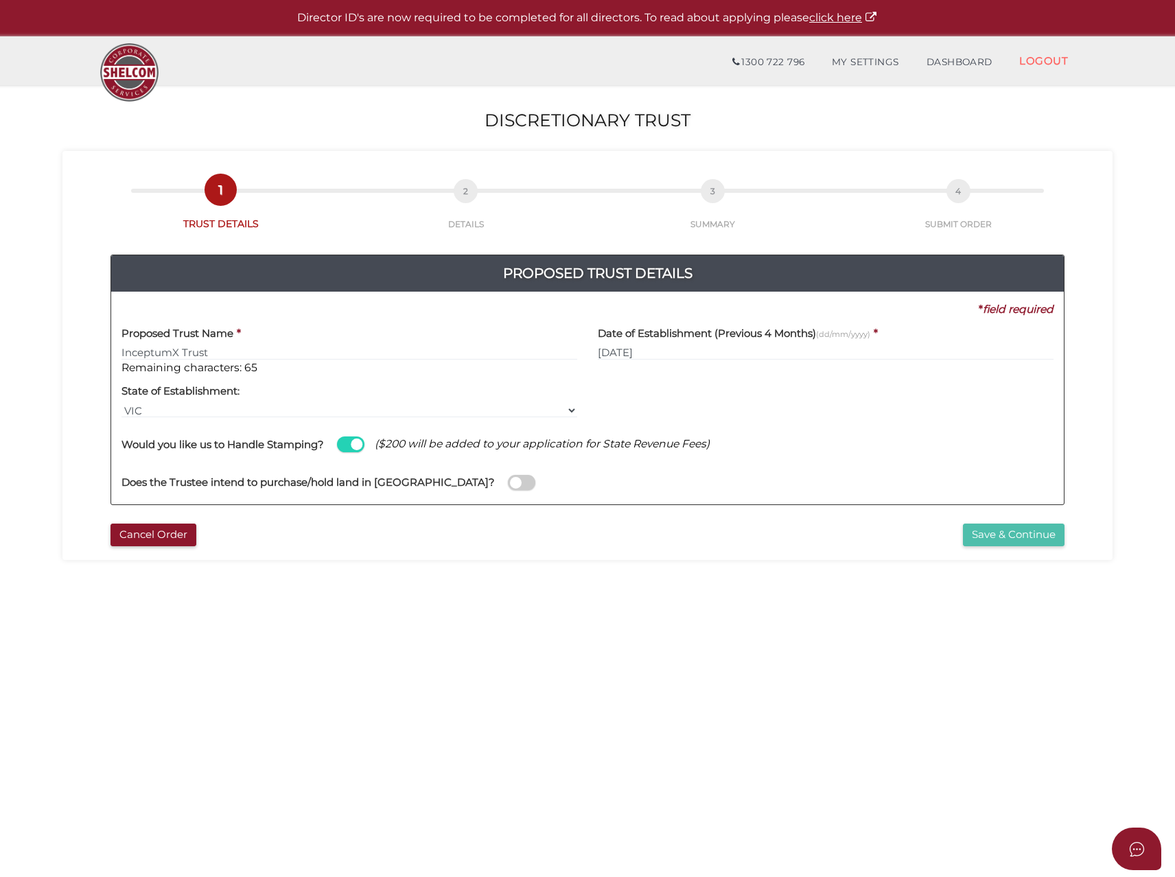
click at [1000, 536] on button "Save & Continue" at bounding box center [1014, 535] width 102 height 23
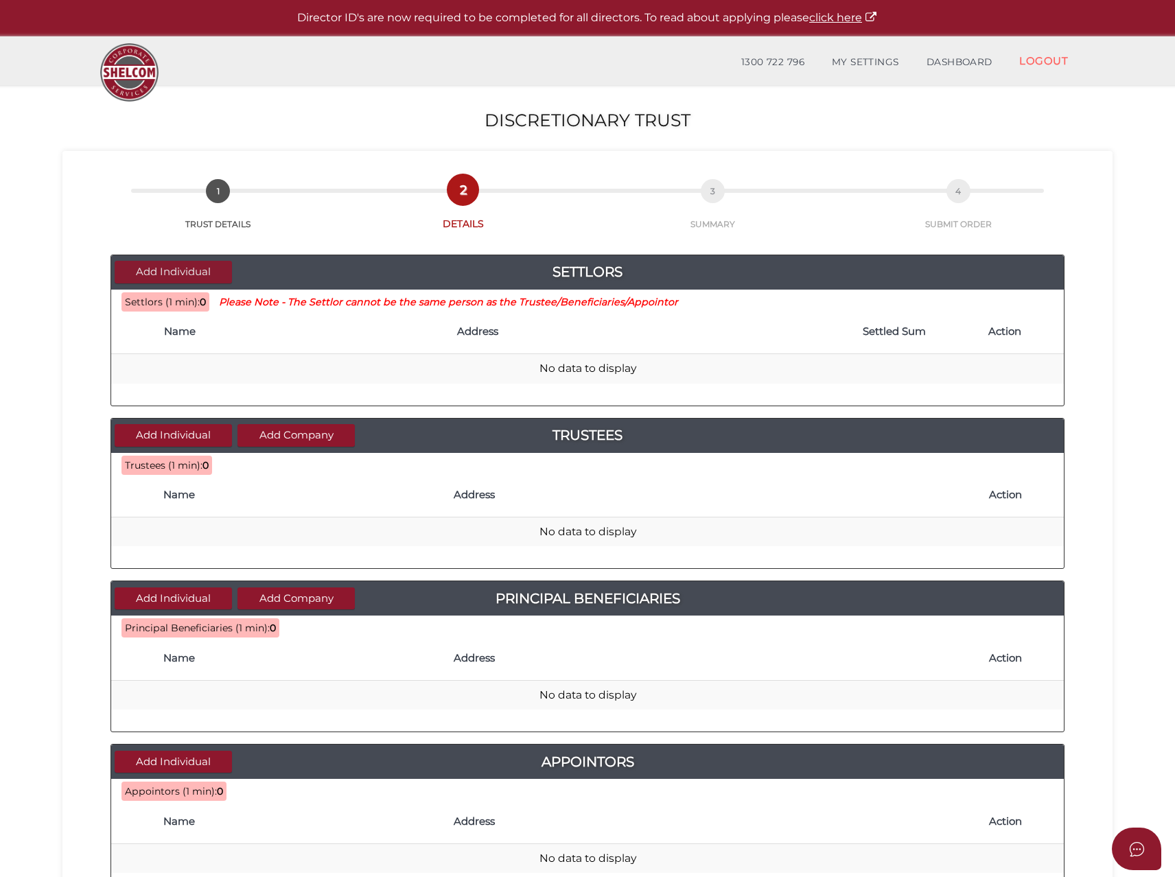
click at [164, 277] on button "Add Individual" at bounding box center [173, 272] width 117 height 23
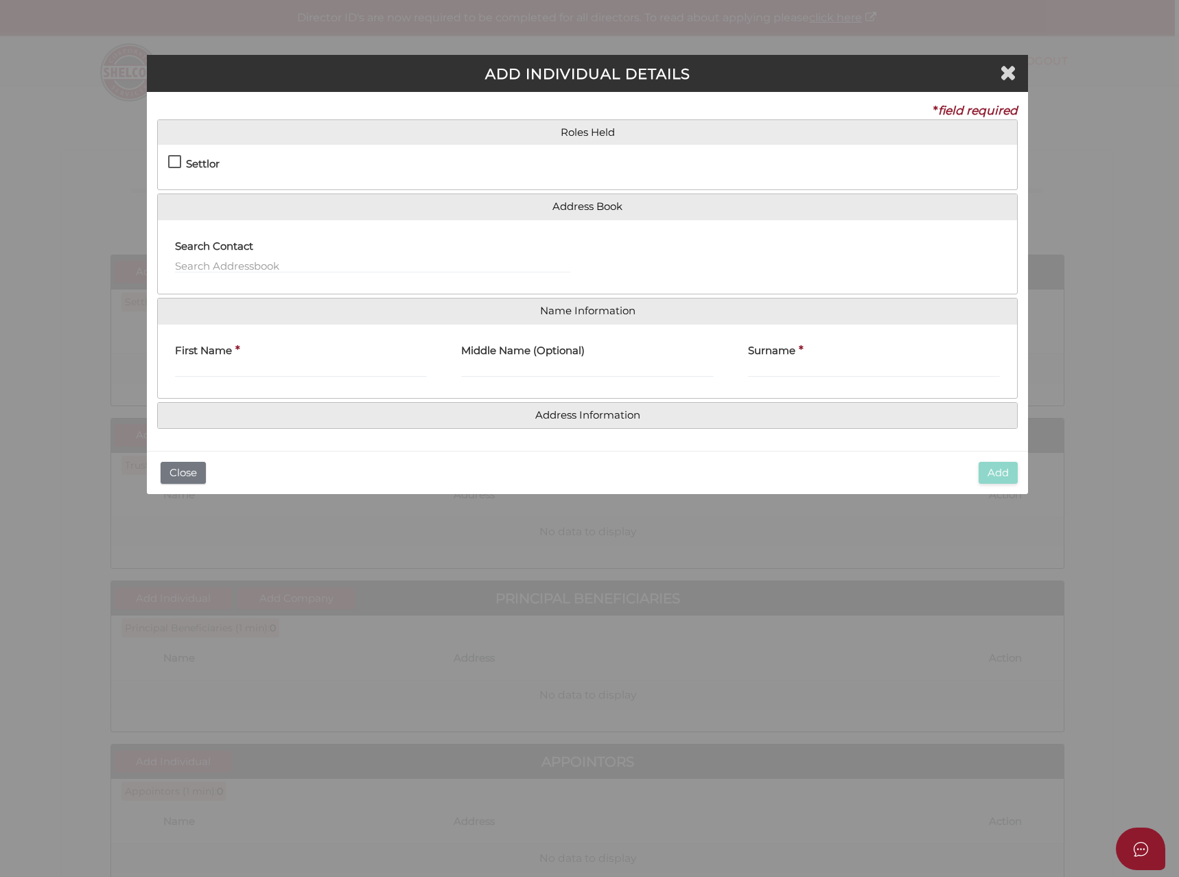
click at [197, 163] on h4 "Settlor" at bounding box center [203, 165] width 34 height 12
checkbox input "true"
type input "10"
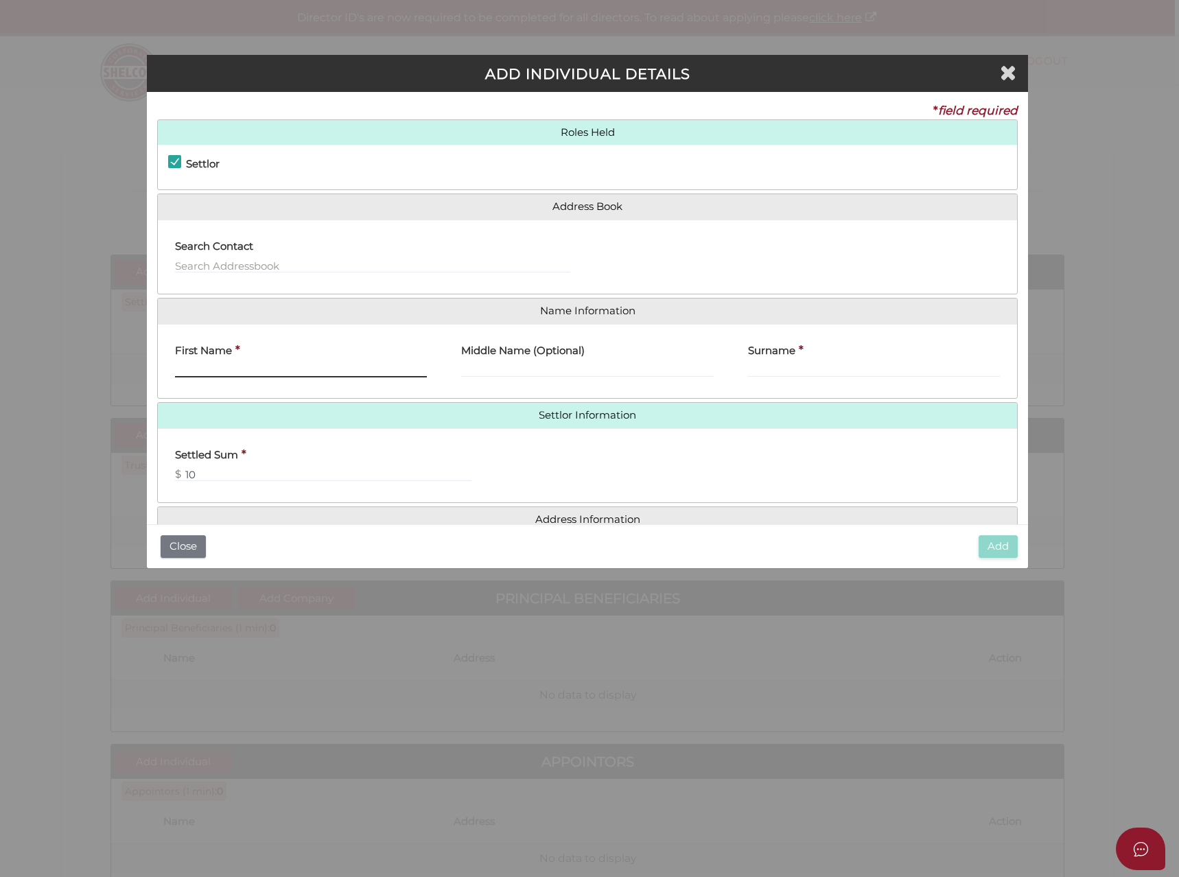
click at [181, 371] on input "First Name" at bounding box center [301, 369] width 252 height 15
type input "[PERSON_NAME]"
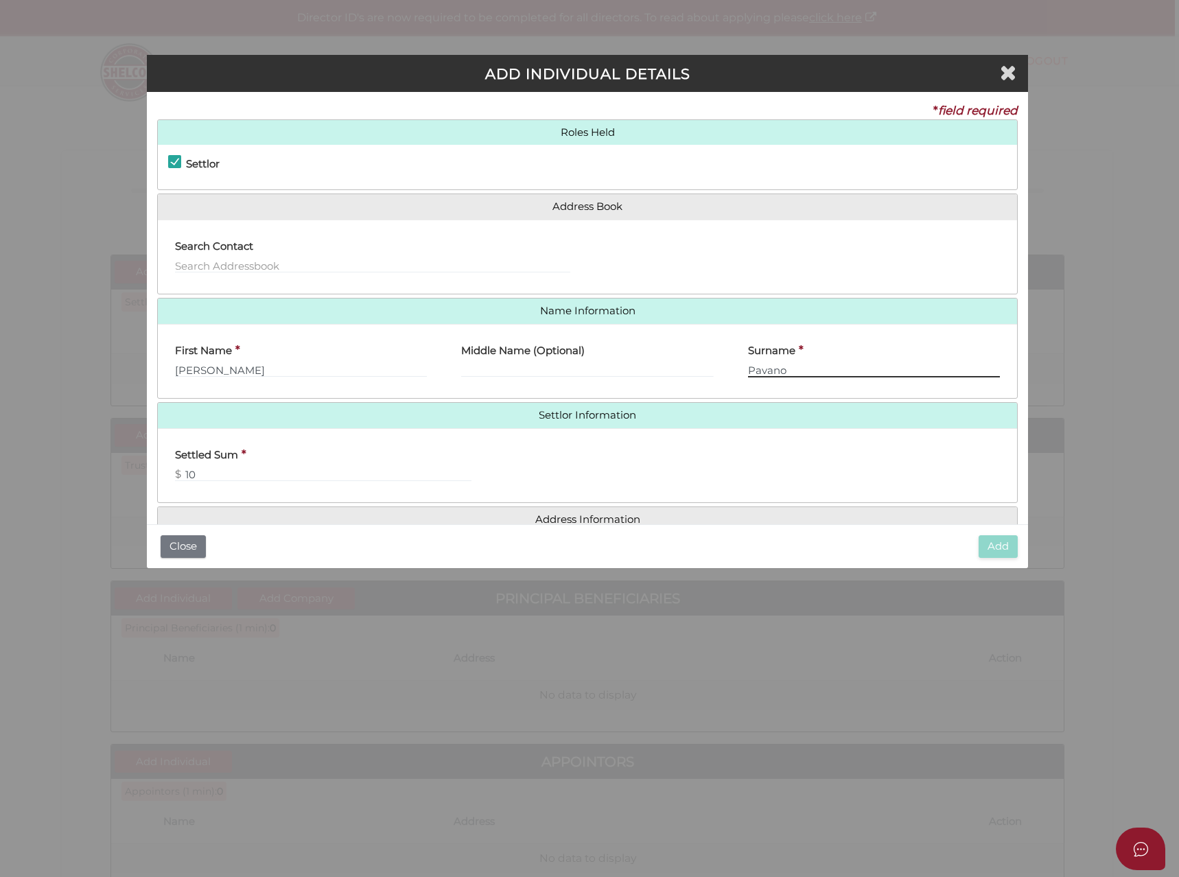
type input "Pavano"
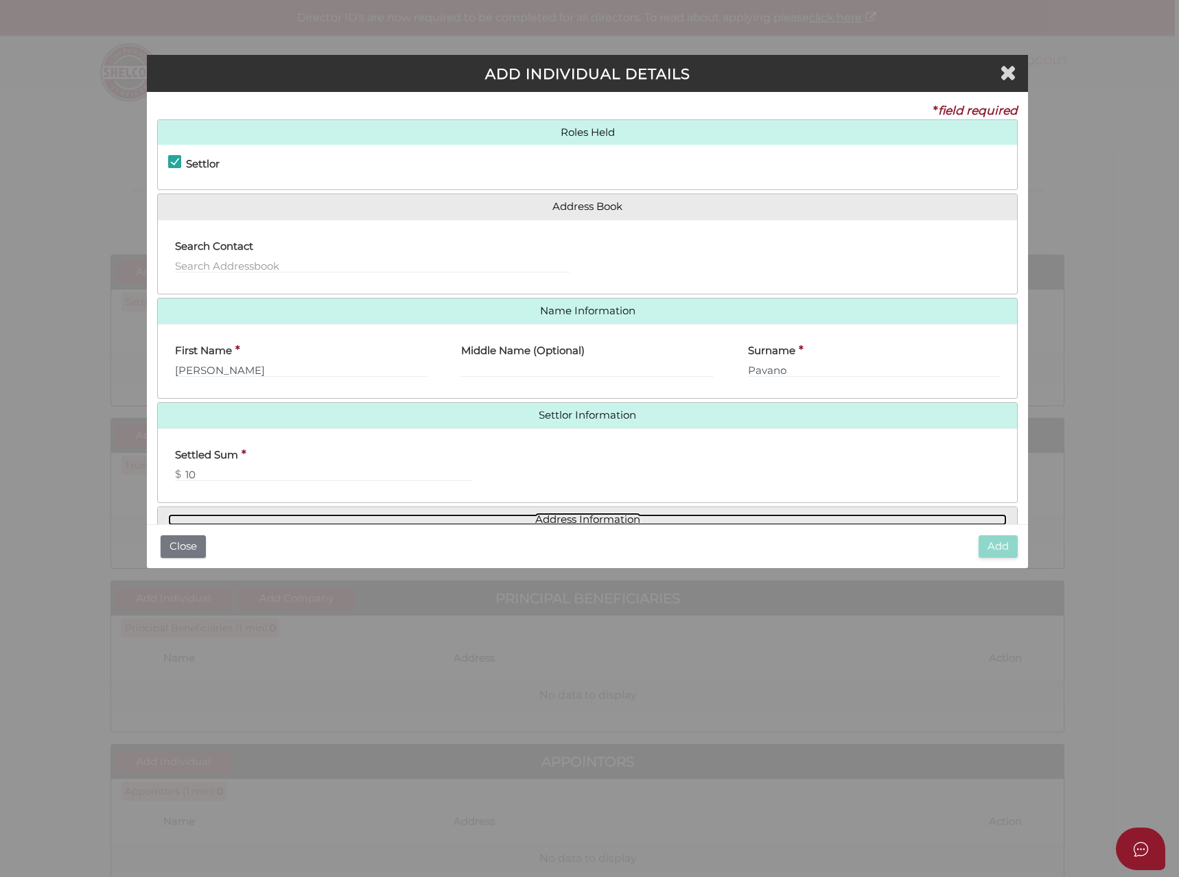
click at [522, 520] on link "Address Information" at bounding box center [587, 520] width 839 height 12
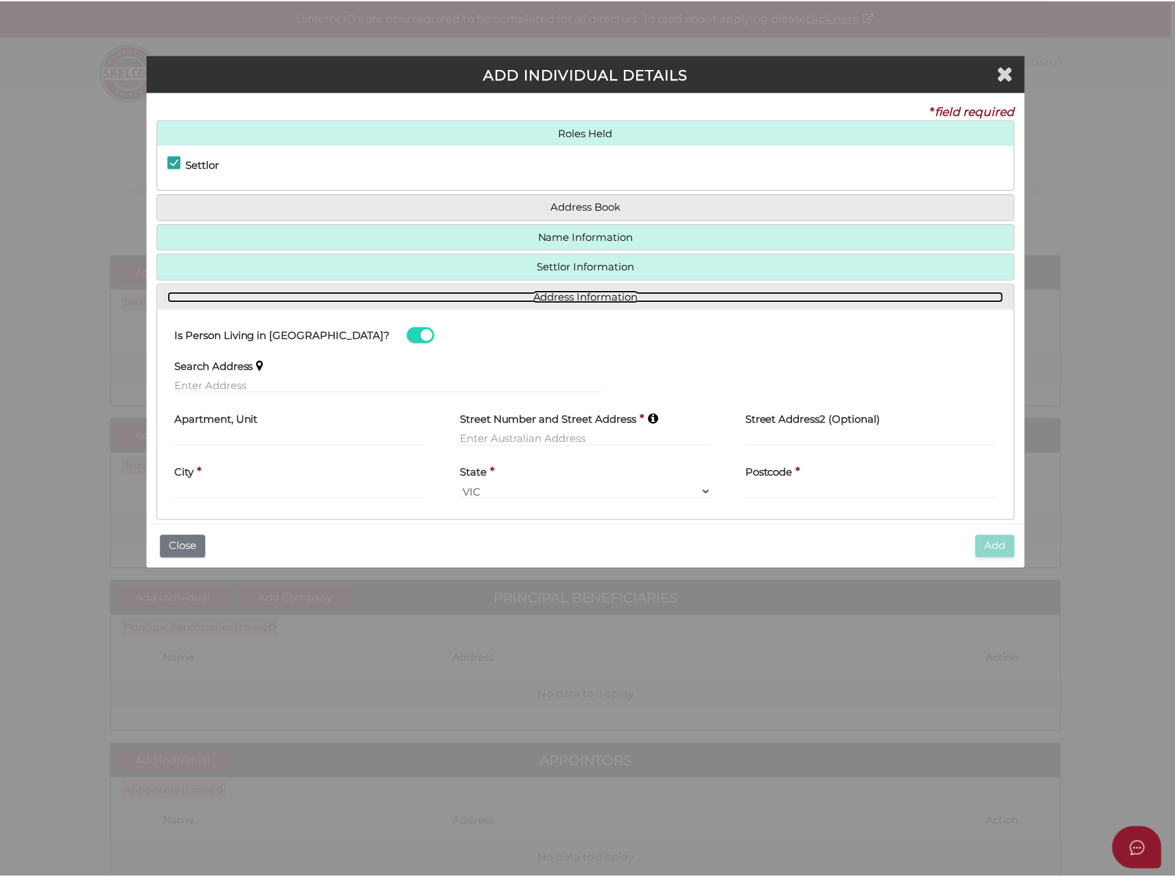
scroll to position [18, 0]
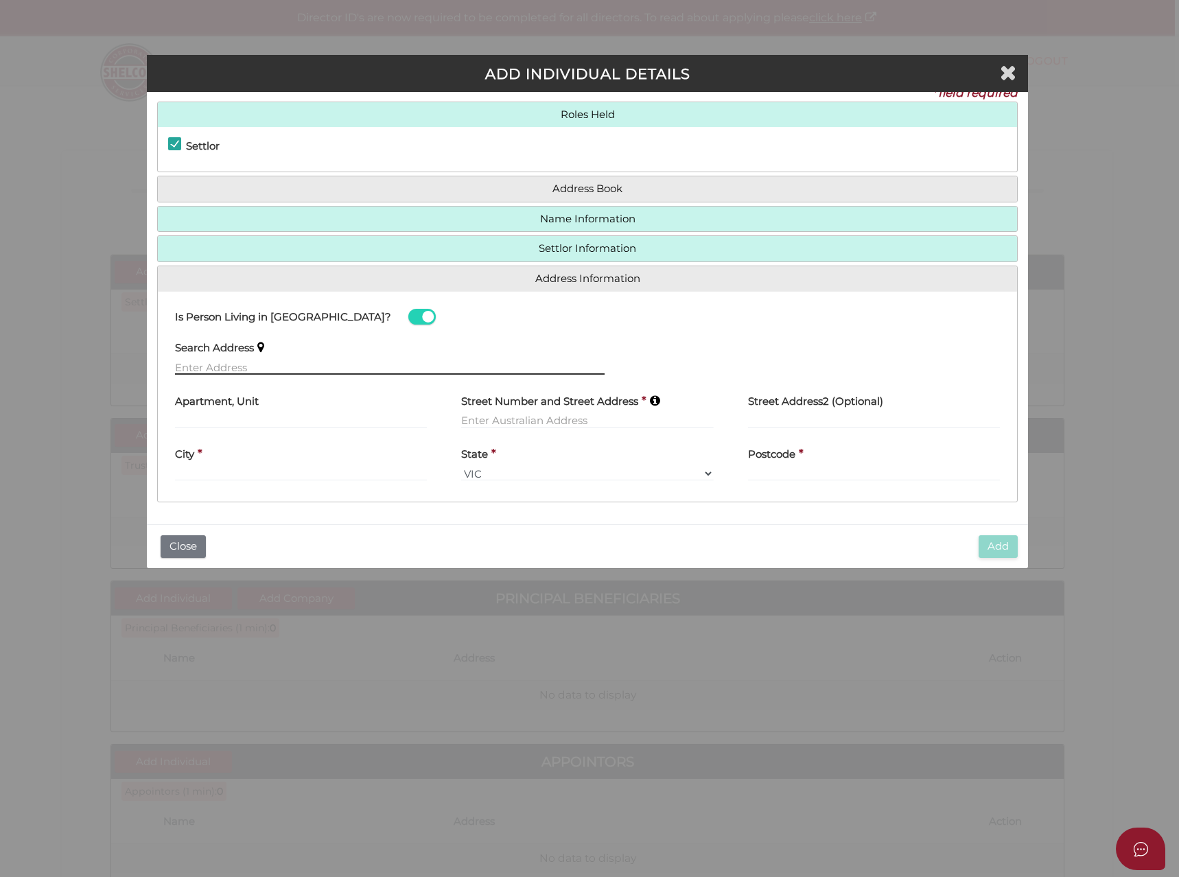
click at [196, 367] on input "text" at bounding box center [390, 367] width 430 height 15
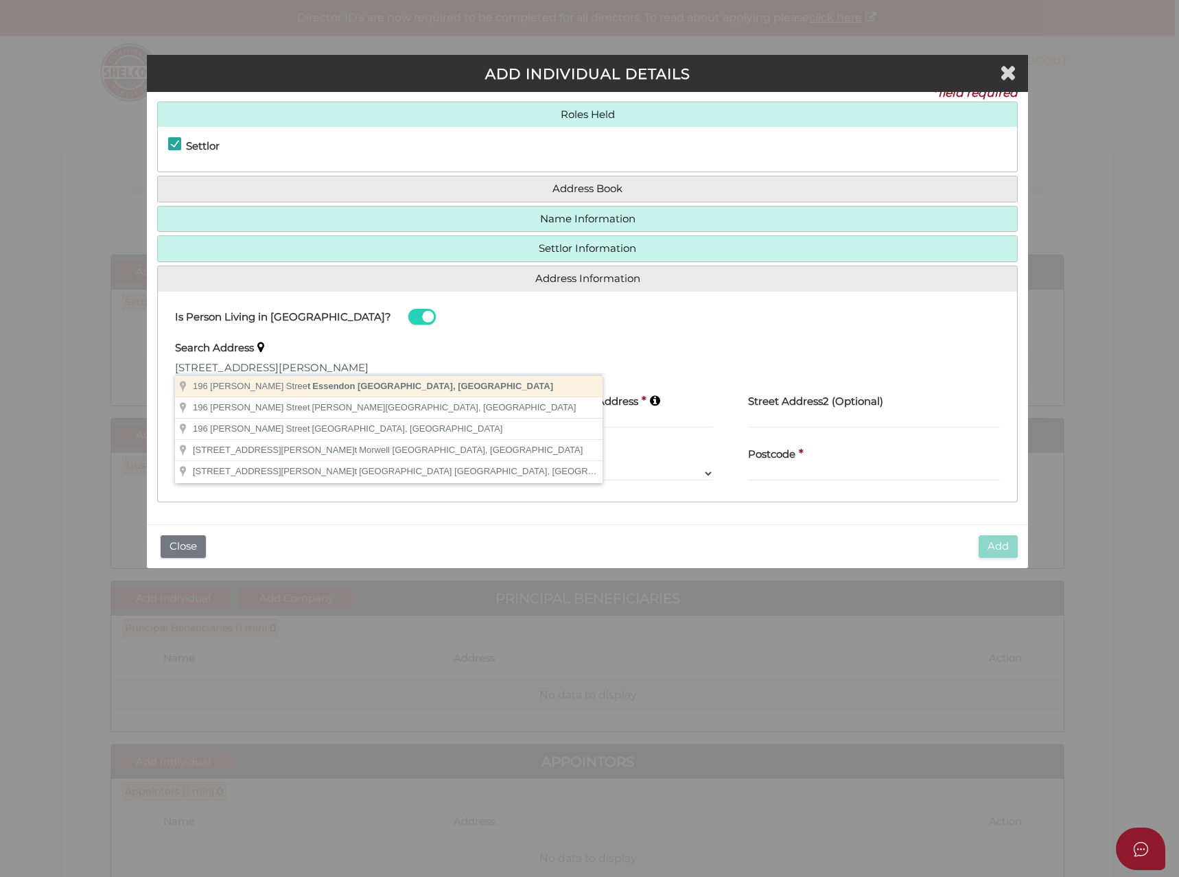
type input "196 Buckley Street, Essendon VIC, Australia"
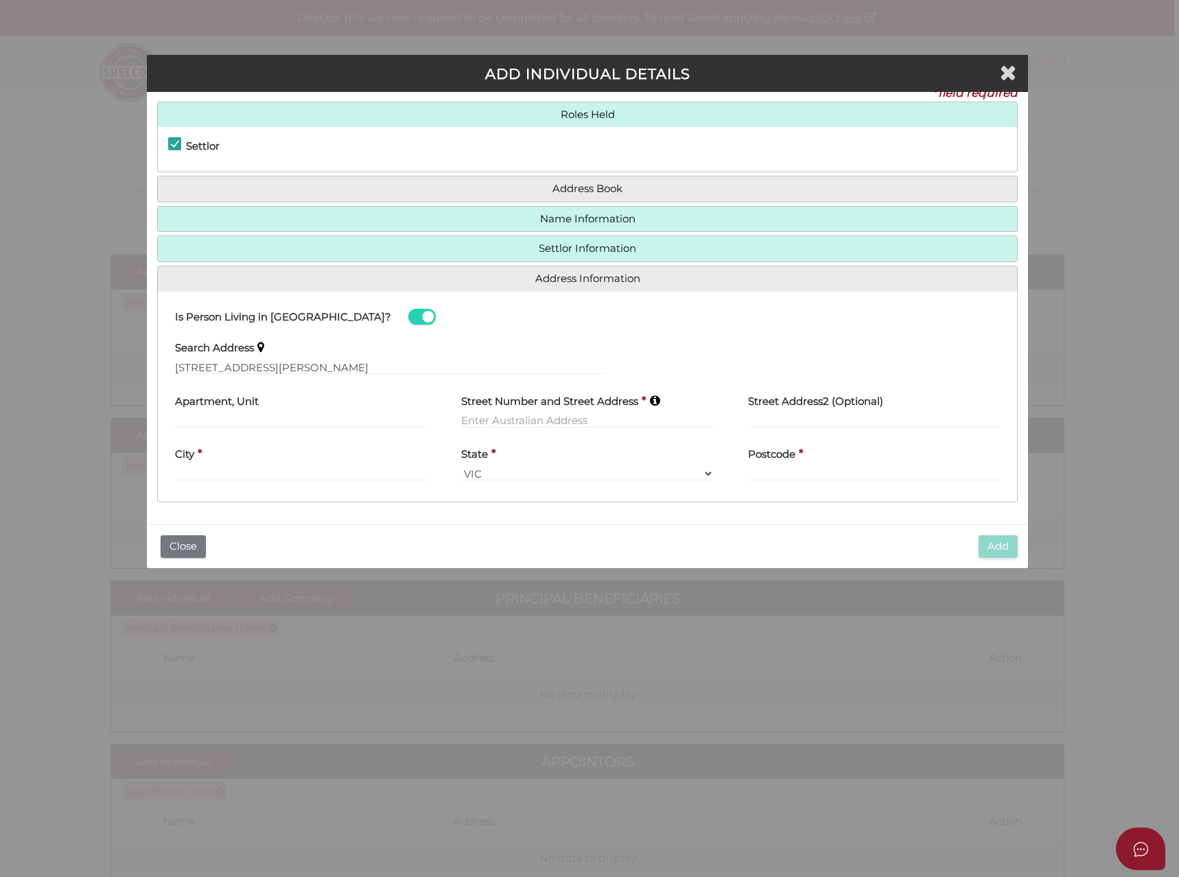
type input "196 Buckley Street"
type input "Essendon"
select select "VIC"
type input "3040"
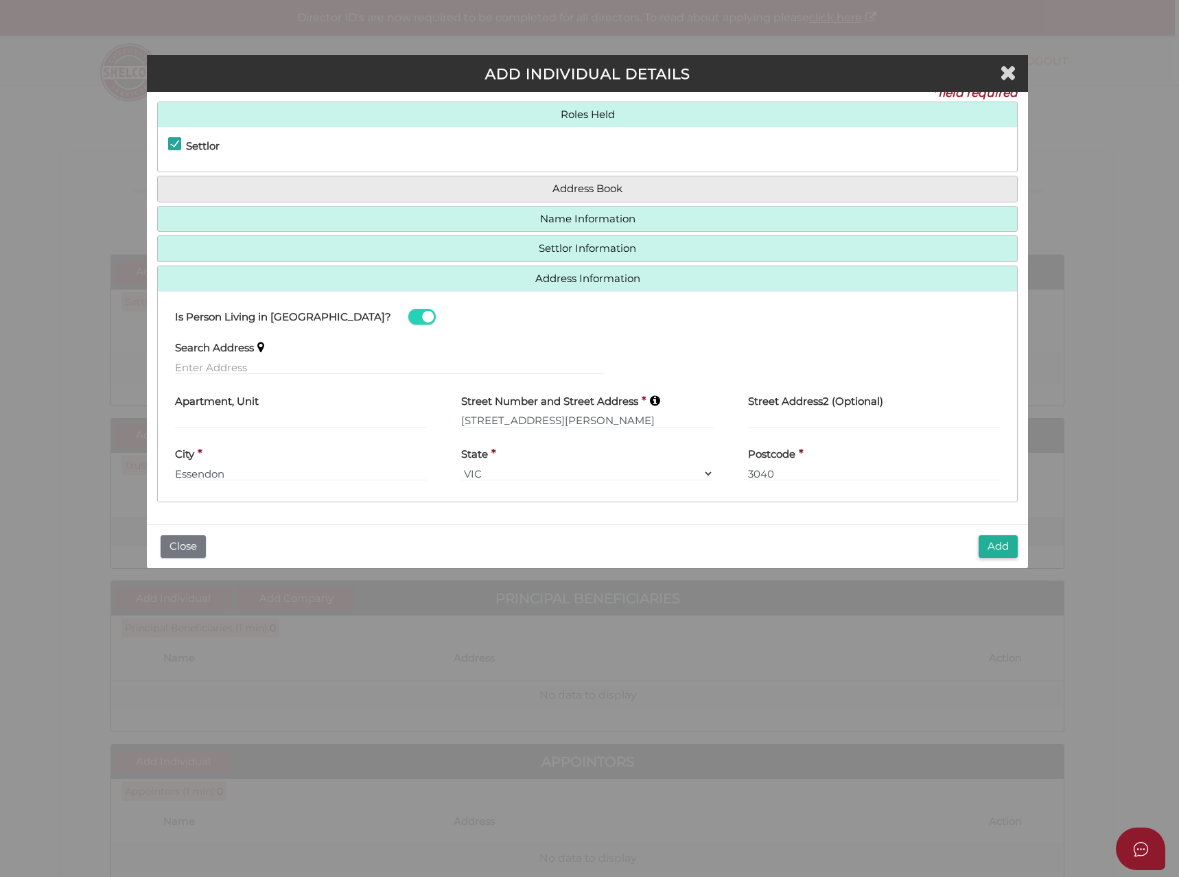
click at [982, 543] on button "Add" at bounding box center [998, 546] width 39 height 23
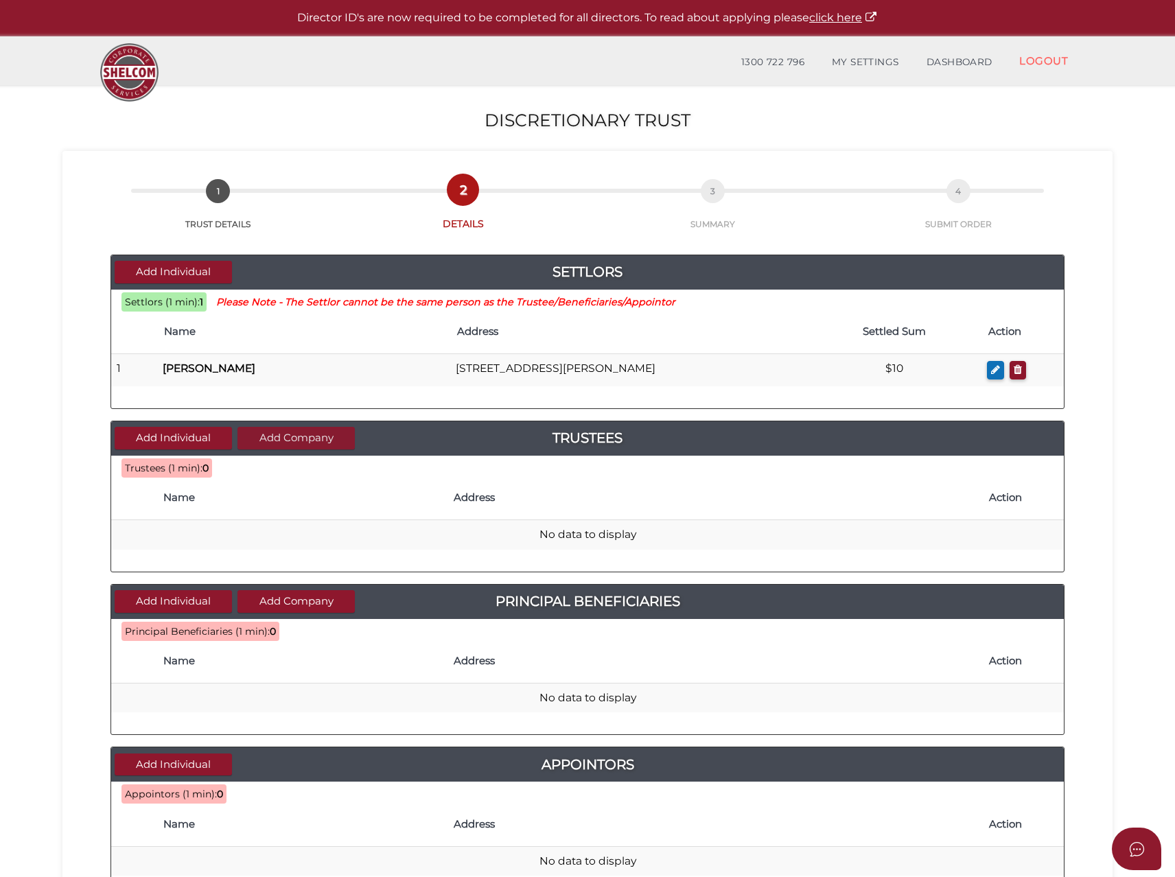
click at [327, 439] on button "Add Company" at bounding box center [296, 438] width 117 height 23
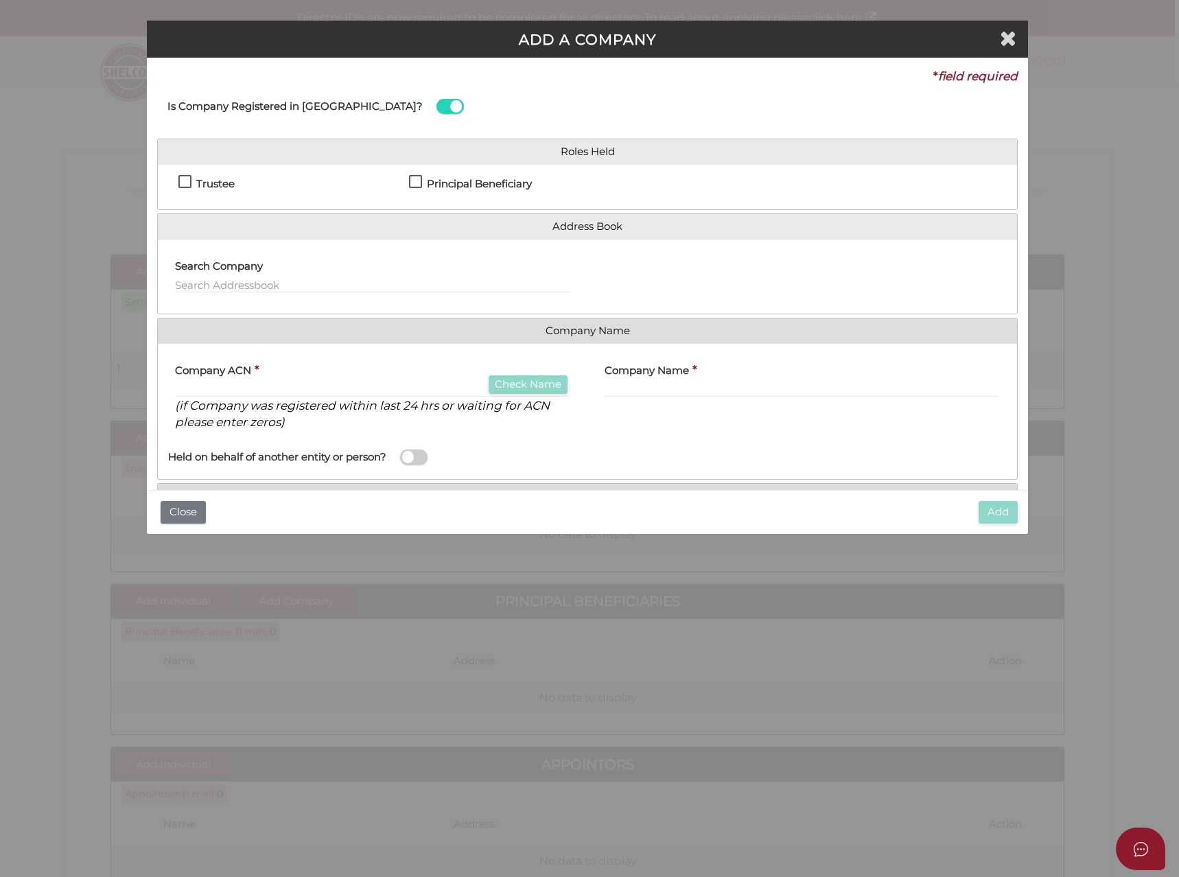
click at [186, 183] on label "Trustee" at bounding box center [206, 186] width 56 height 17
checkbox input "true"
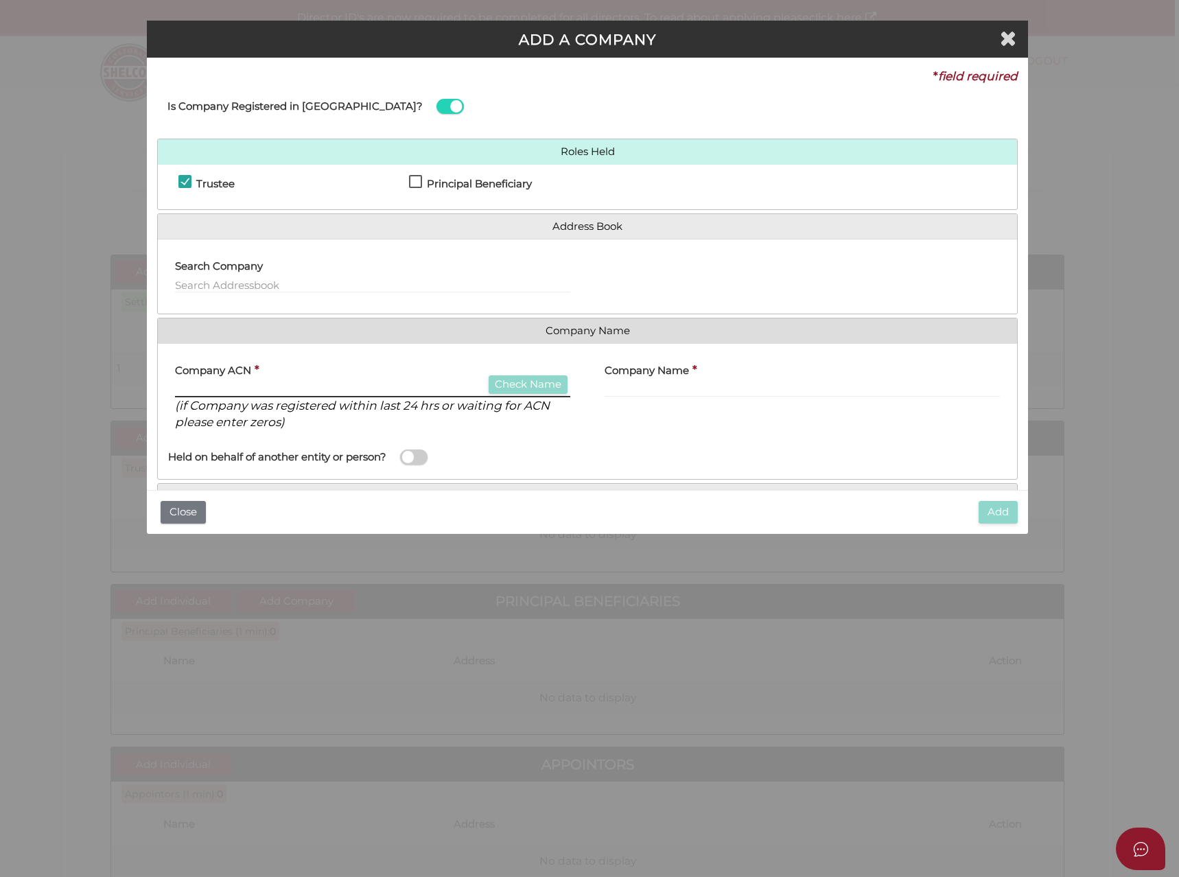
click at [212, 389] on input "text" at bounding box center [372, 389] width 395 height 15
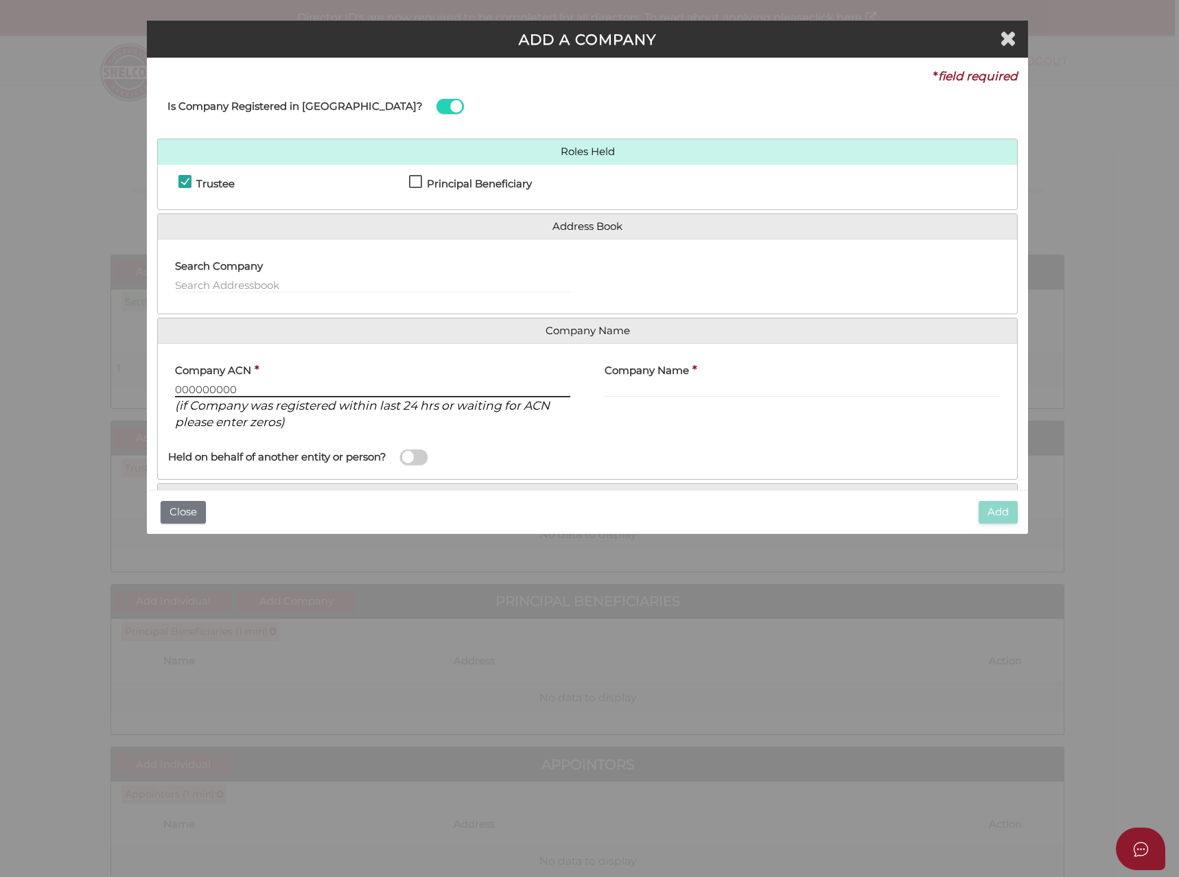
type input "000000000"
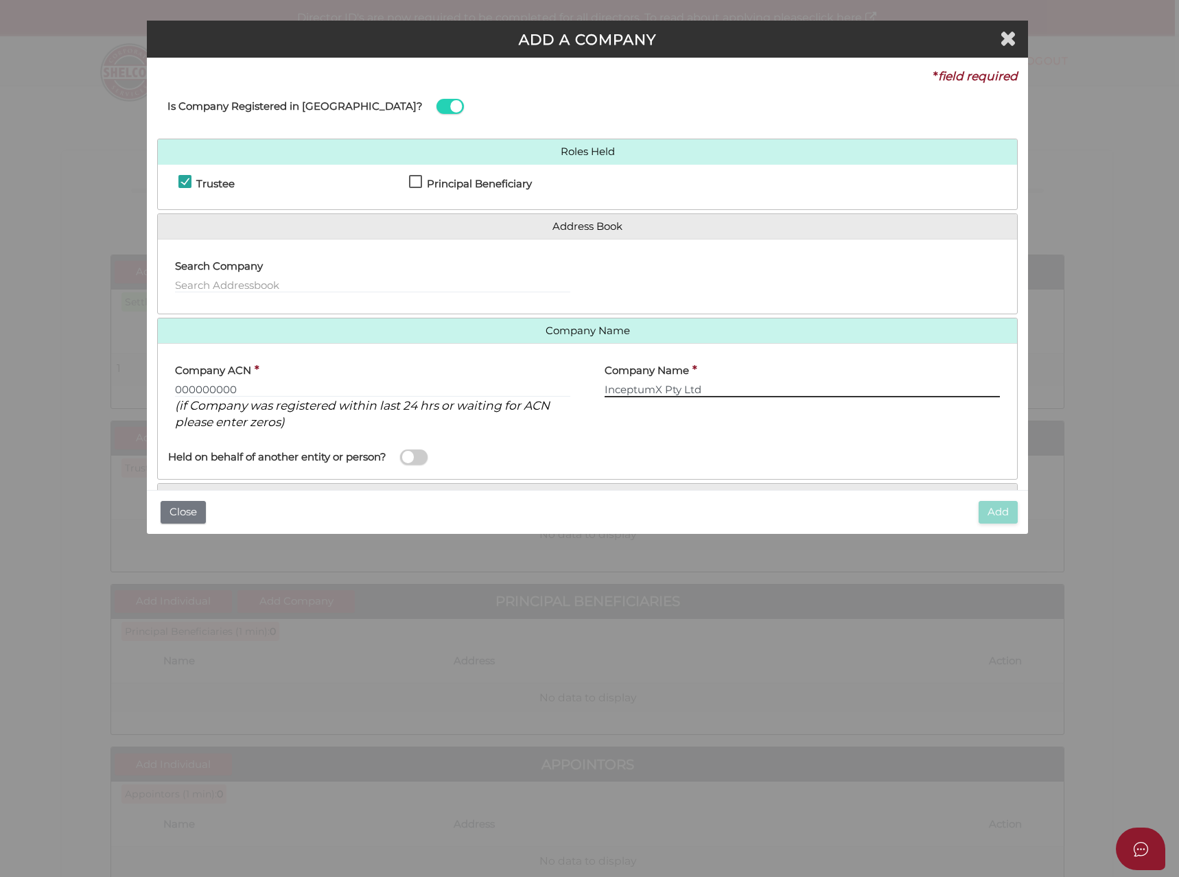
scroll to position [71, 0]
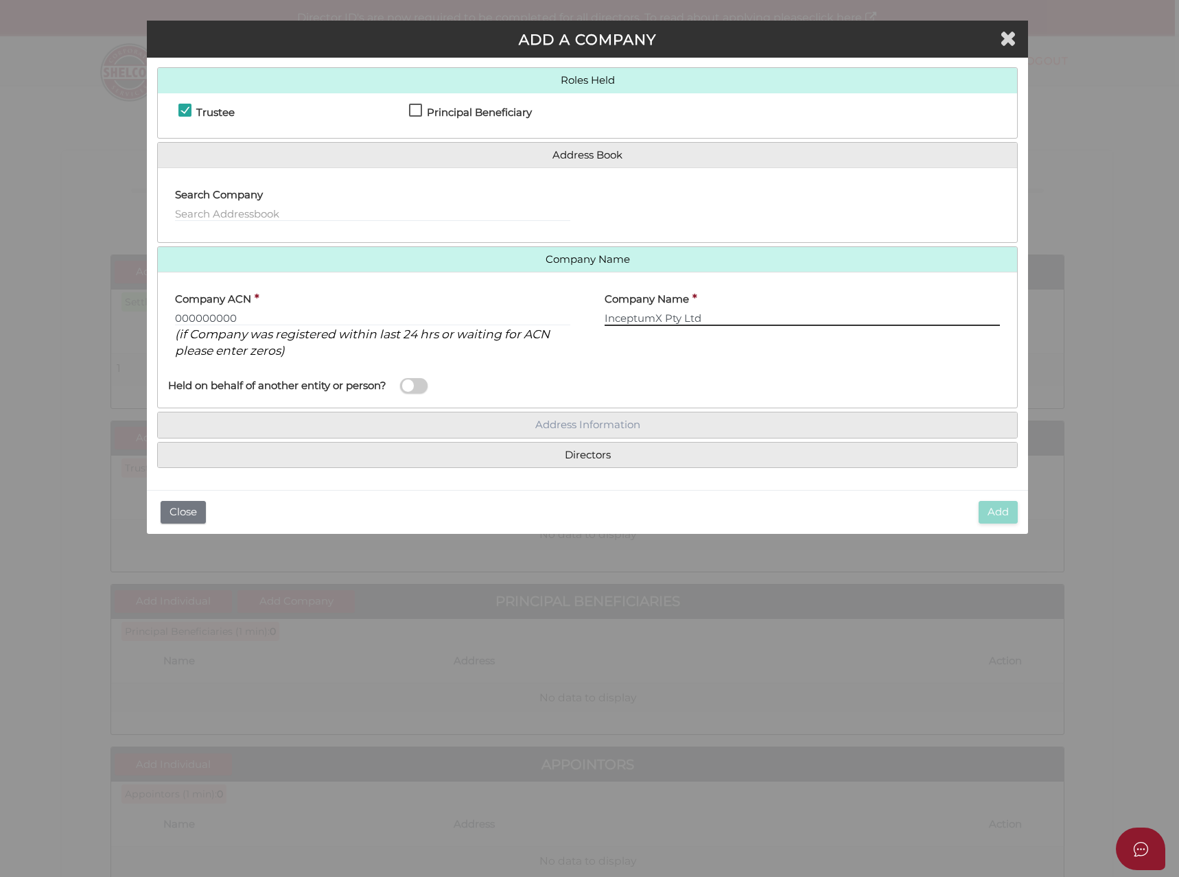
type input "InceptumX Pty Ltd"
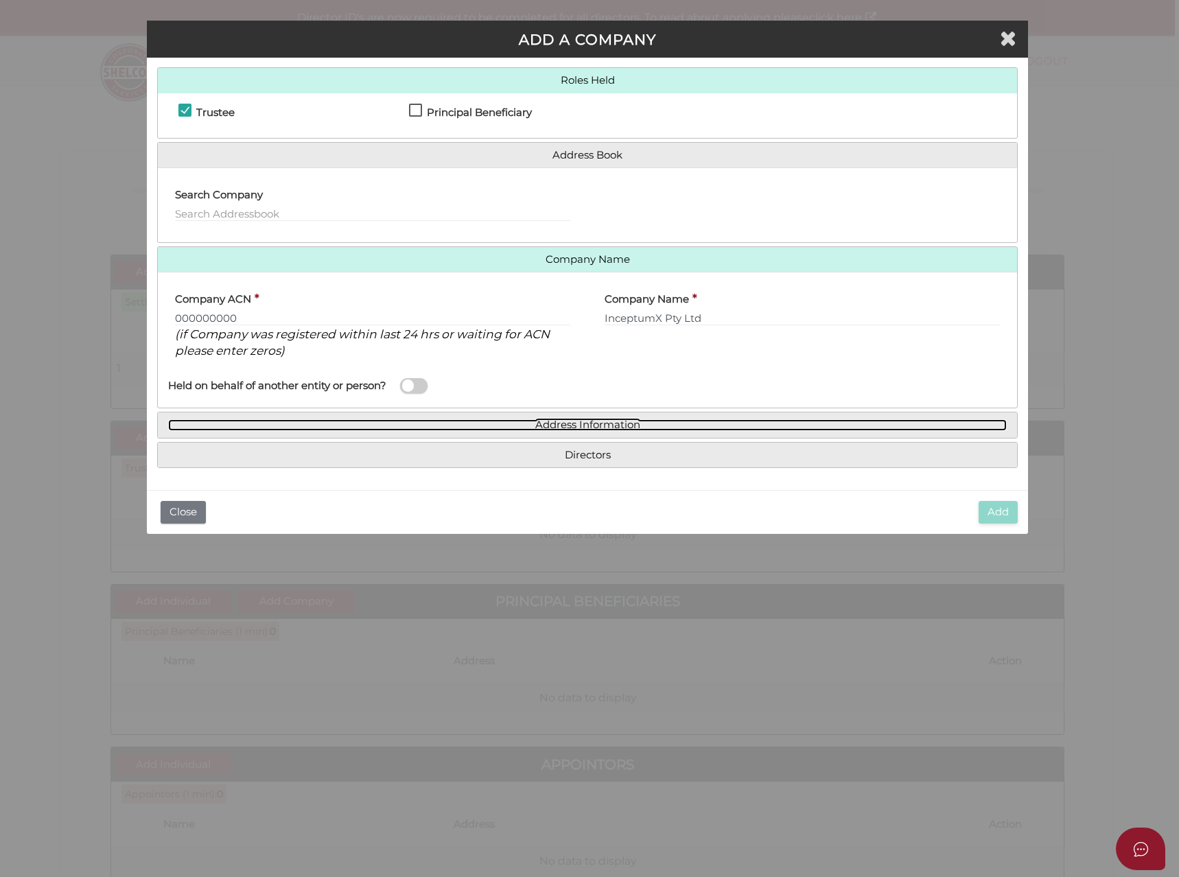
click at [555, 422] on link "Address Information" at bounding box center [587, 425] width 839 height 12
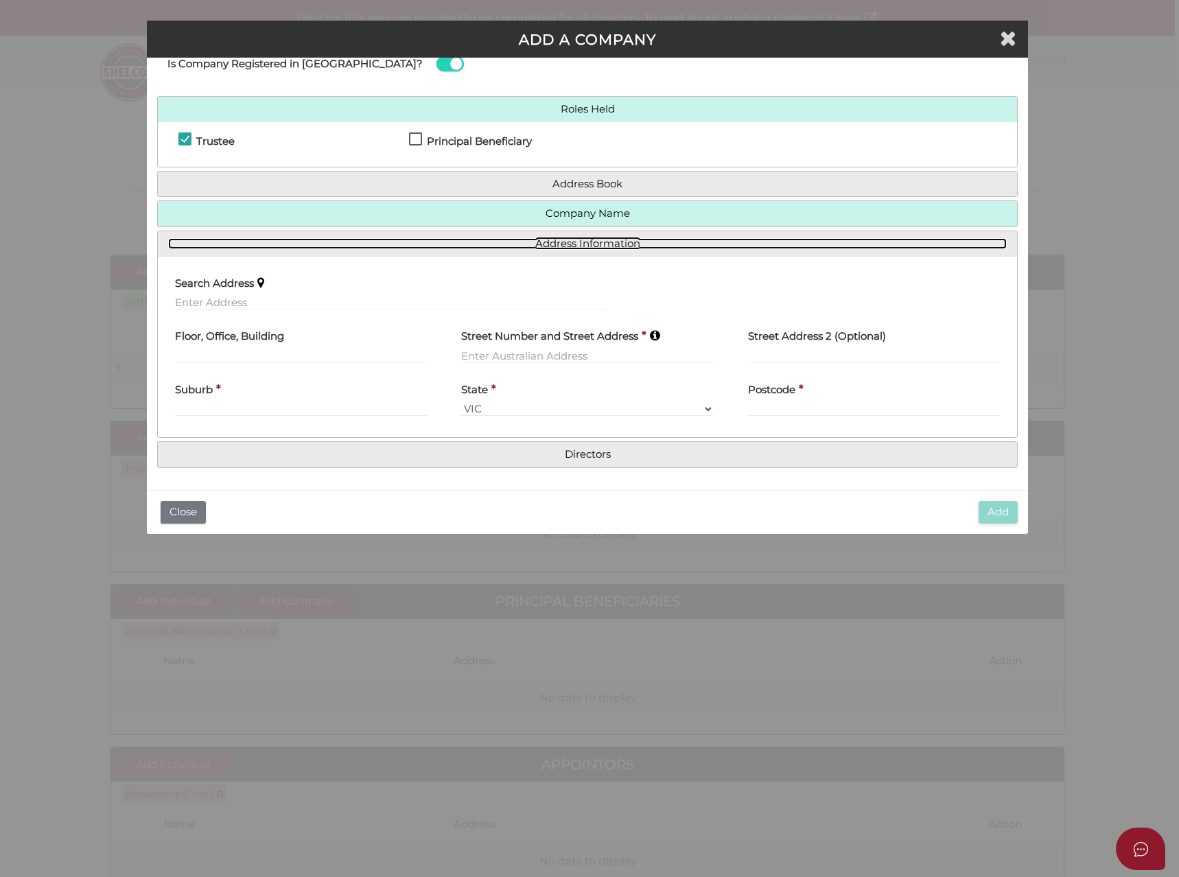
scroll to position [42, 0]
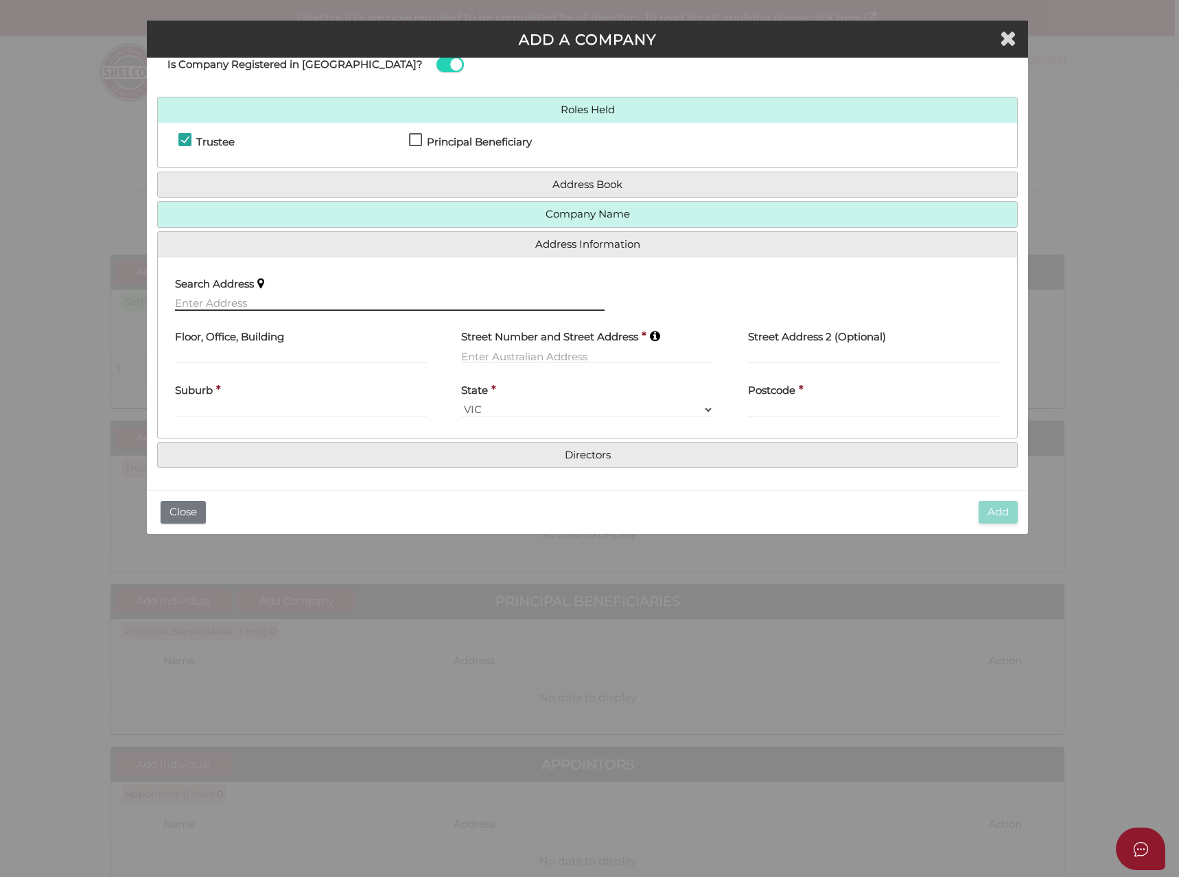
click at [178, 299] on input "text" at bounding box center [390, 303] width 430 height 15
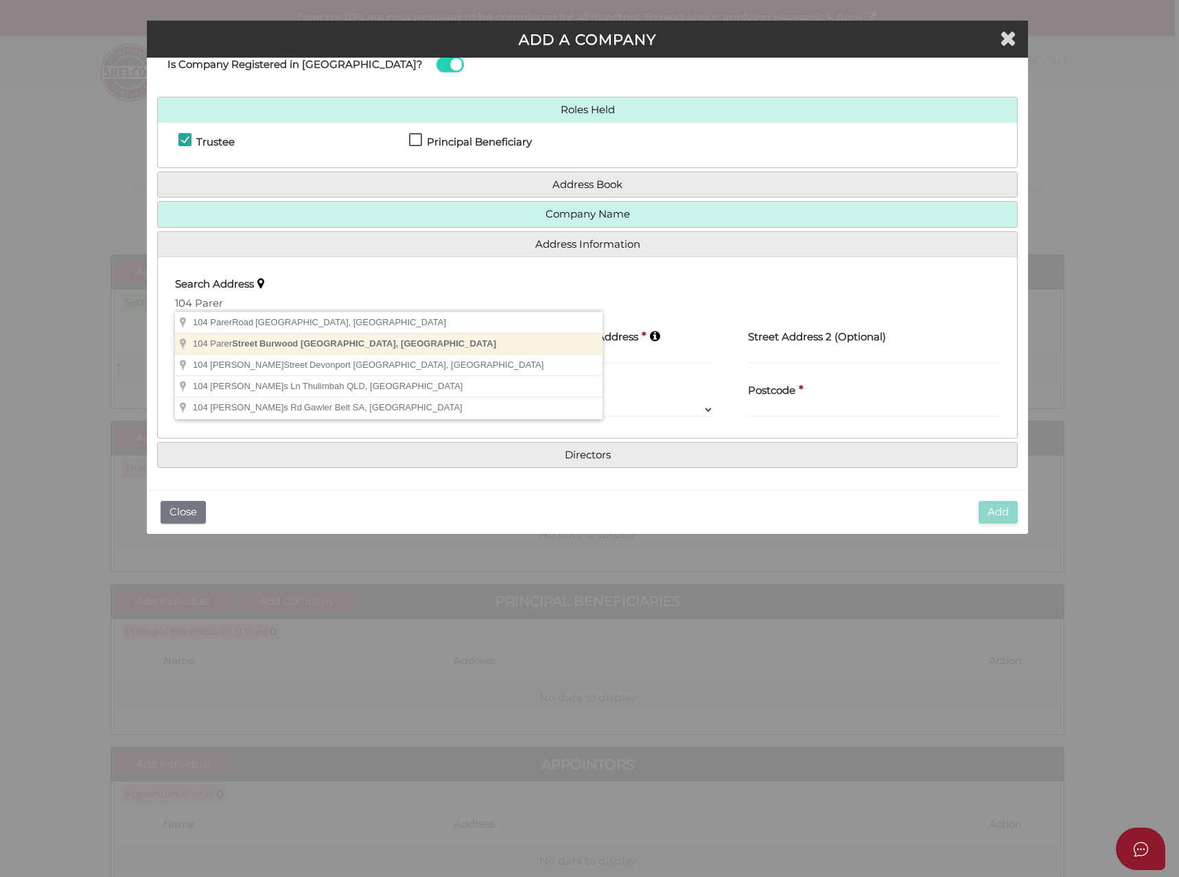
type input "104 Parer Street, Burwood VIC, Australia"
type input "104 Parer Street"
type input "Burwood"
select select "VIC"
type input "3125"
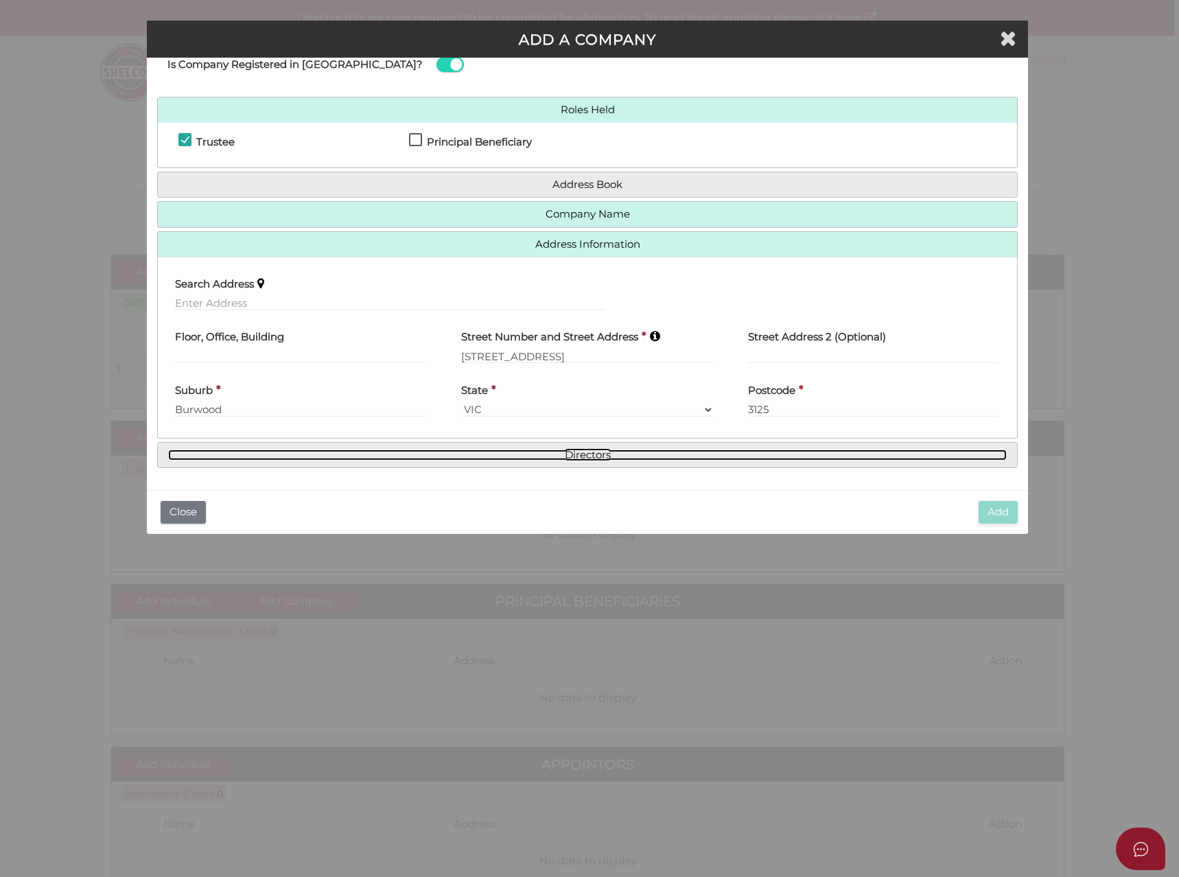
drag, startPoint x: 612, startPoint y: 456, endPoint x: 568, endPoint y: 454, distance: 44.0
click at [612, 456] on link "Directors" at bounding box center [587, 456] width 839 height 12
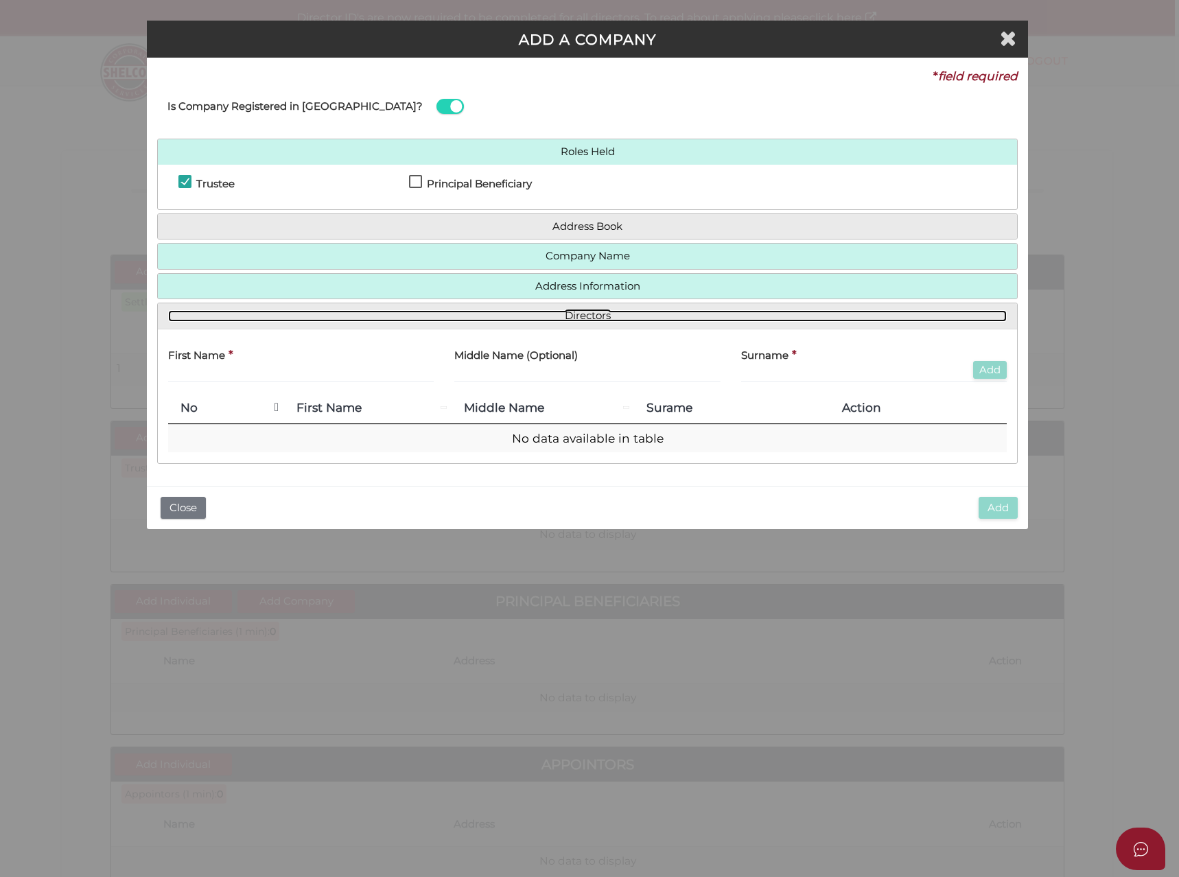
scroll to position [0, 0]
click at [215, 375] on input "text" at bounding box center [301, 374] width 266 height 15
type input "L"
type input "Caroline"
type input "Ling"
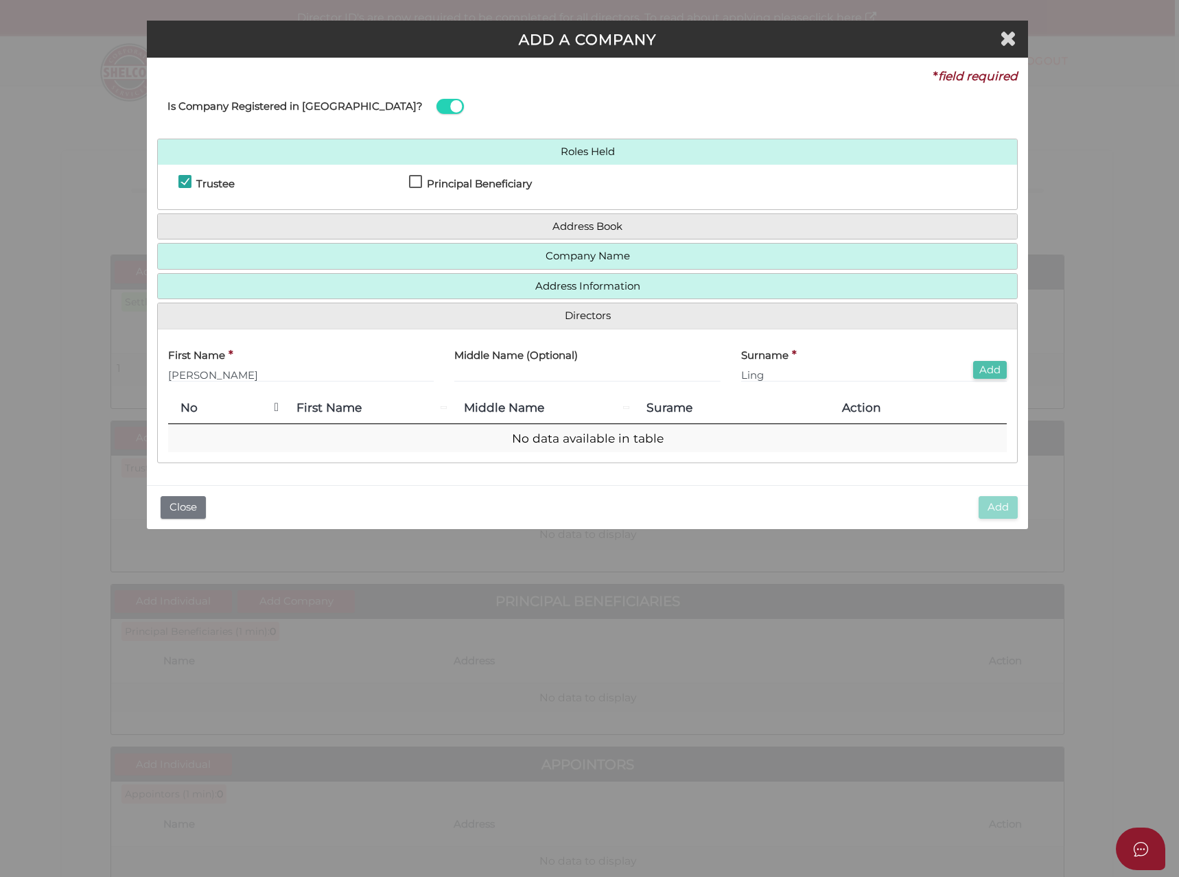
click at [982, 362] on button "Add" at bounding box center [990, 370] width 34 height 19
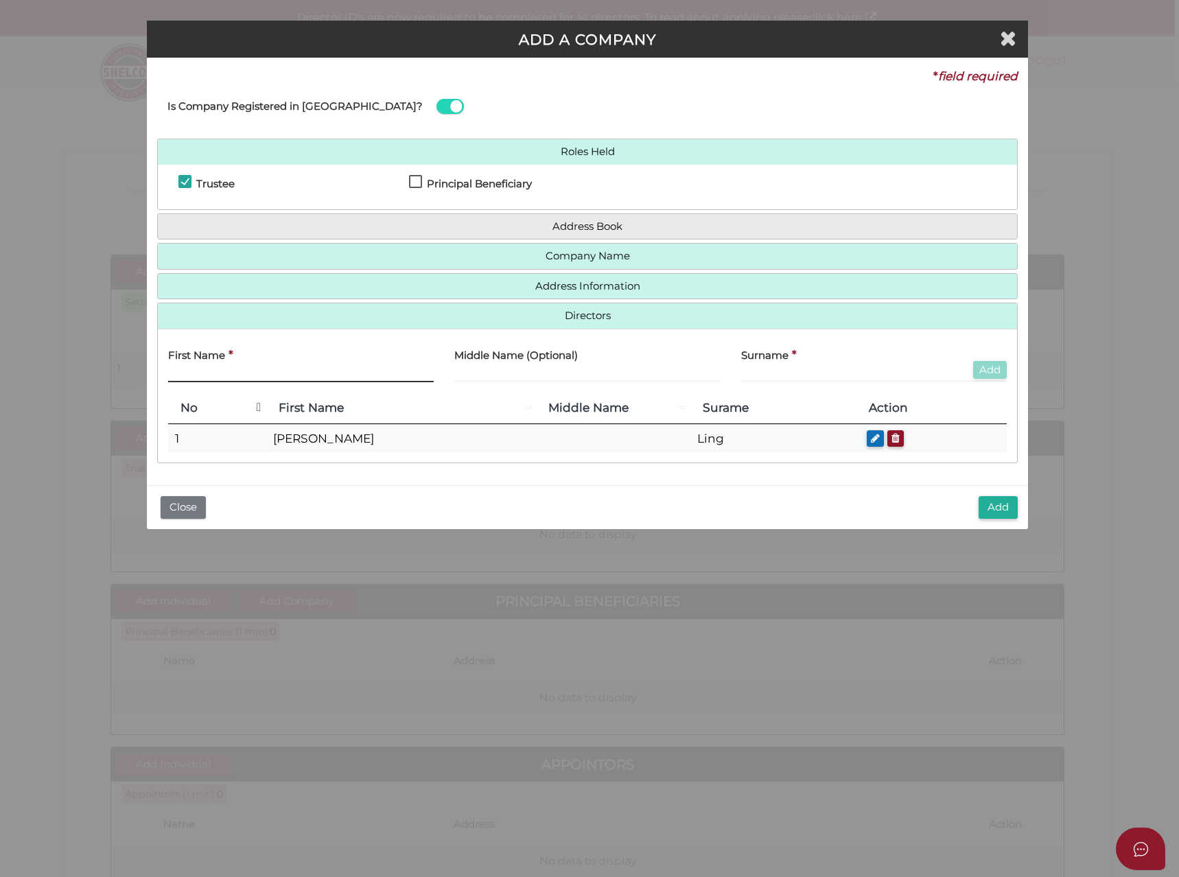
click at [183, 374] on input "text" at bounding box center [301, 374] width 266 height 15
type input "C"
type input "Julian"
type input "Chai"
click at [995, 366] on button "Add" at bounding box center [990, 370] width 34 height 19
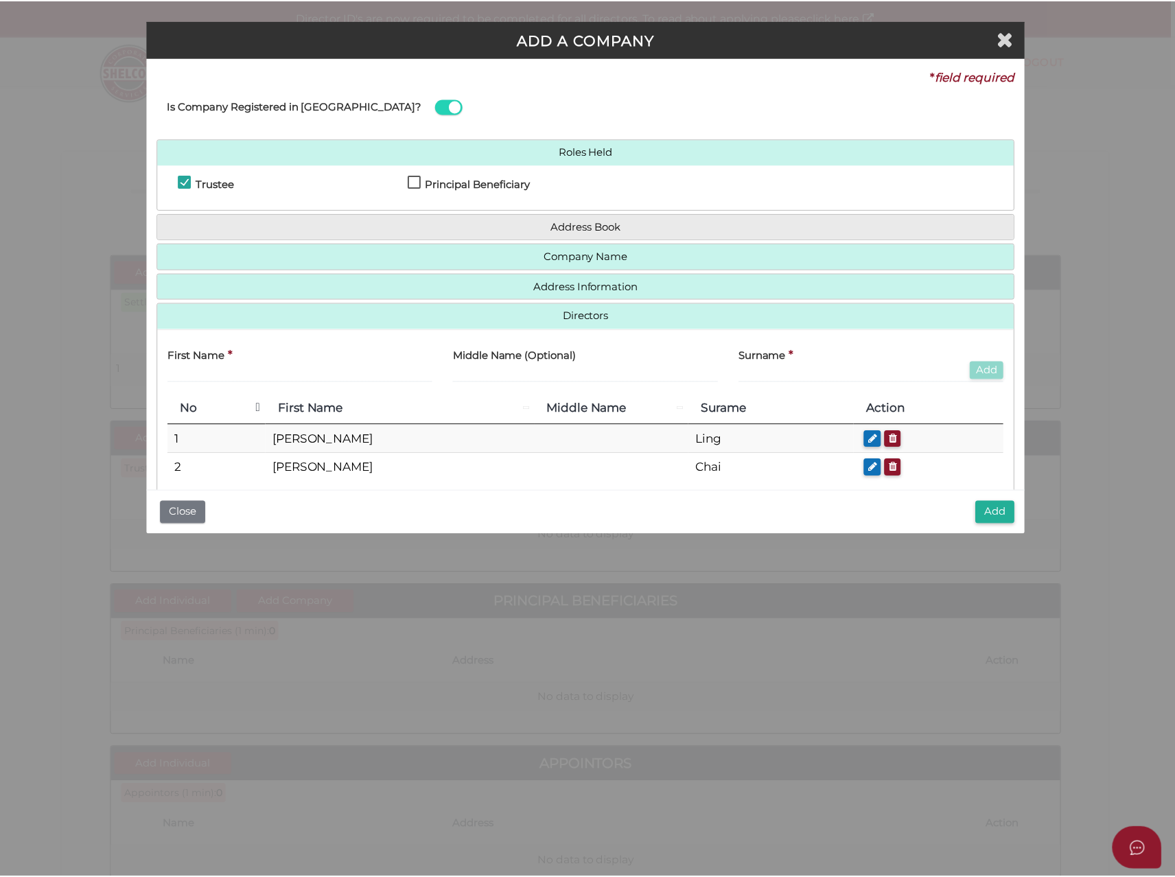
scroll to position [24, 0]
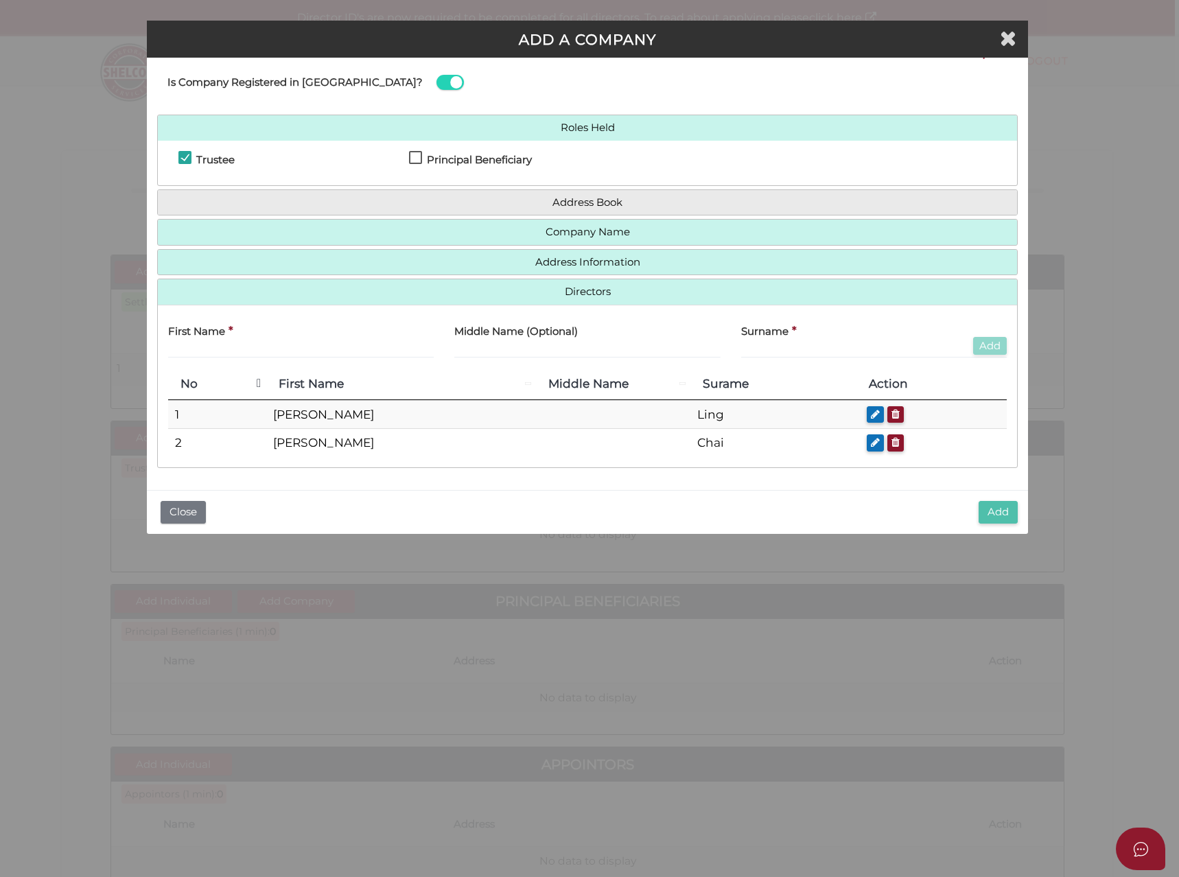
click at [1001, 509] on button "Add" at bounding box center [998, 512] width 39 height 23
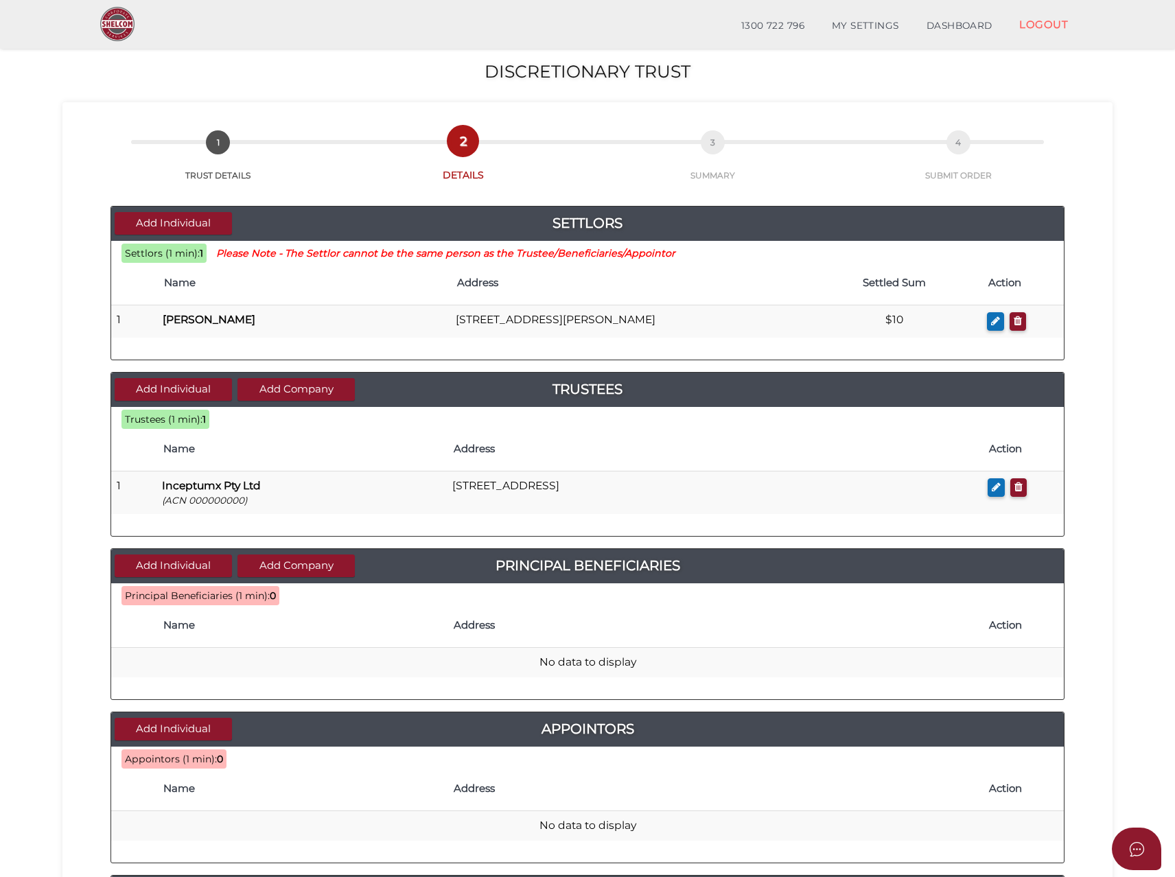
scroll to position [206, 0]
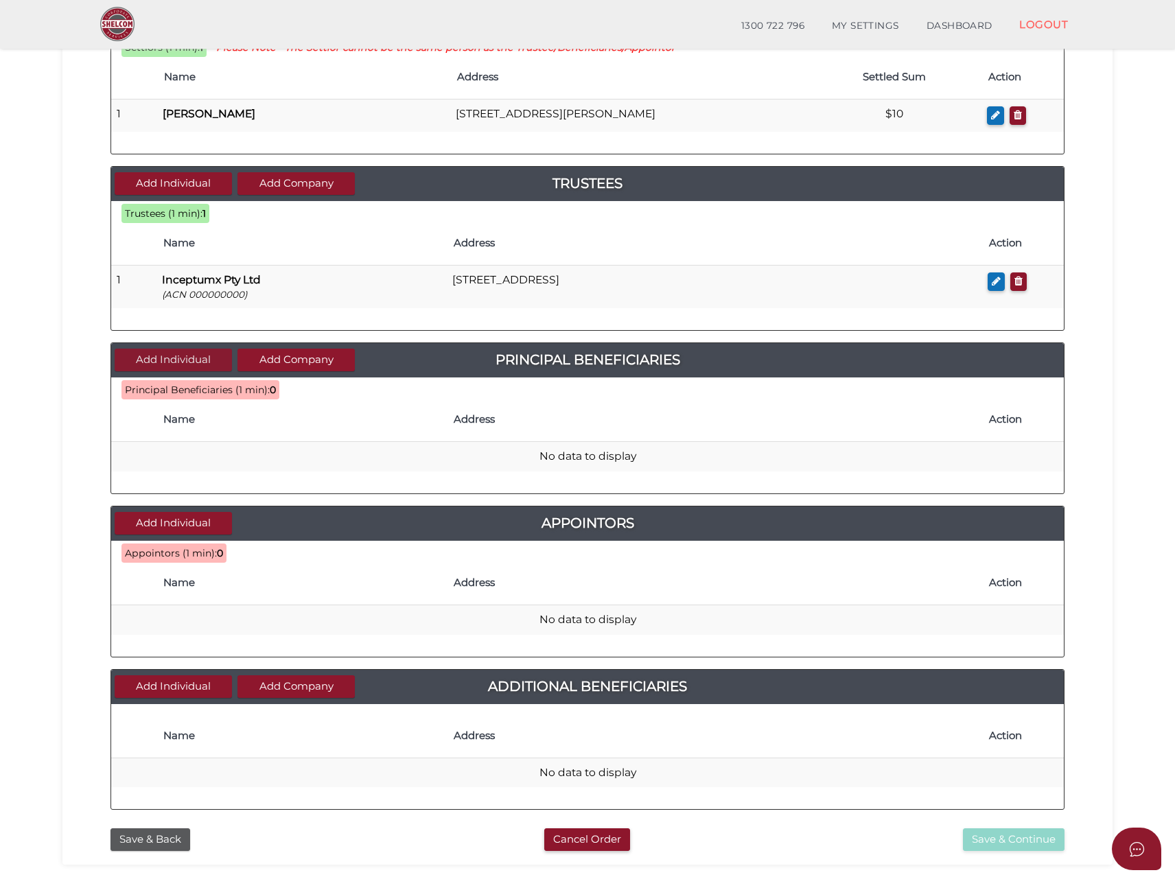
click at [173, 364] on button "Add Individual" at bounding box center [173, 360] width 117 height 23
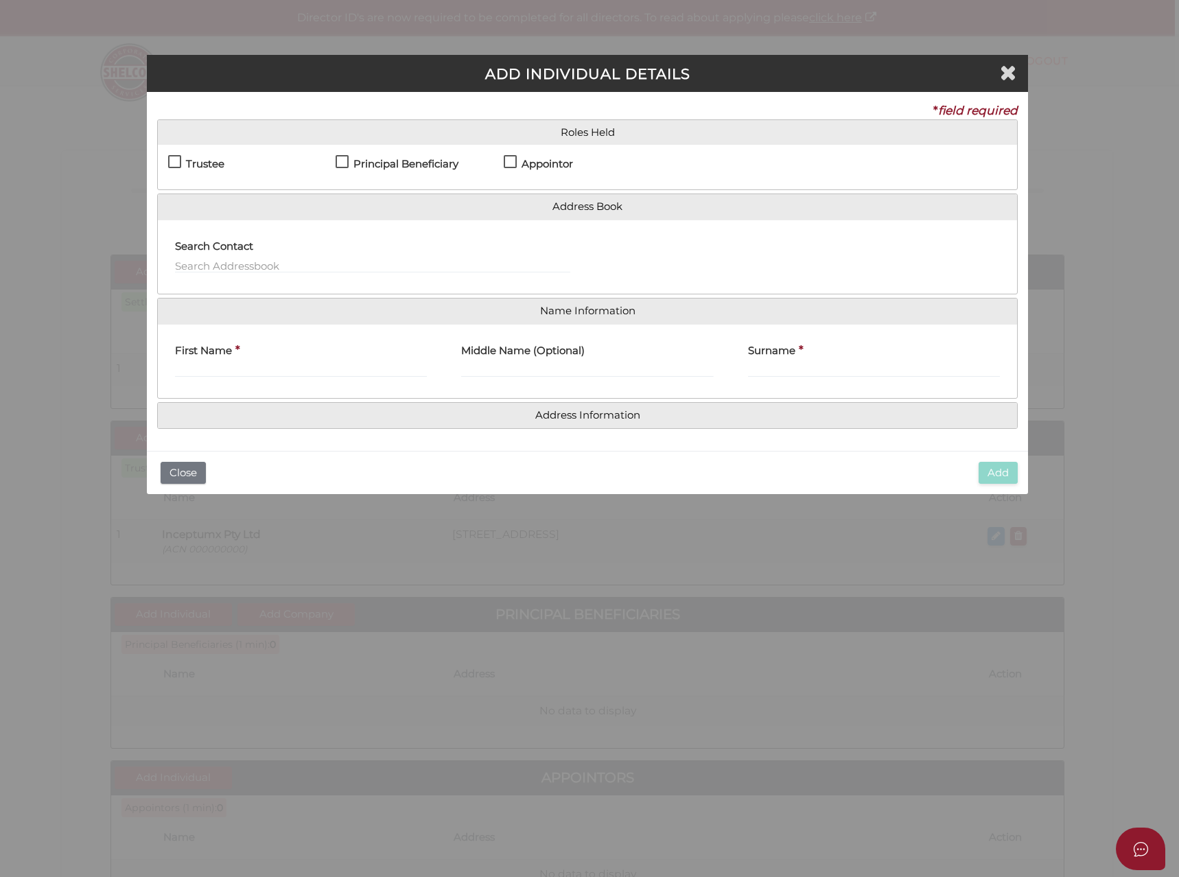
click at [338, 159] on label "Principal Beneficiary" at bounding box center [397, 167] width 123 height 17
checkbox input "true"
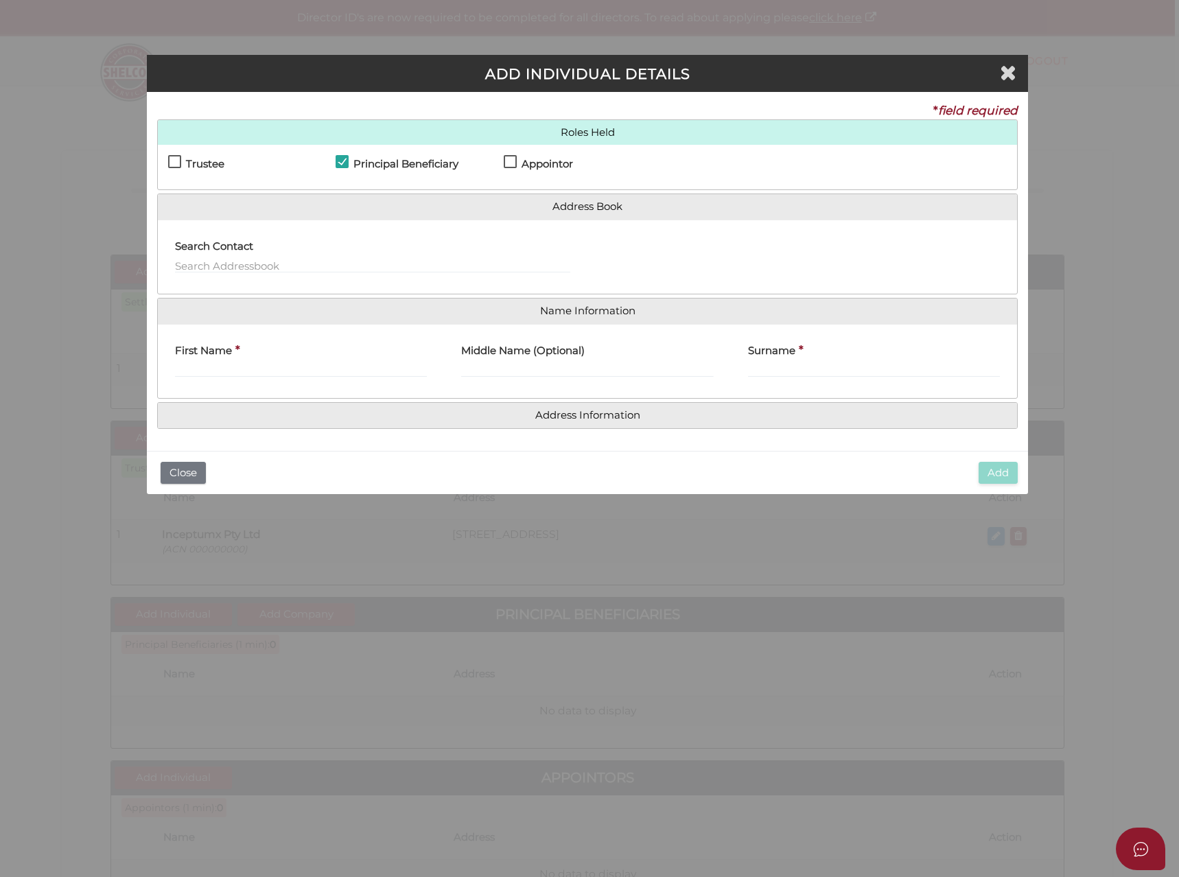
click at [531, 162] on h4 "Appointor" at bounding box center [547, 165] width 51 height 12
checkbox input "true"
click at [192, 362] on label "First Name" at bounding box center [203, 349] width 57 height 28
click at [192, 362] on input "First Name" at bounding box center [301, 369] width 252 height 15
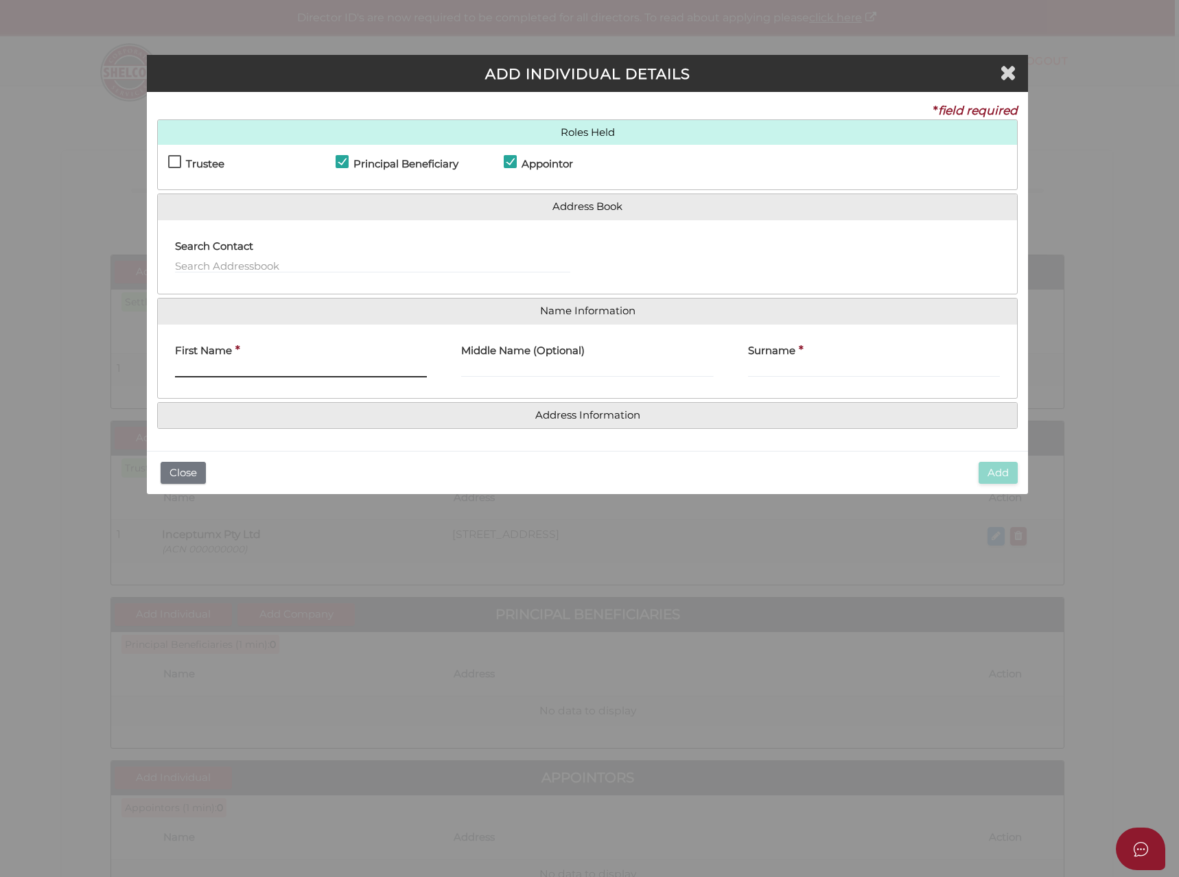
click at [192, 373] on input "First Name" at bounding box center [301, 369] width 252 height 15
type input "Caroline"
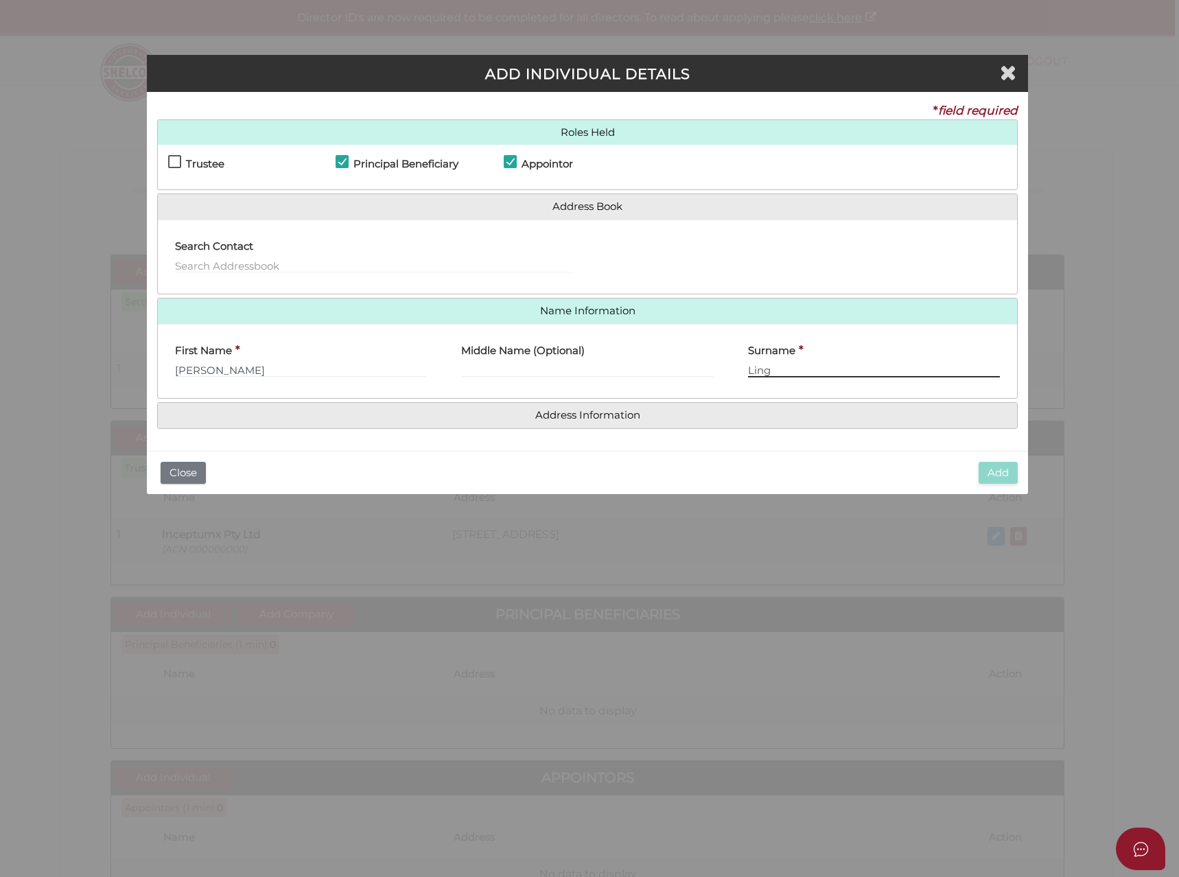
type input "Ling"
click at [505, 421] on h4 "Address Information" at bounding box center [587, 415] width 859 height 25
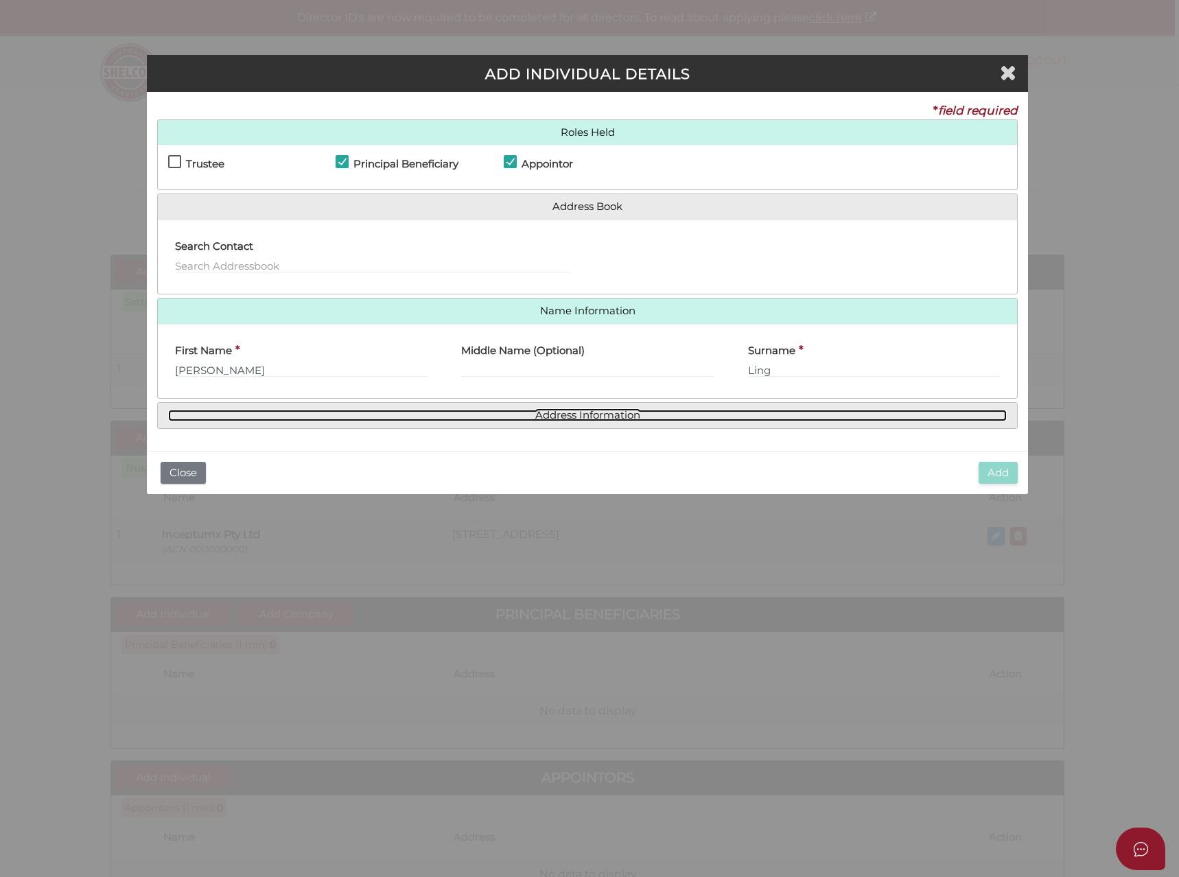
click at [559, 413] on link "Address Information" at bounding box center [587, 416] width 839 height 12
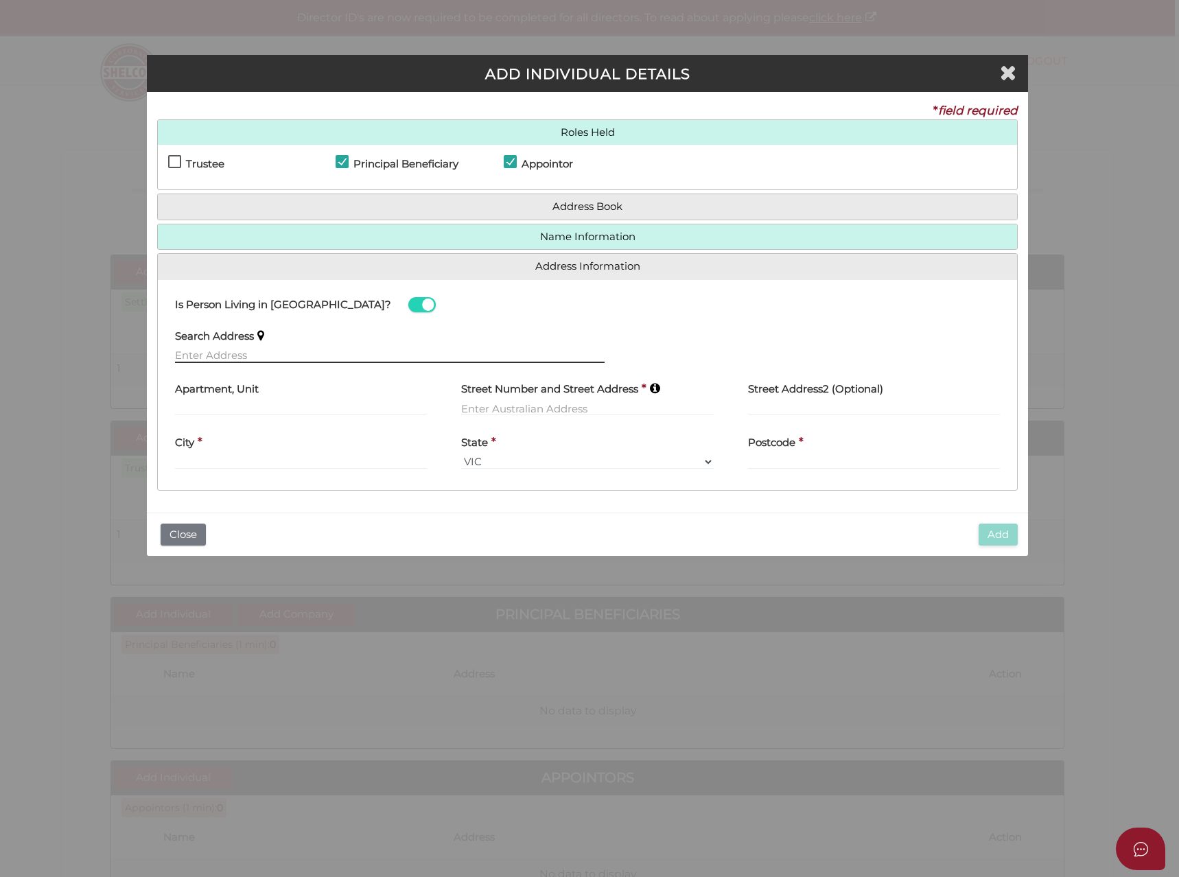
click at [227, 352] on input "text" at bounding box center [390, 355] width 430 height 15
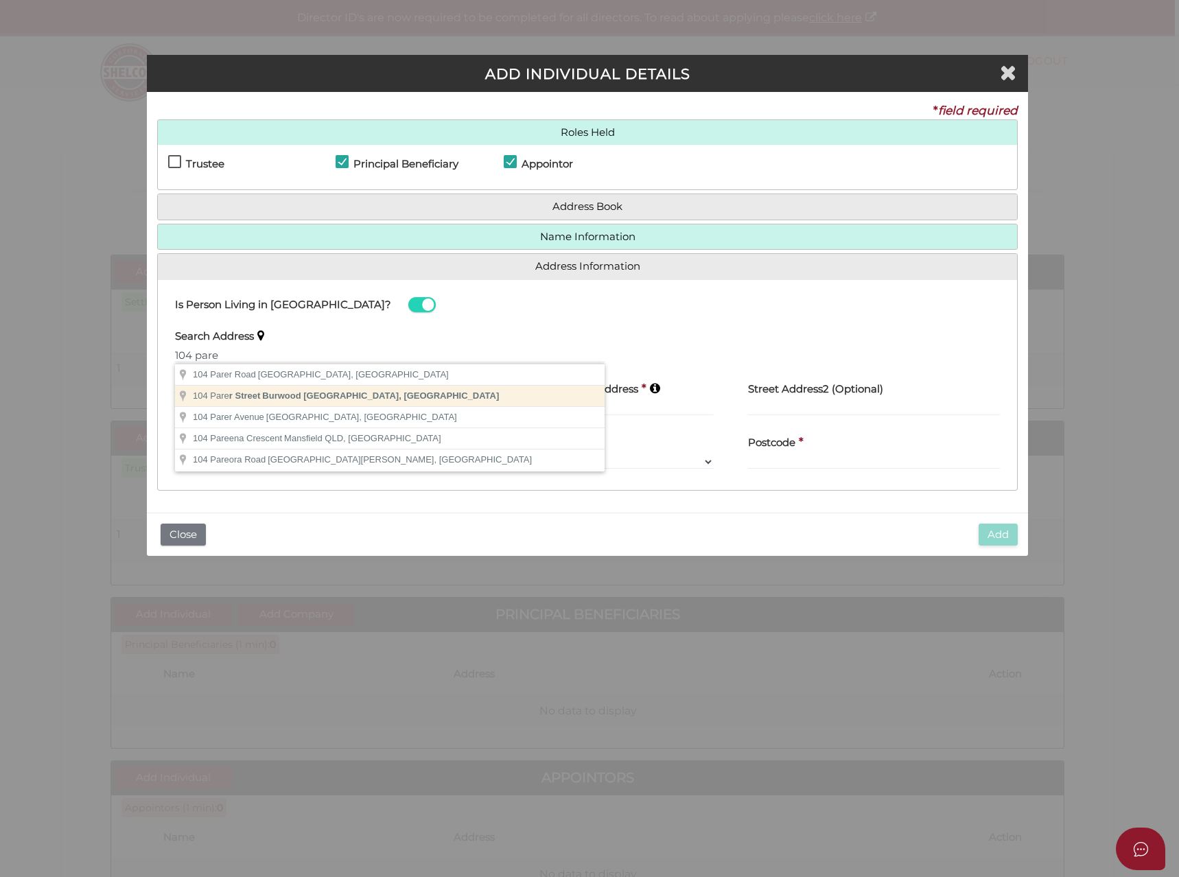
type input "[STREET_ADDRESS]"
type input "Burwood"
select select "VIC"
type input "3125"
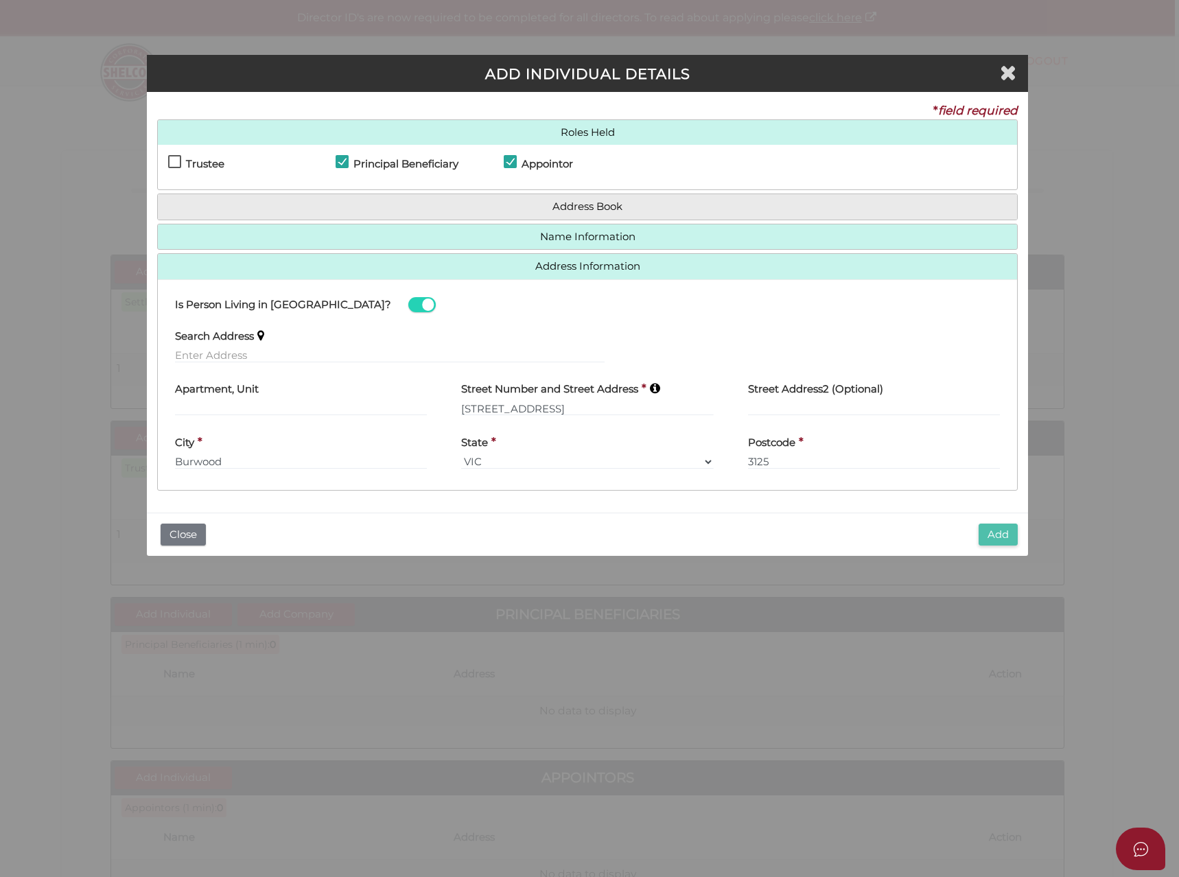
click at [994, 527] on button "Add" at bounding box center [998, 535] width 39 height 23
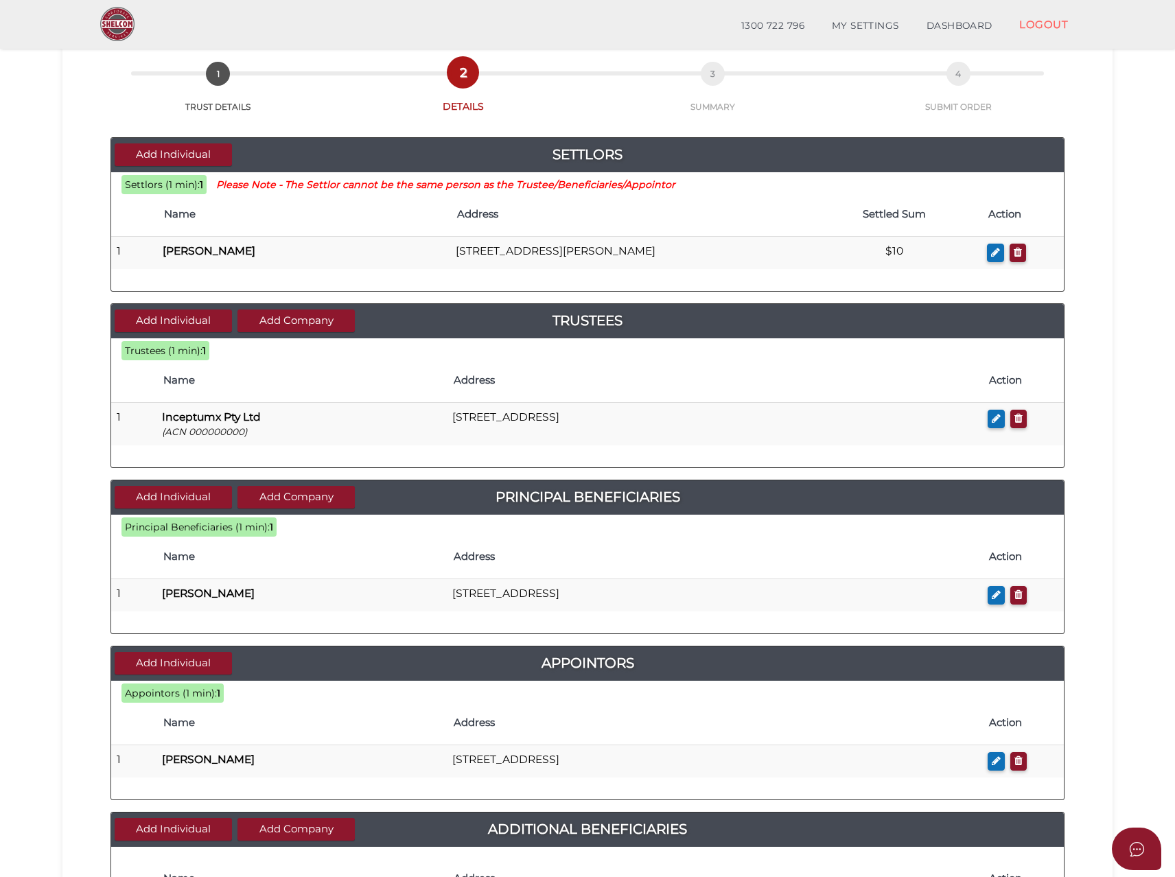
scroll to position [137, 0]
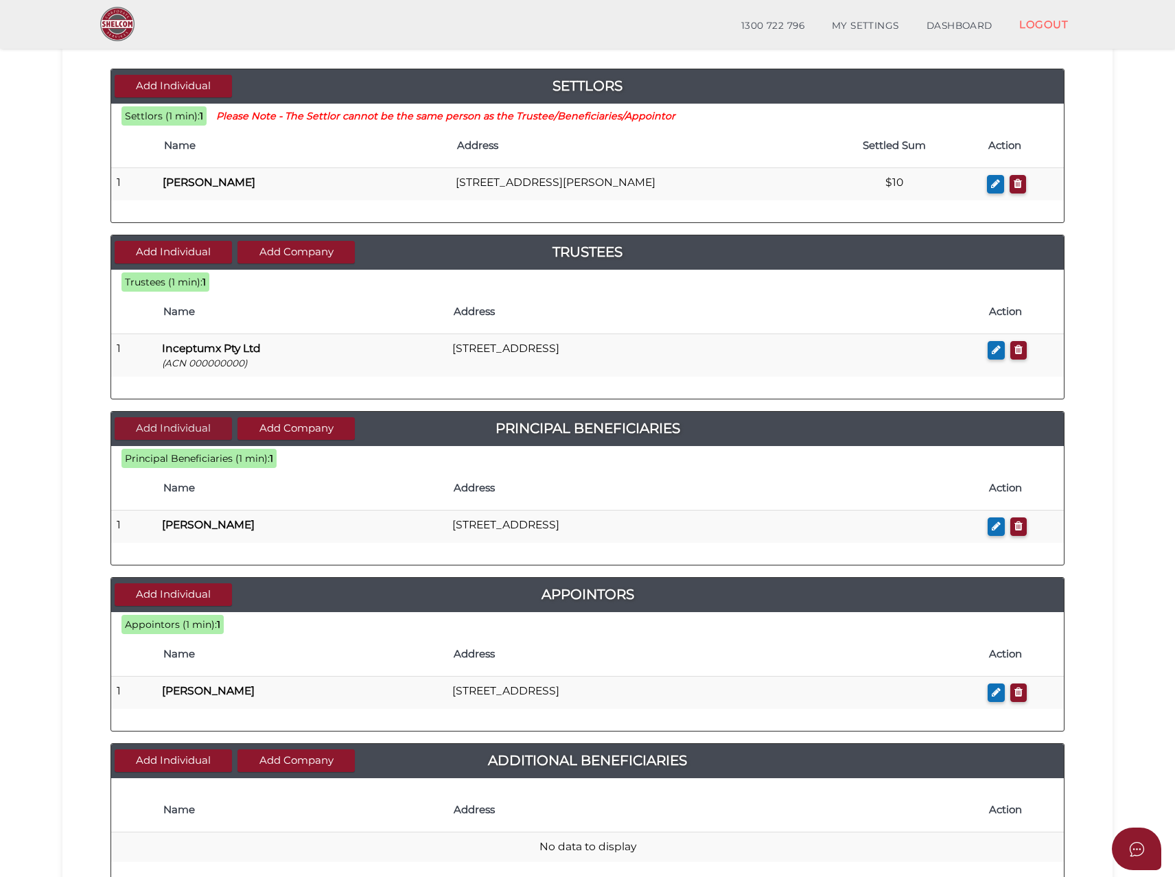
click at [182, 432] on button "Add Individual" at bounding box center [173, 428] width 117 height 23
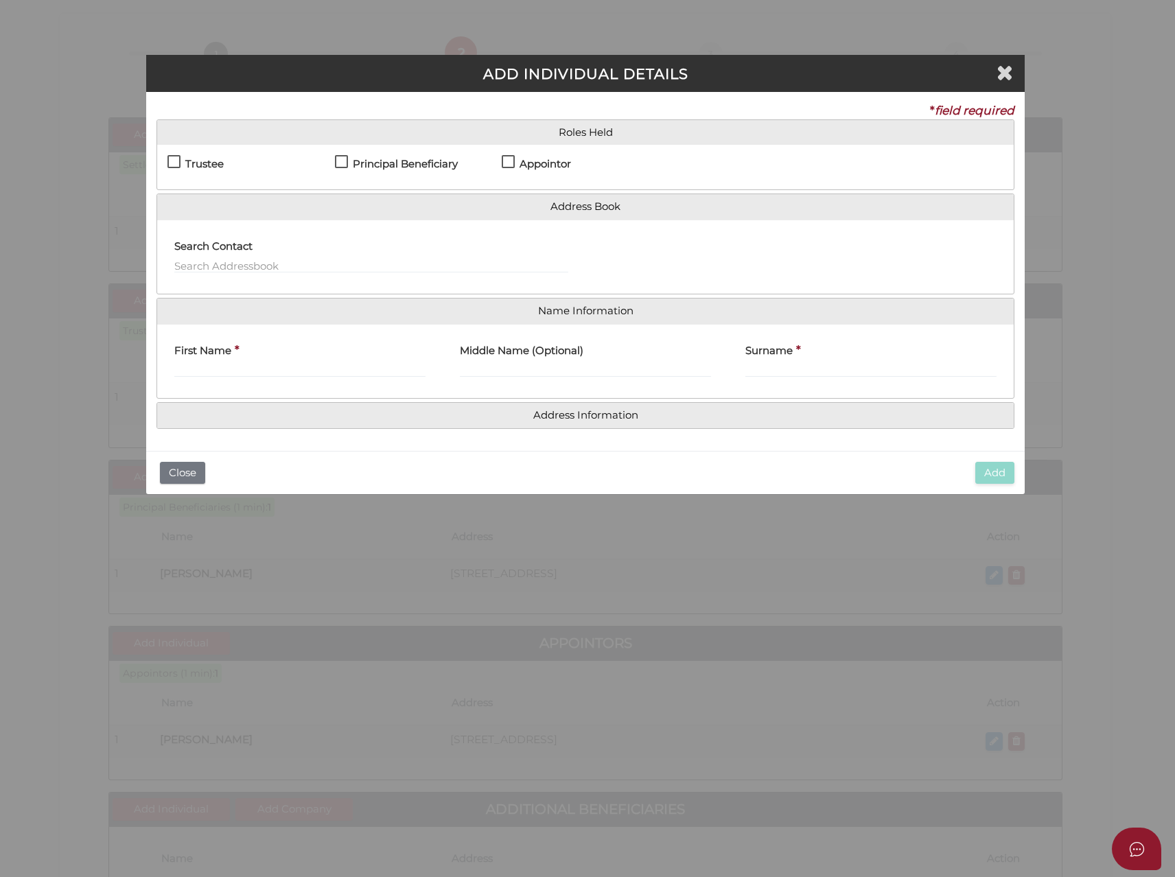
scroll to position [0, 0]
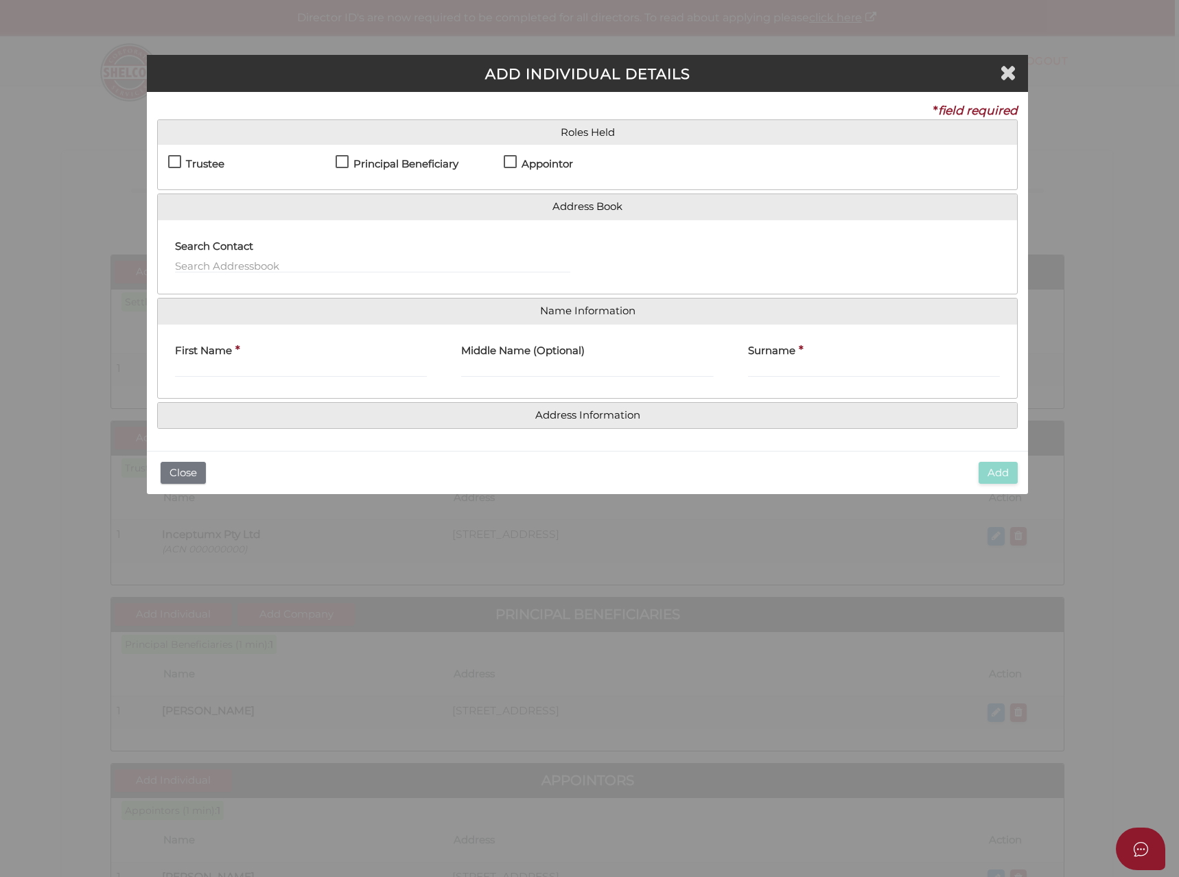
click at [372, 161] on h4 "Principal Beneficiary" at bounding box center [406, 165] width 105 height 12
checkbox input "true"
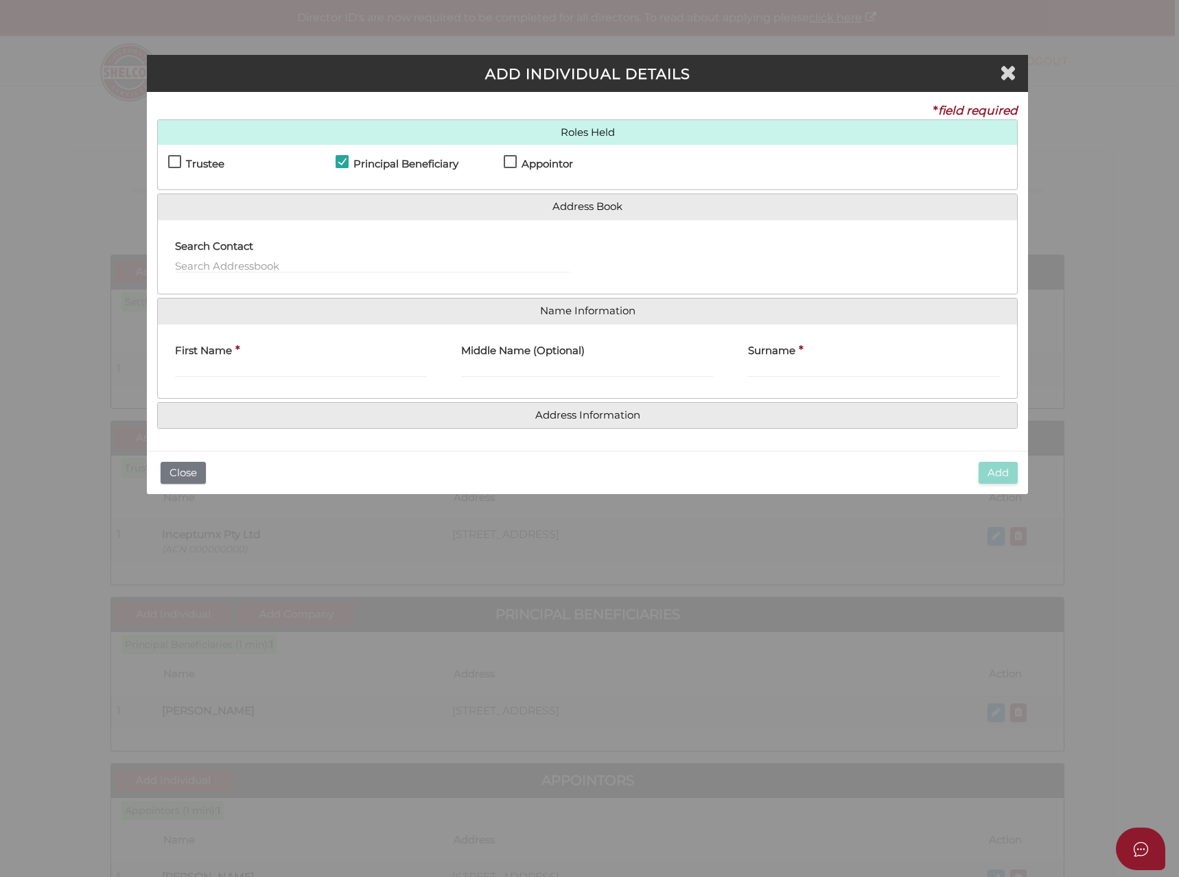
click at [558, 162] on h4 "Appointor" at bounding box center [547, 165] width 51 height 12
checkbox input "true"
click at [193, 369] on input "First Name" at bounding box center [301, 369] width 252 height 15
type input "[PERSON_NAME]"
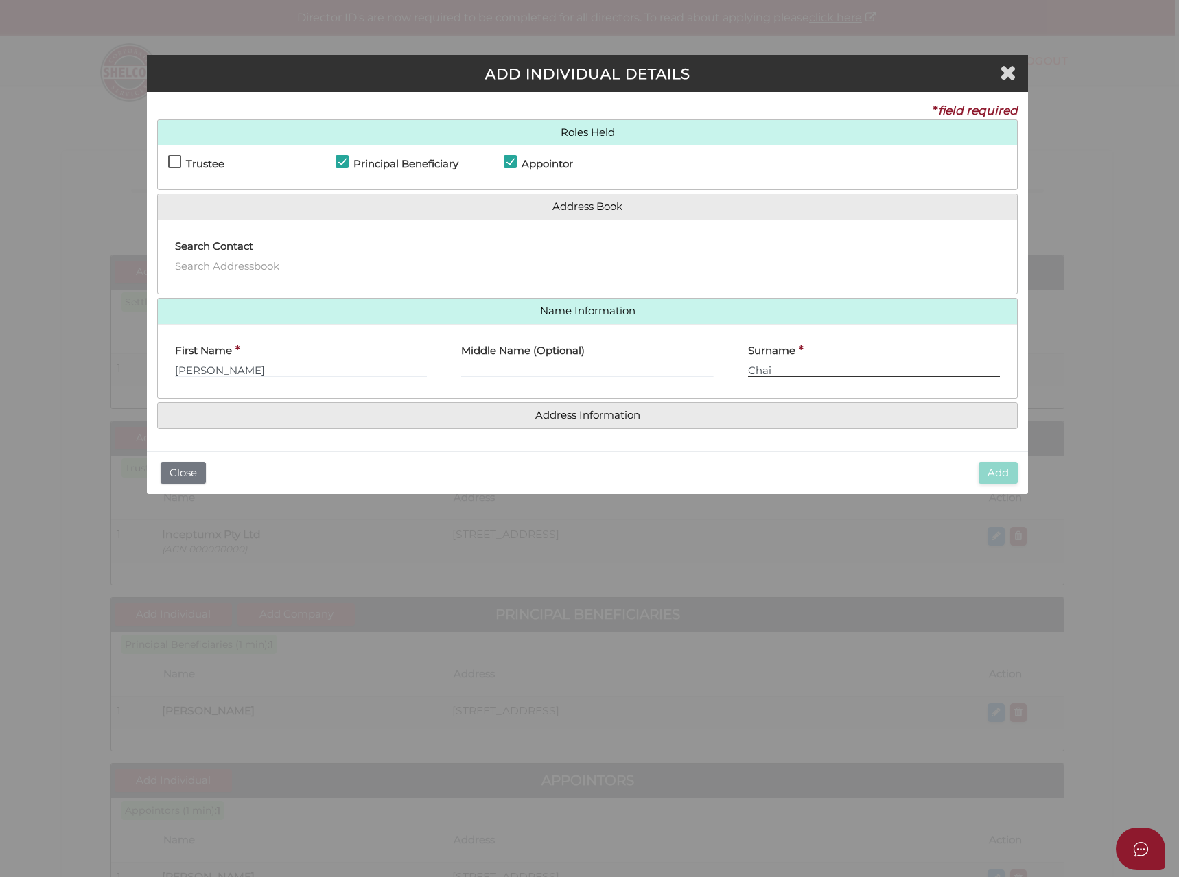
type input "Chai"
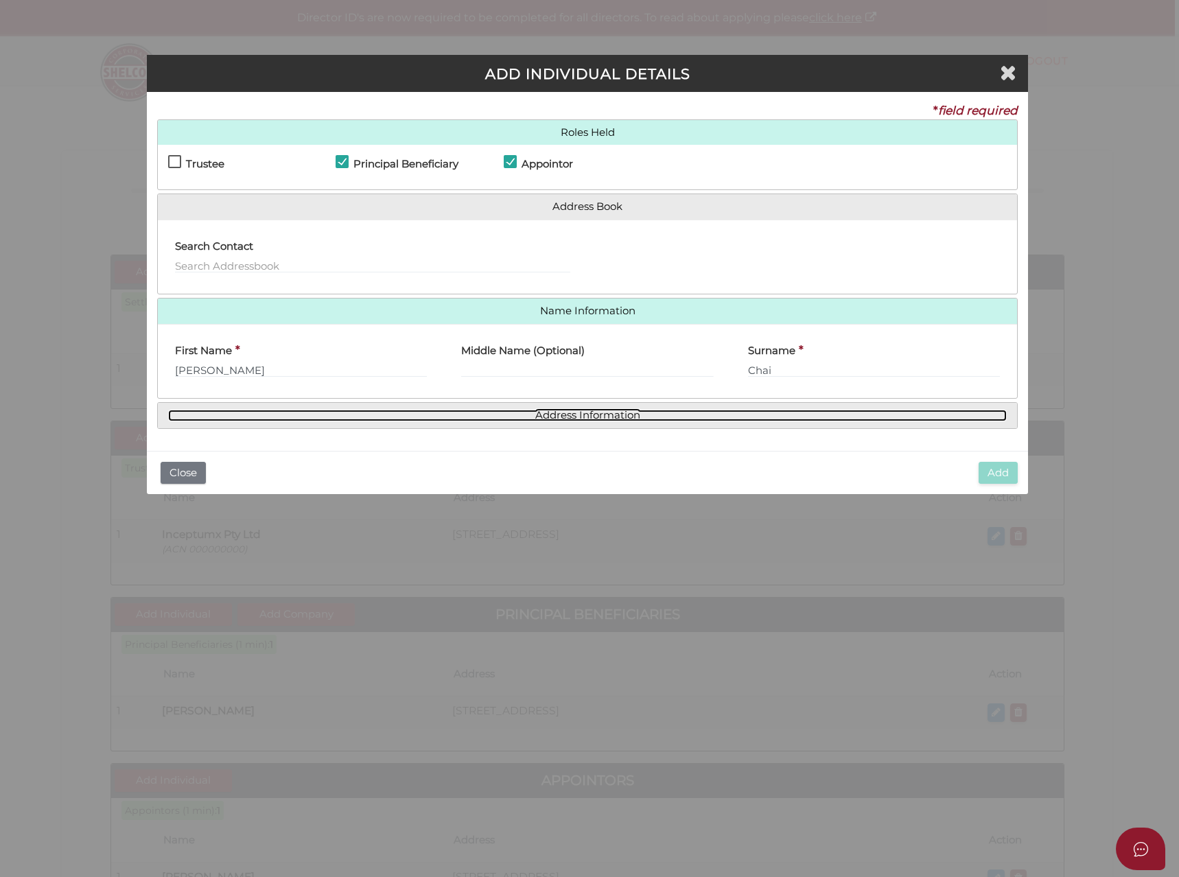
click at [367, 419] on link "Address Information" at bounding box center [587, 416] width 839 height 12
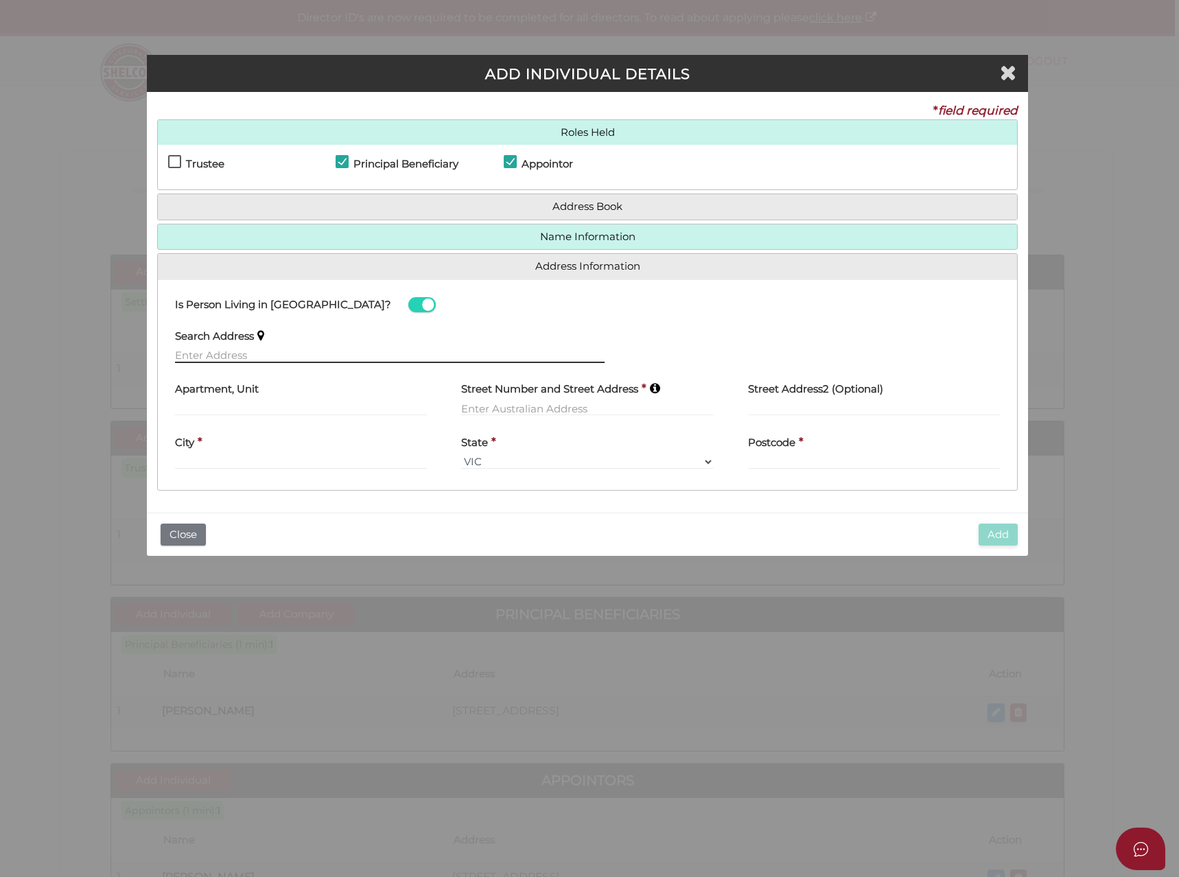
click at [228, 350] on input "text" at bounding box center [390, 355] width 430 height 15
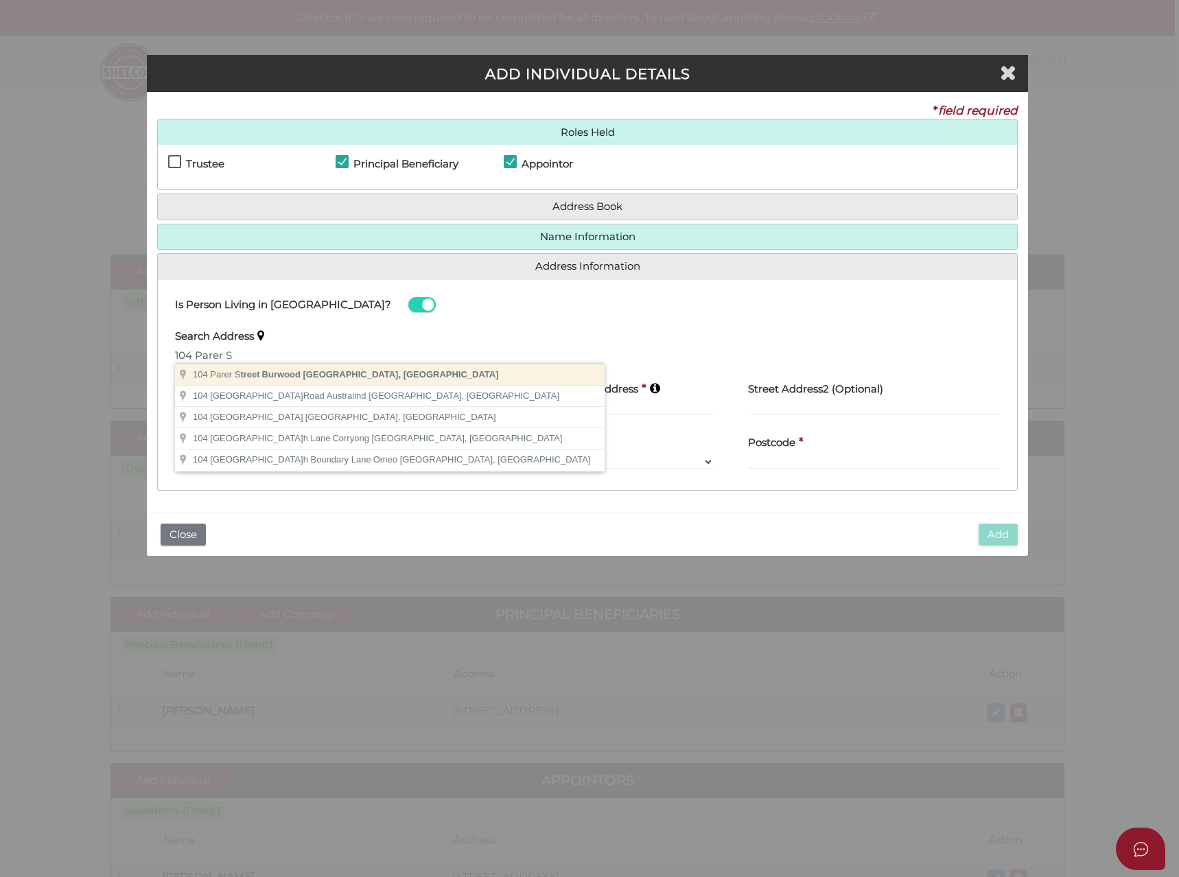
type input "[STREET_ADDRESS]"
type input "Burwood"
select select "VIC"
type input "3125"
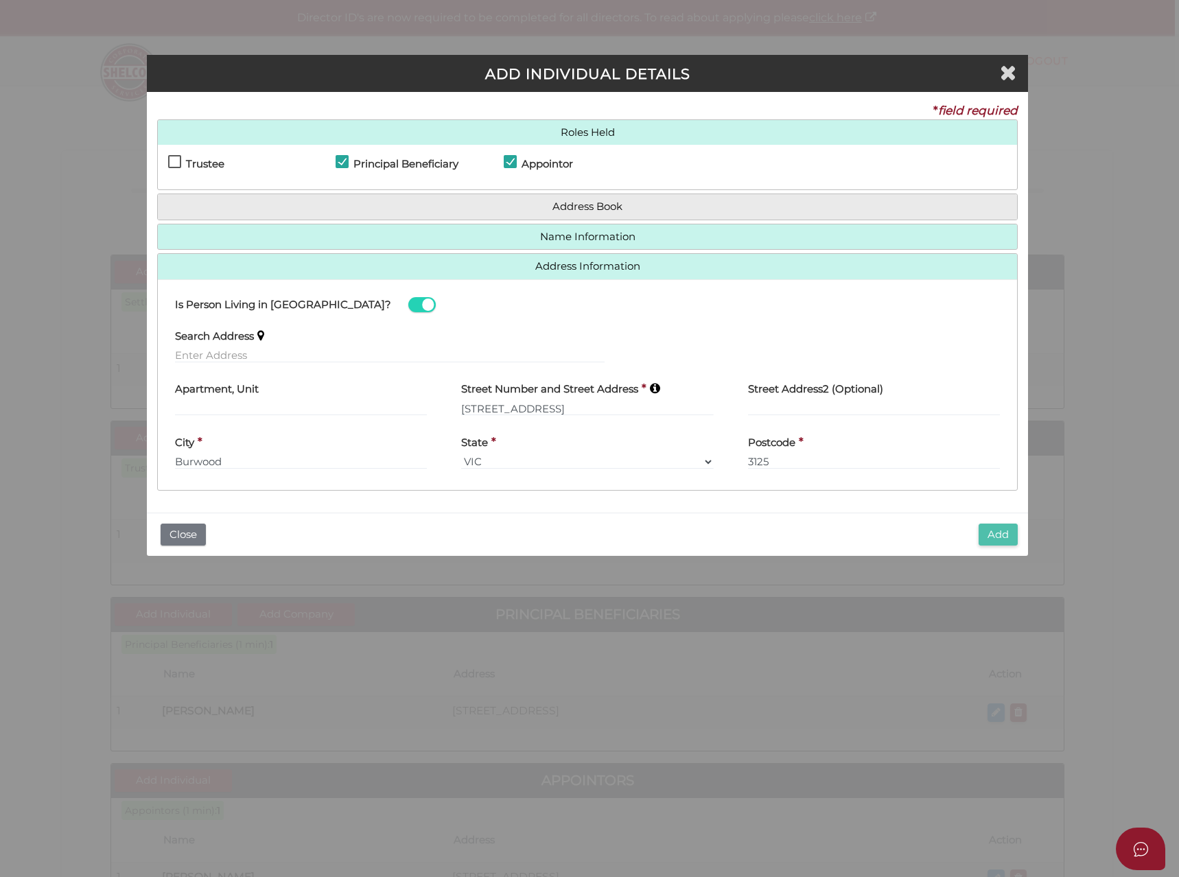
click at [999, 537] on button "Add" at bounding box center [998, 535] width 39 height 23
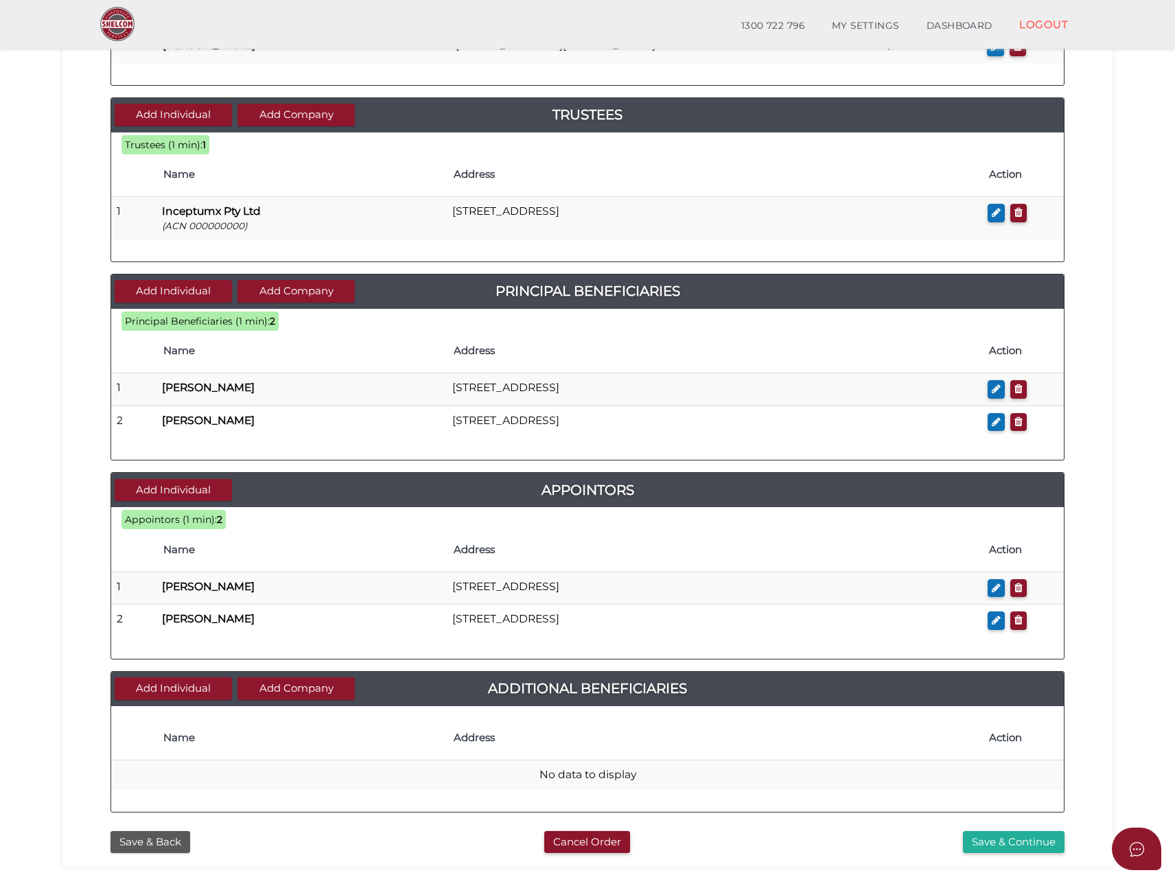
scroll to position [373, 0]
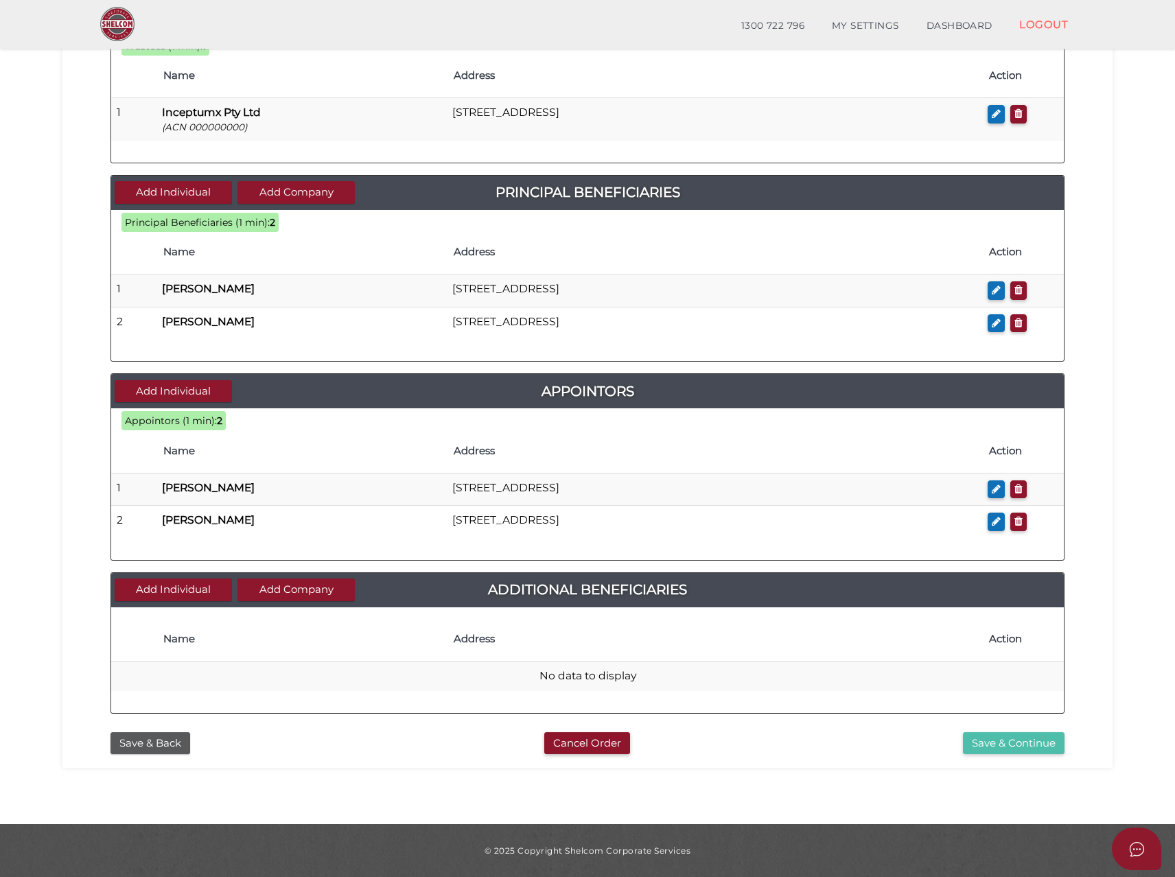
click at [986, 744] on button "Save & Continue" at bounding box center [1014, 743] width 102 height 23
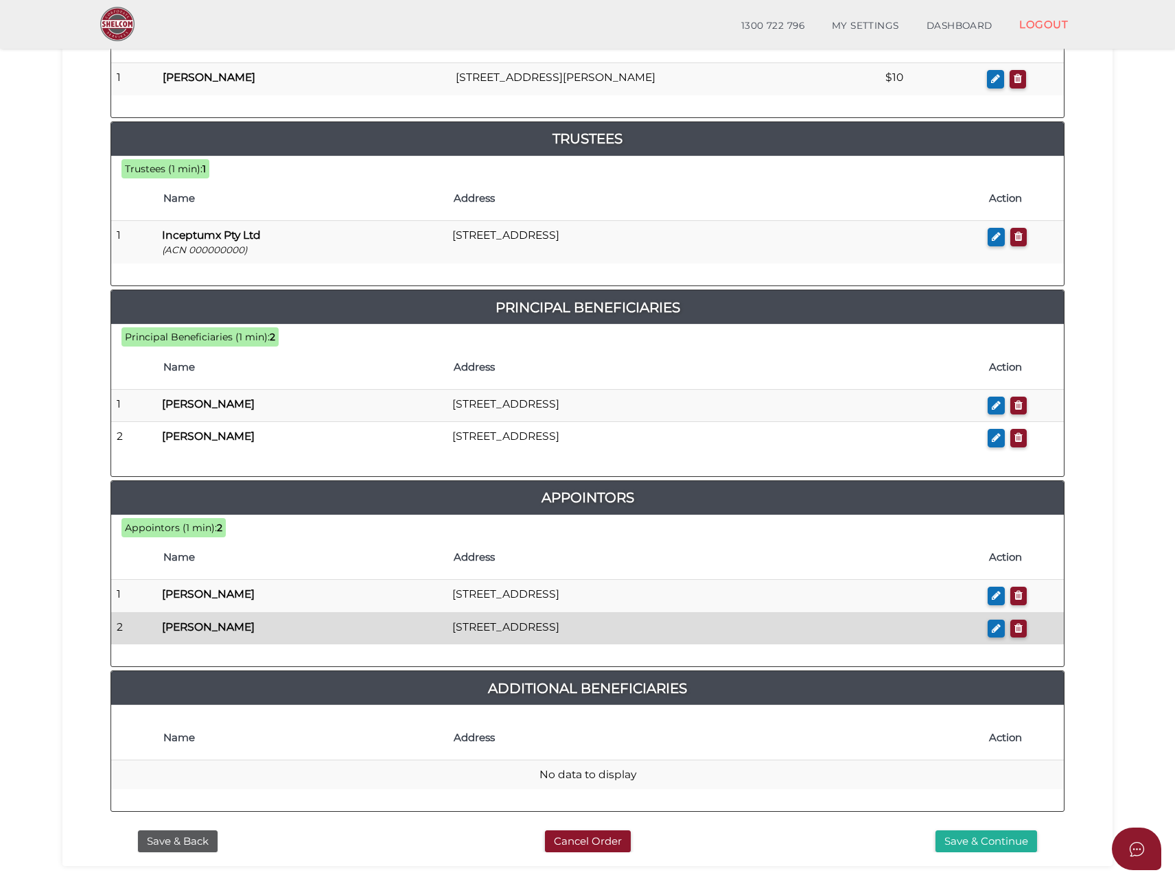
scroll to position [510, 0]
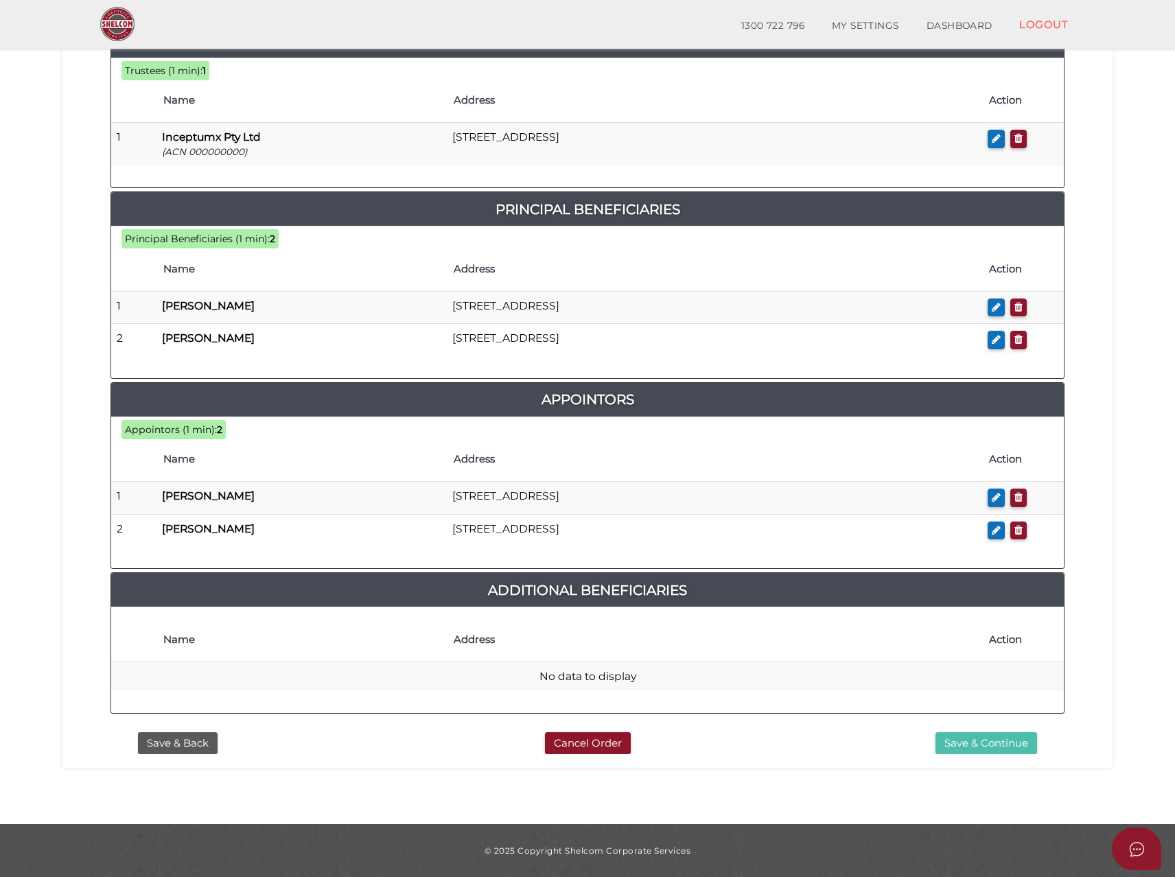
click at [961, 741] on button "Save & Continue" at bounding box center [987, 743] width 102 height 23
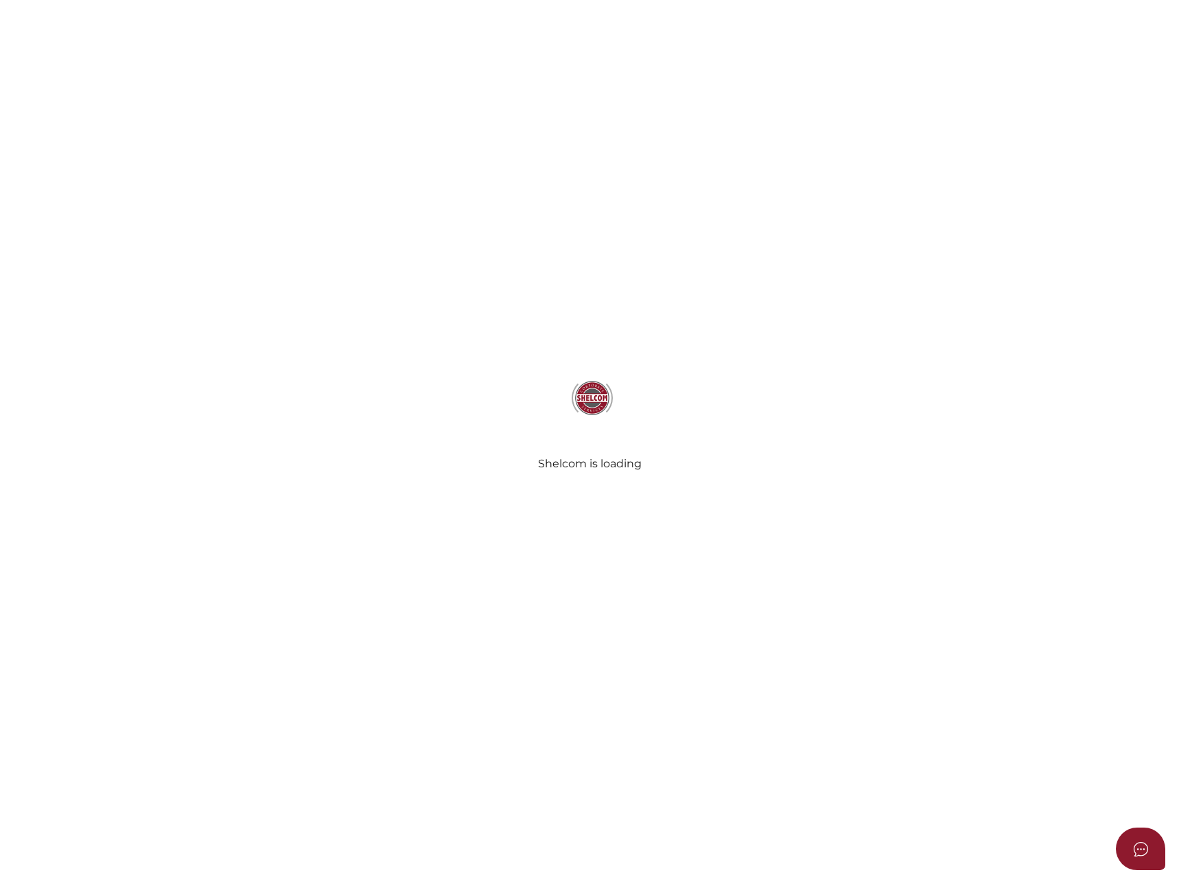
select select "Comb Binding"
select select "No"
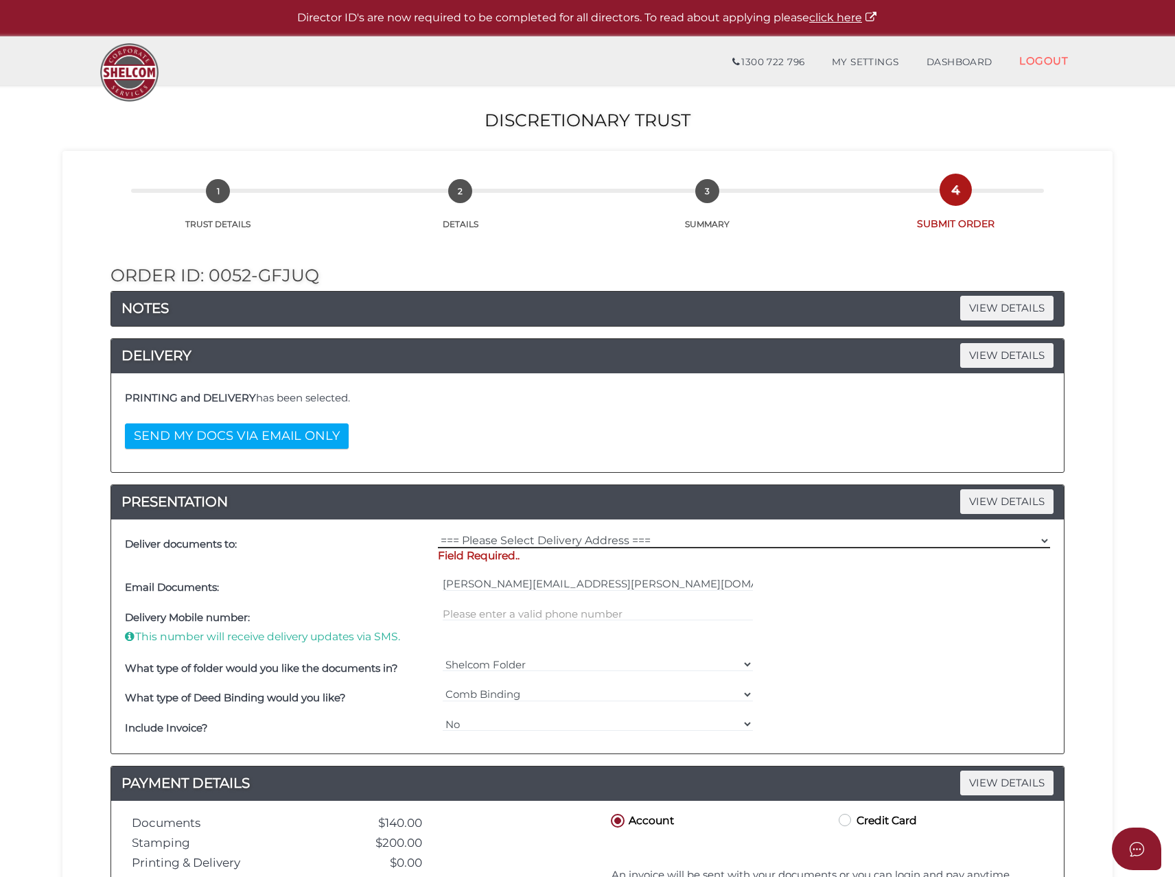
click at [488, 533] on select "=== Please Select Delivery Address === (User Address - [PERSON_NAME]) [STREET_A…" at bounding box center [744, 540] width 612 height 15
select select "0"
click at [438, 533] on select "=== Please Select Delivery Address === (User Address - [PERSON_NAME]) [STREET_A…" at bounding box center [744, 540] width 612 height 15
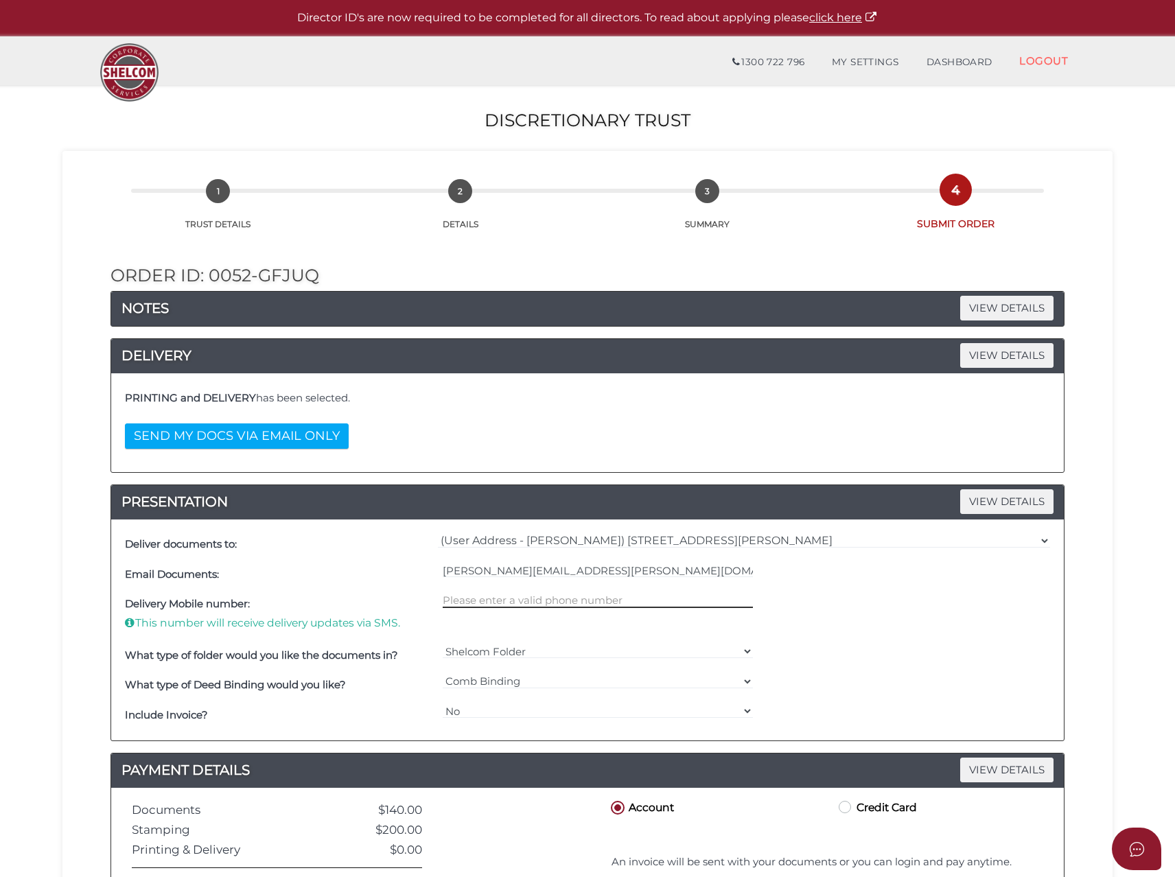
click at [465, 602] on input "text" at bounding box center [598, 600] width 311 height 15
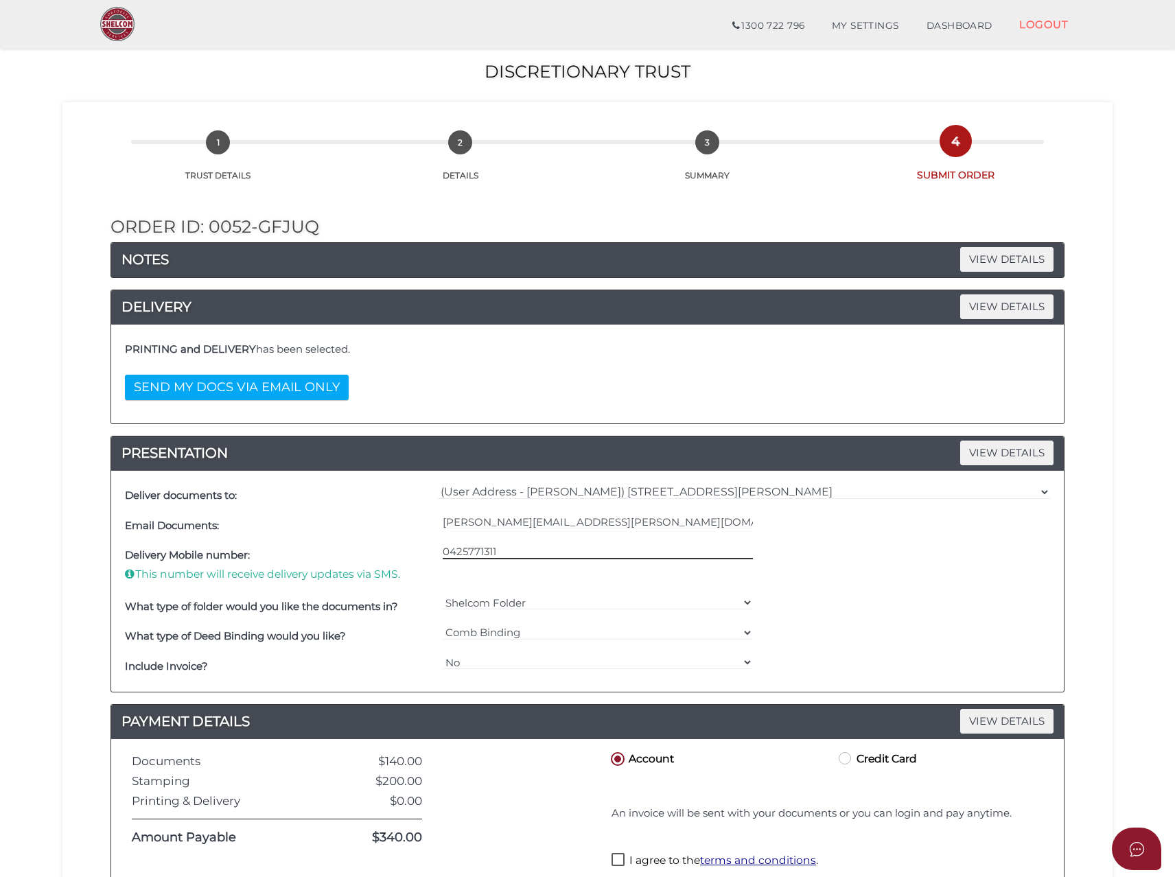
scroll to position [209, 0]
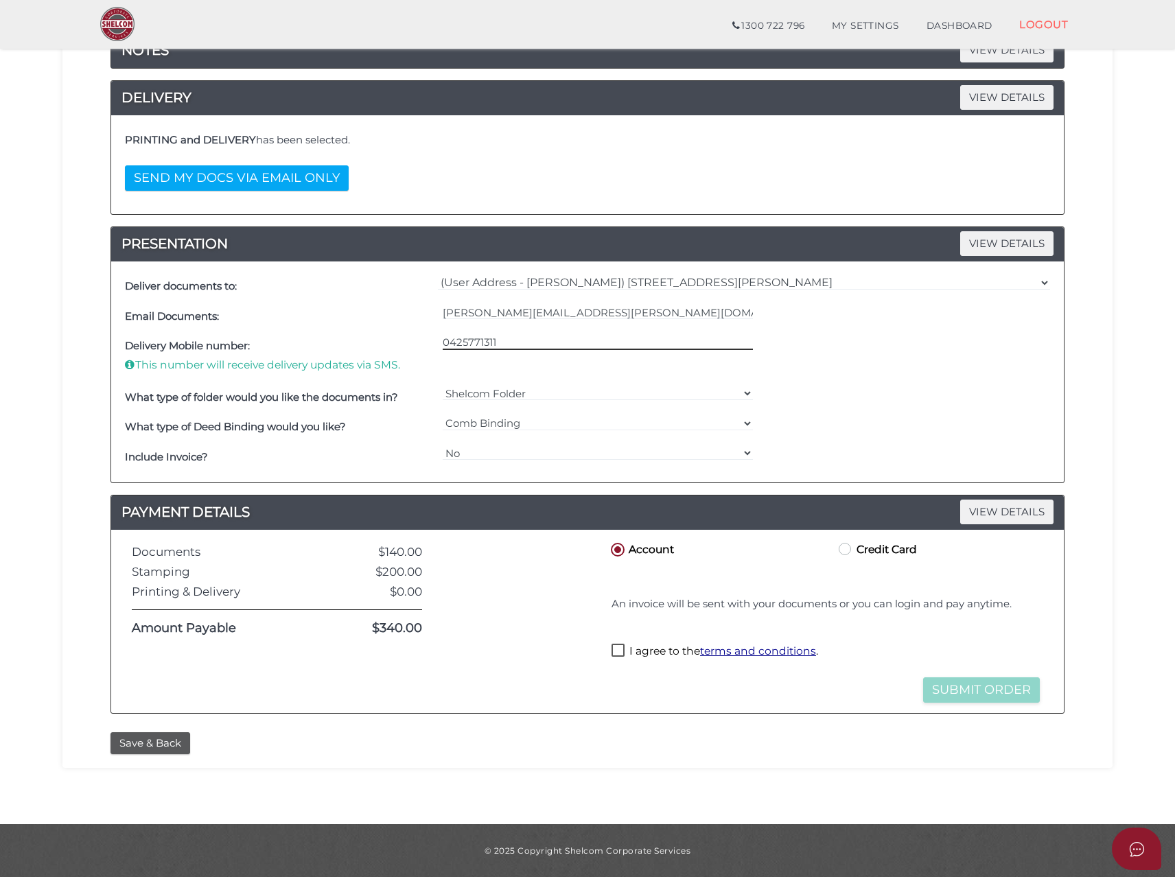
type input "0425771311"
click at [618, 652] on label "I agree to the terms and conditions ." at bounding box center [715, 652] width 207 height 17
checkbox input "true"
click at [479, 454] on select "Yes No" at bounding box center [598, 453] width 311 height 15
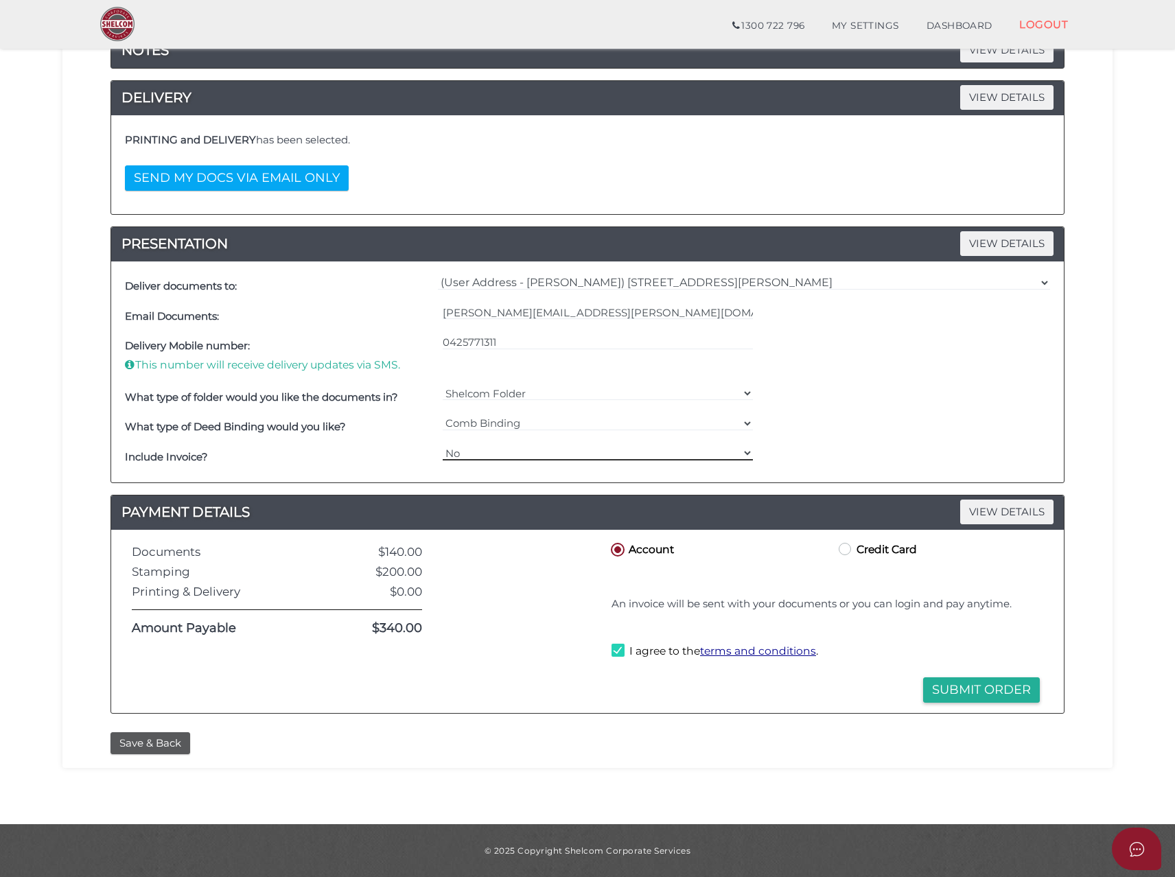
select select "Yes"
click at [443, 446] on select "Yes No" at bounding box center [598, 453] width 311 height 15
click at [954, 689] on button "Submit Order" at bounding box center [981, 690] width 117 height 25
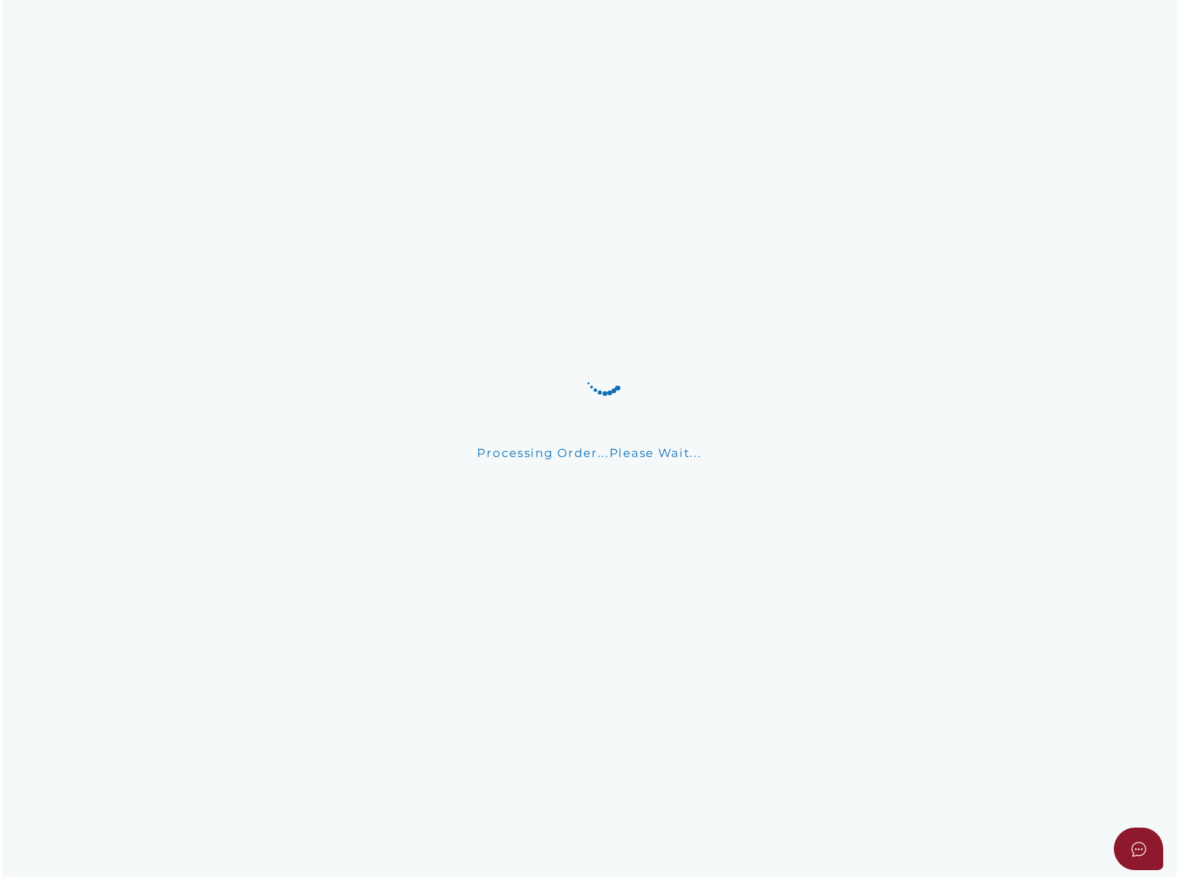
scroll to position [0, 0]
